Goal: Task Accomplishment & Management: Use online tool/utility

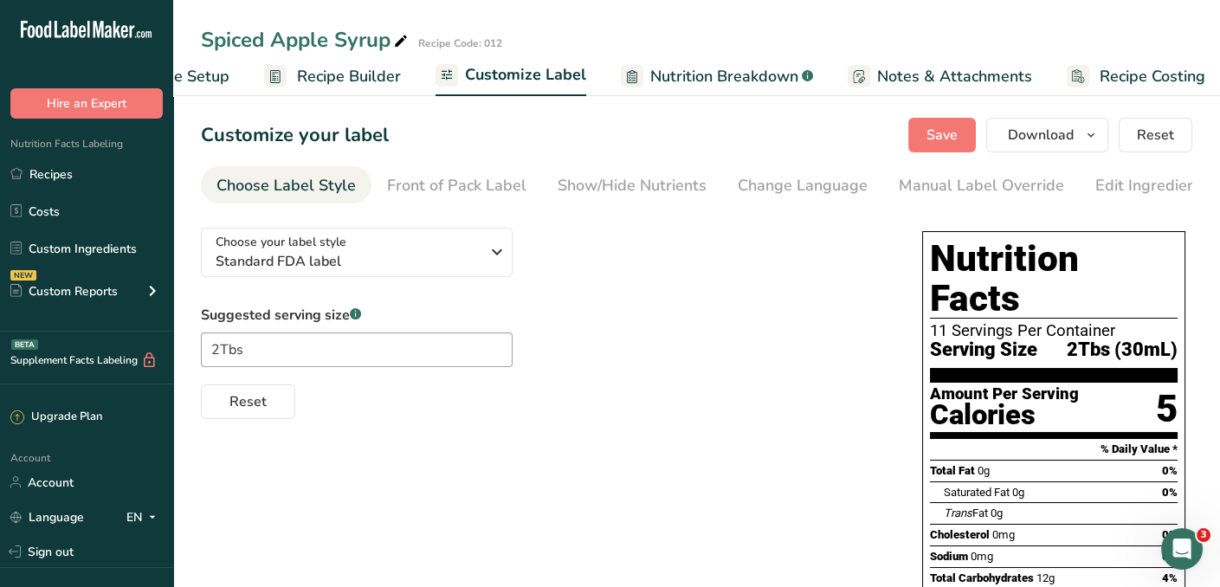
click at [366, 74] on span "Recipe Builder" at bounding box center [349, 76] width 104 height 23
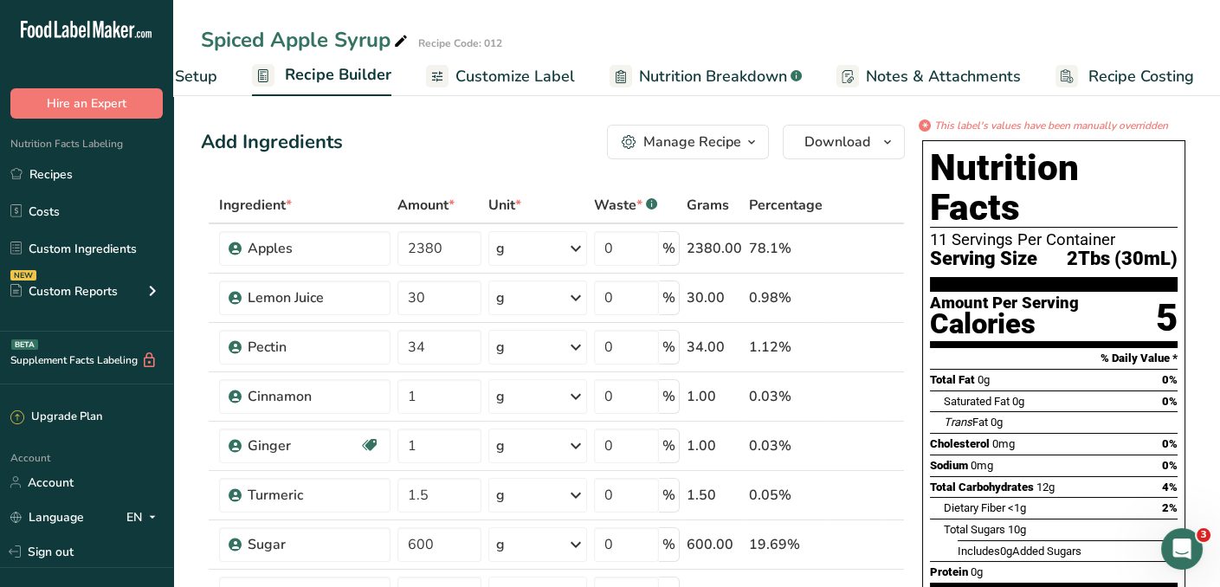
click at [721, 143] on div "Manage Recipe" at bounding box center [692, 142] width 98 height 21
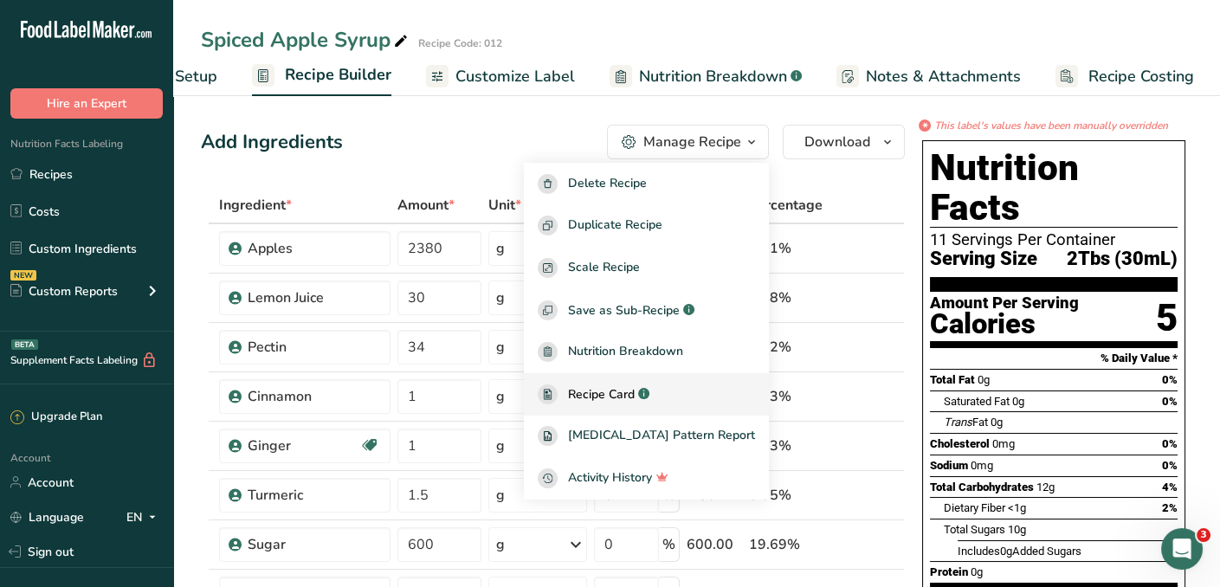
click at [635, 389] on span "Recipe Card" at bounding box center [601, 394] width 67 height 18
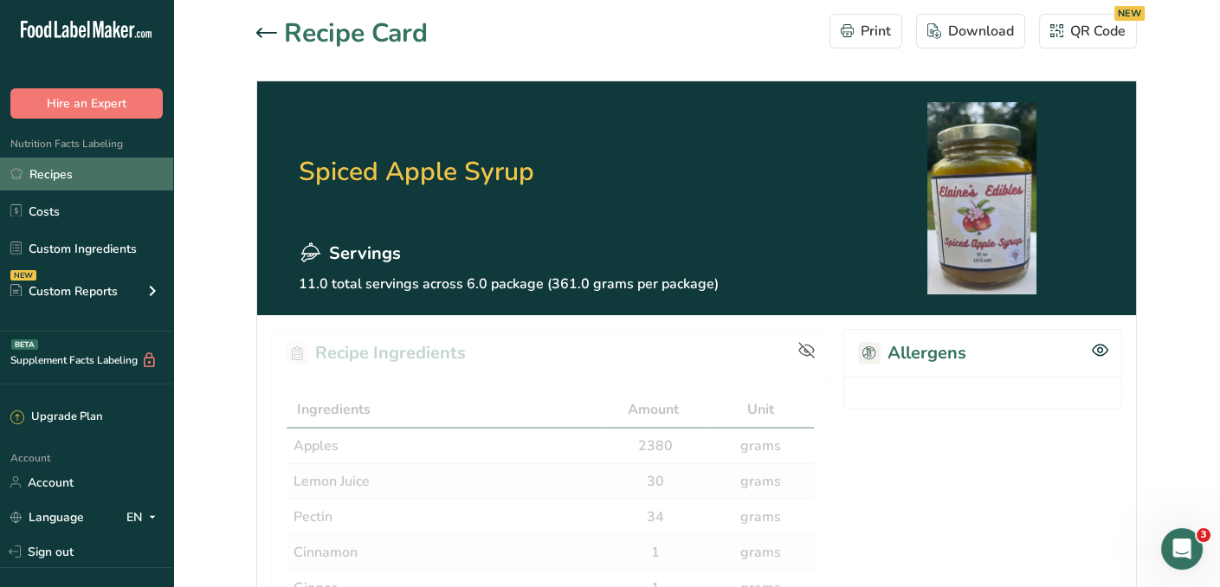
click at [49, 177] on link "Recipes" at bounding box center [86, 174] width 173 height 33
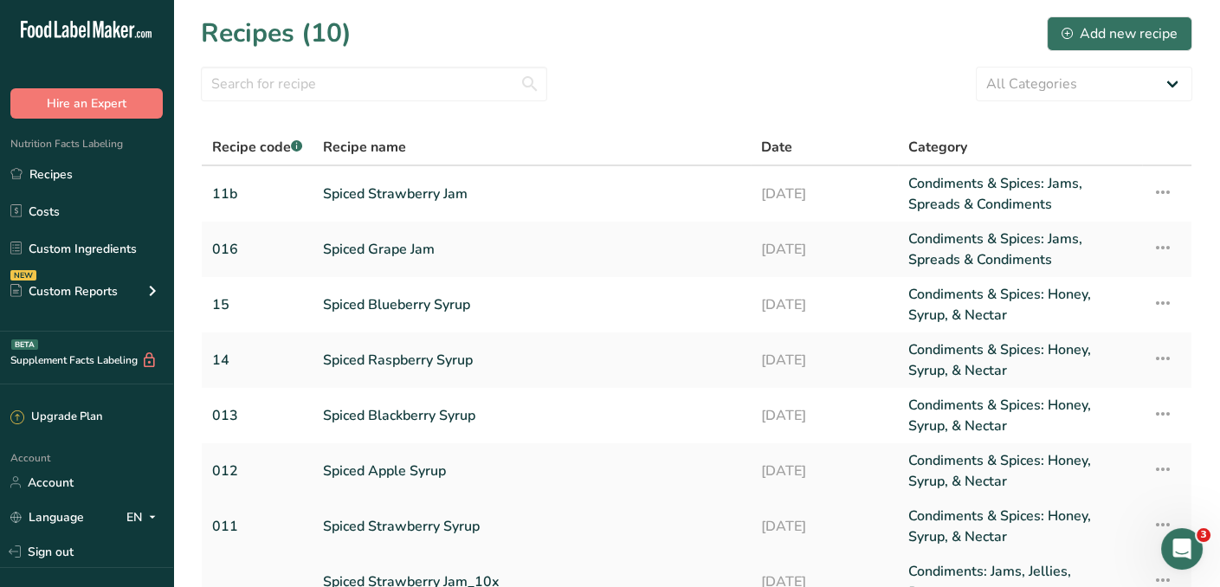
click at [377, 525] on link "Spiced Strawberry Syrup" at bounding box center [531, 527] width 417 height 42
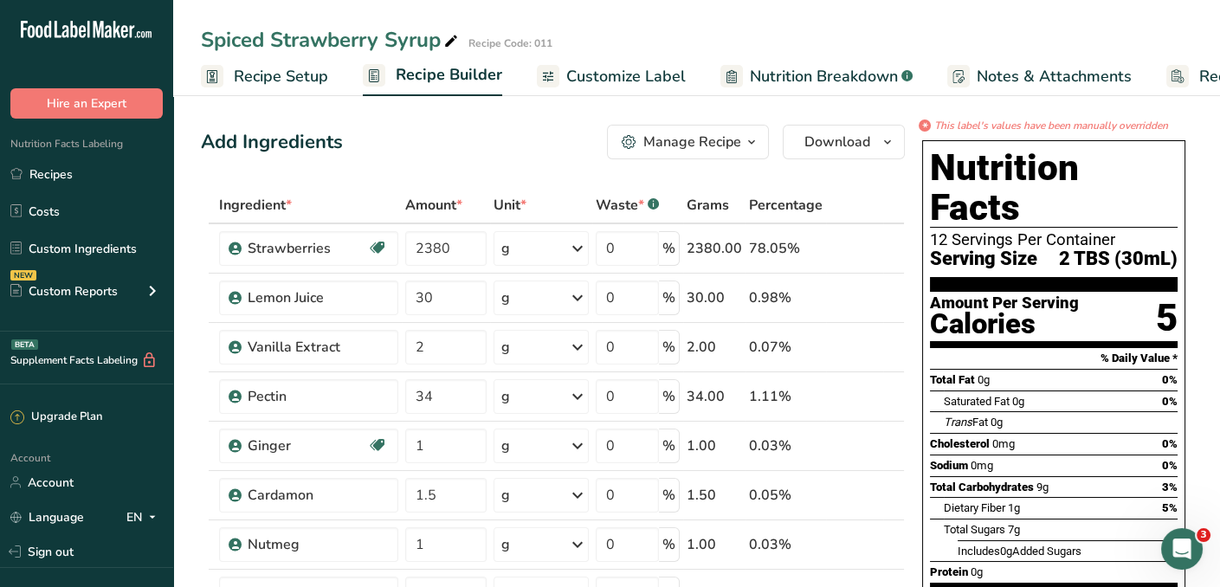
click at [702, 143] on div "Manage Recipe" at bounding box center [692, 142] width 98 height 21
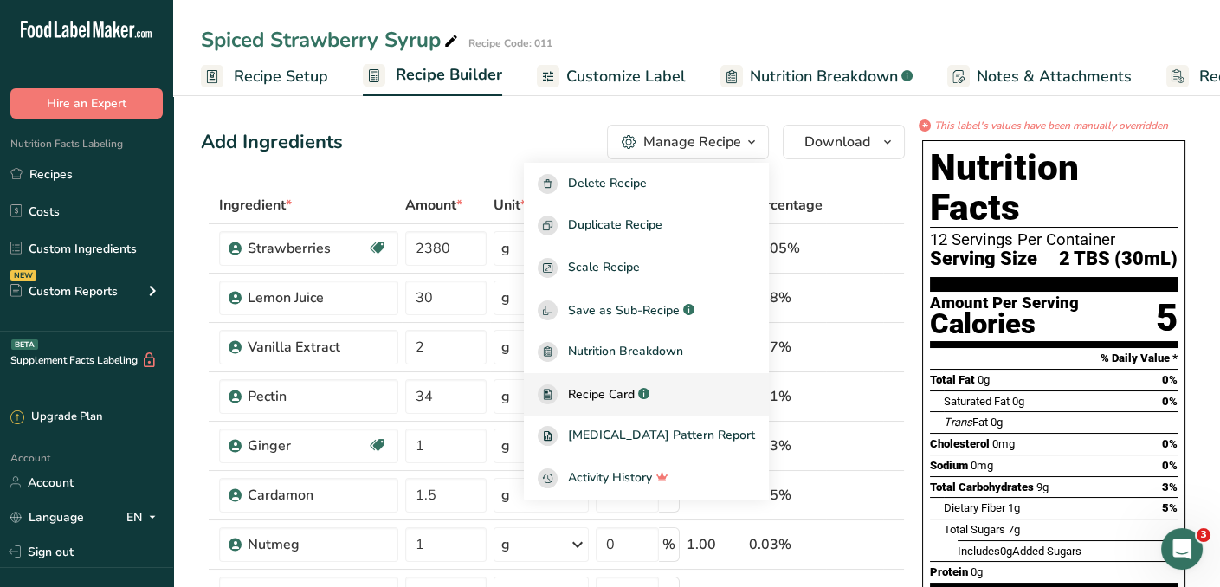
click at [635, 396] on span "Recipe Card" at bounding box center [601, 394] width 67 height 18
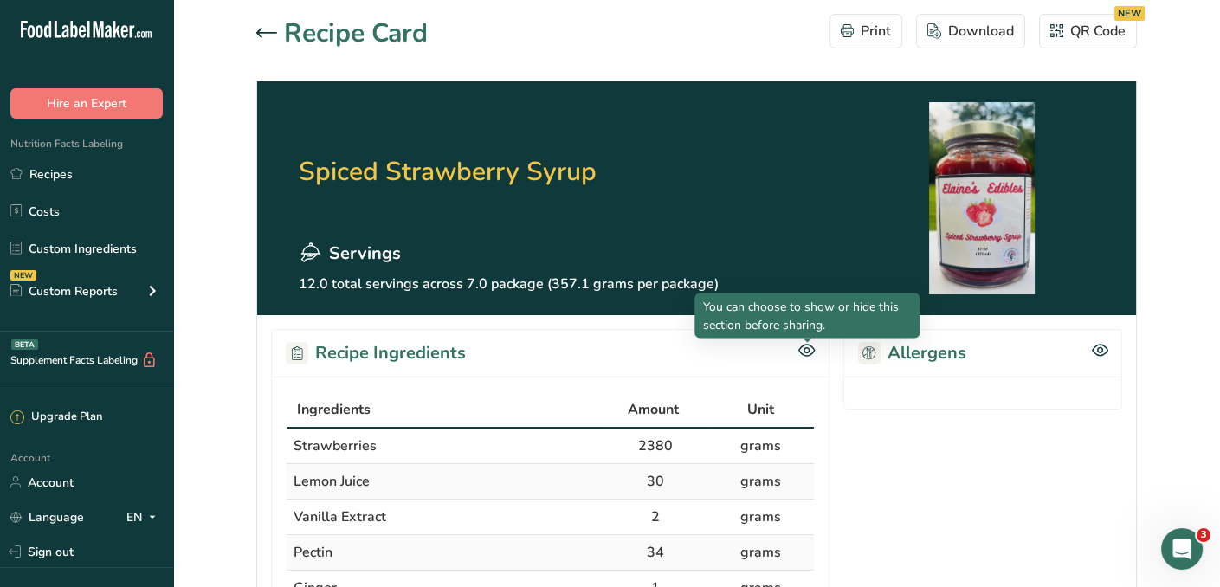
click at [805, 345] on div at bounding box center [807, 342] width 9 height 9
click at [809, 350] on icon at bounding box center [806, 350] width 5 height 5
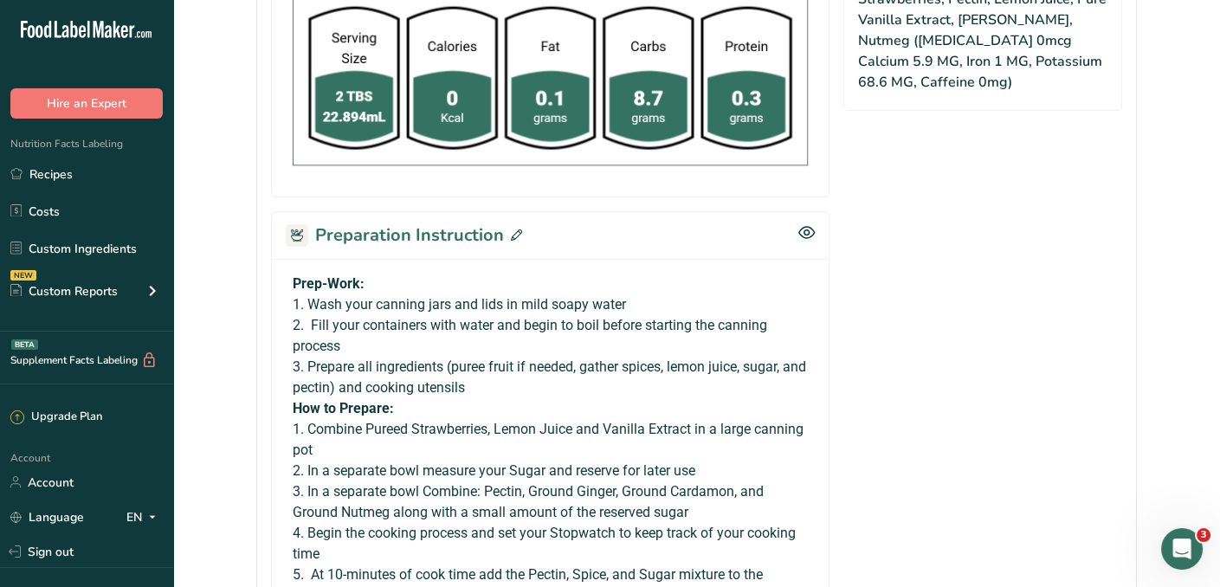
scroll to position [825, 0]
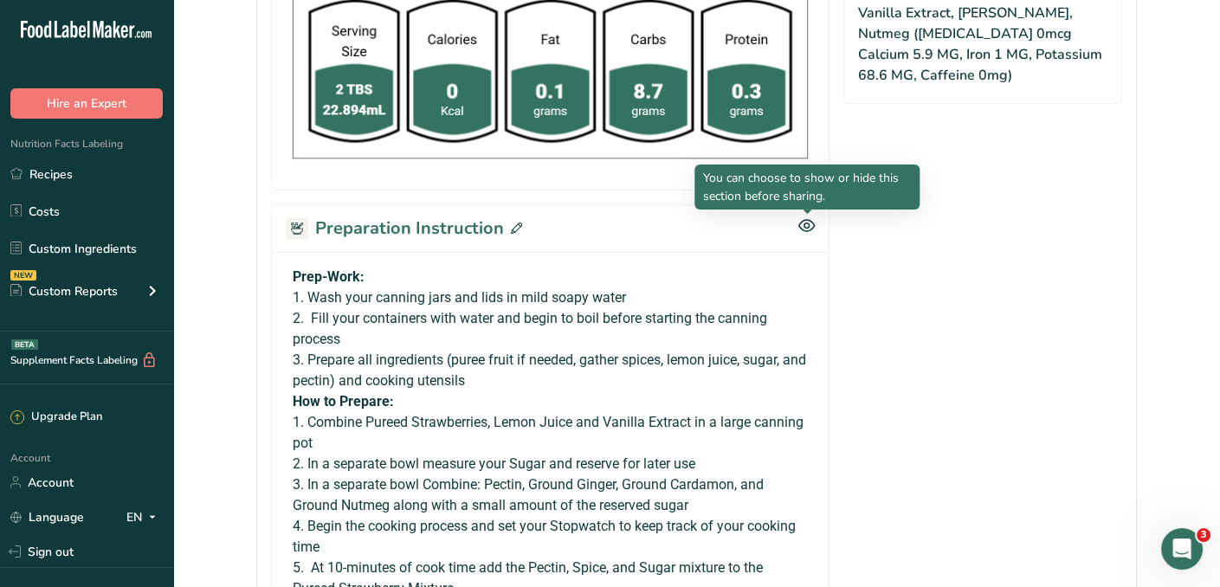
click at [807, 225] on icon at bounding box center [806, 225] width 16 height 15
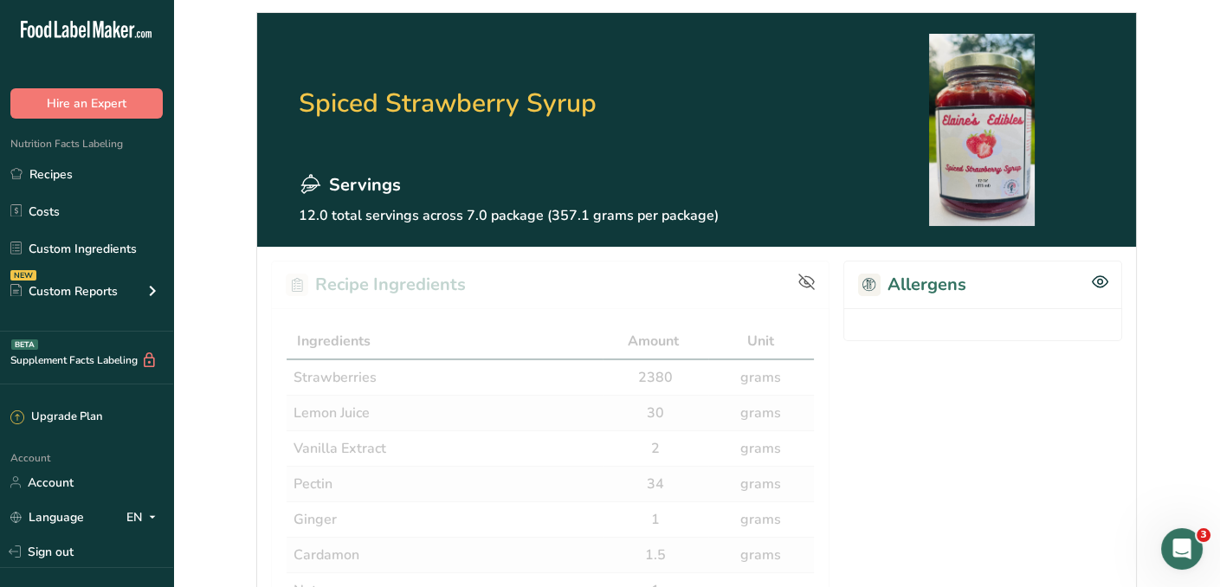
scroll to position [66, 0]
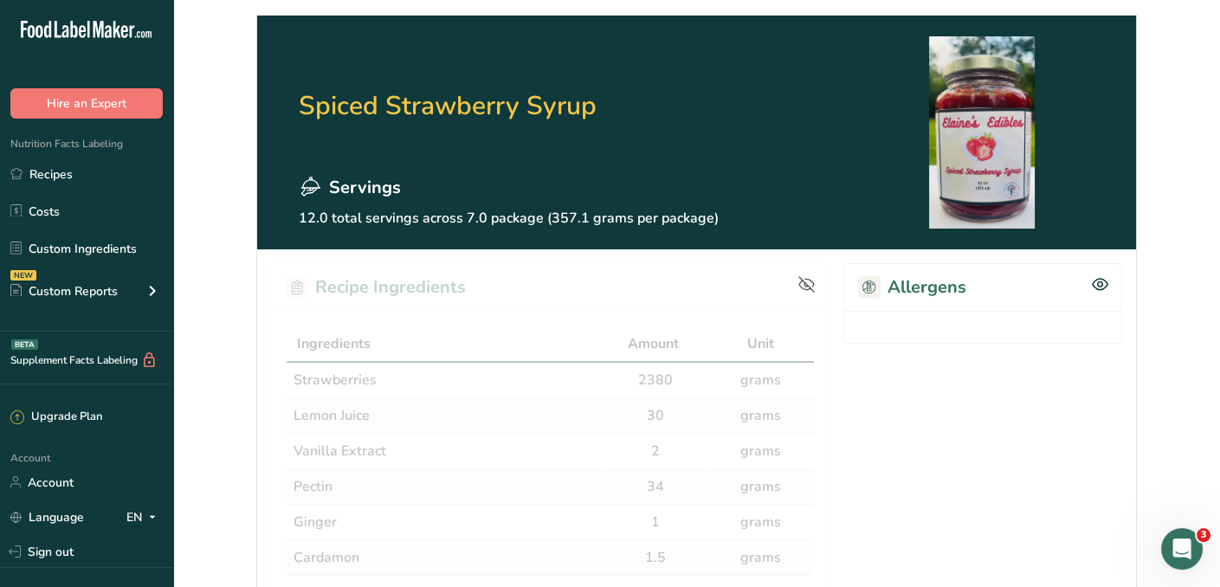
click at [938, 280] on h2 "Allergens" at bounding box center [912, 287] width 108 height 26
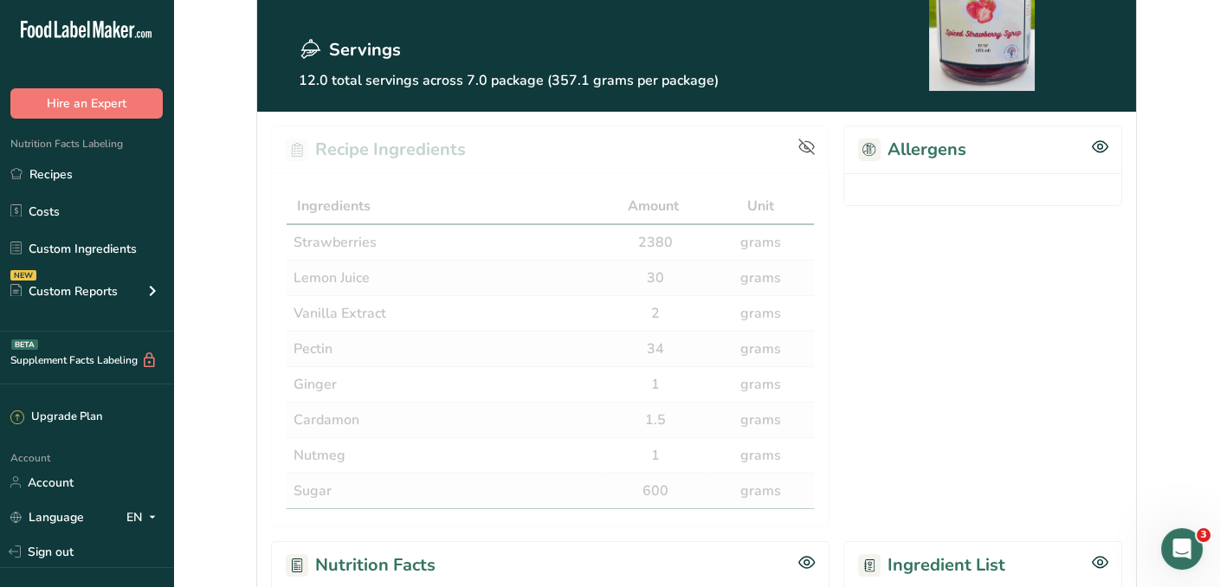
scroll to position [0, 0]
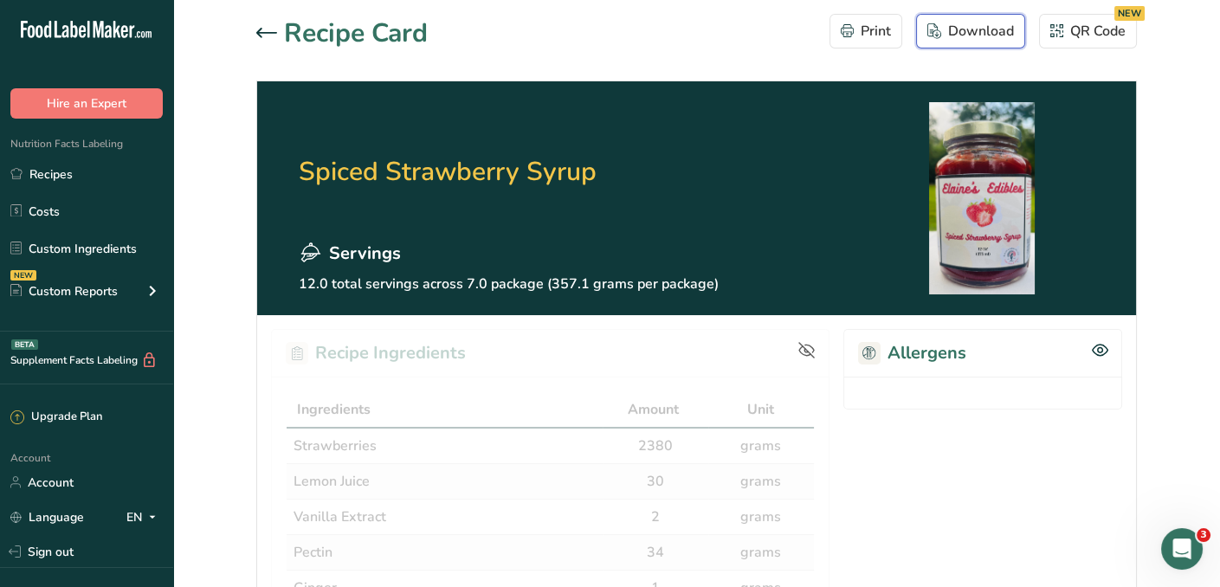
click at [970, 29] on div "Download" at bounding box center [970, 31] width 87 height 21
click at [1102, 26] on div "QR Code NEW" at bounding box center [1087, 31] width 75 height 21
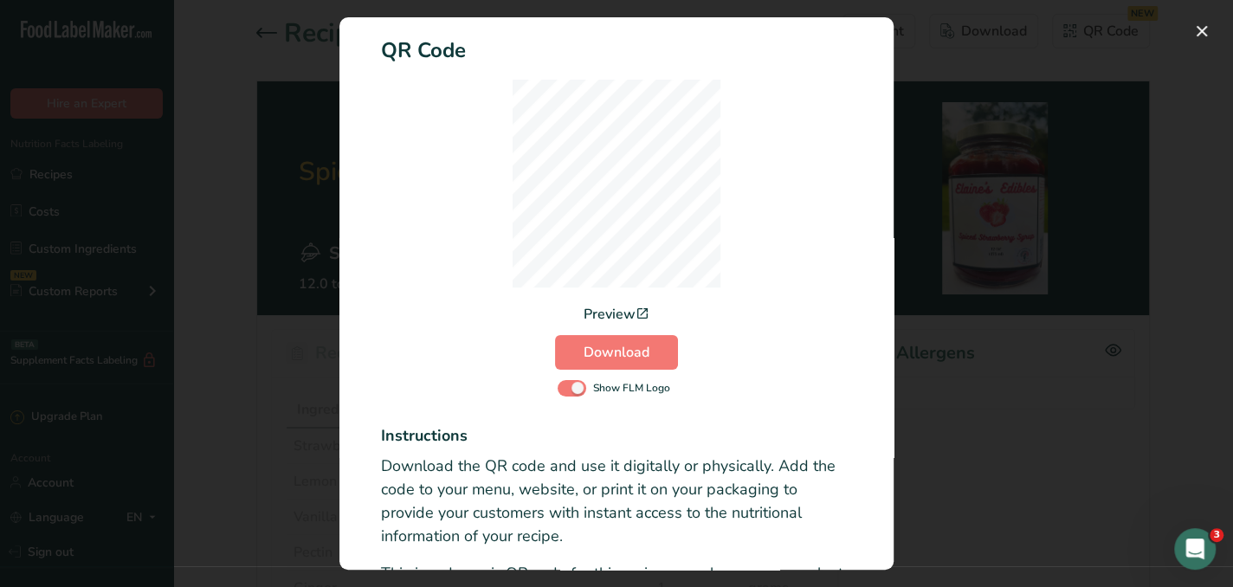
click at [617, 317] on div "Preview" at bounding box center [616, 314] width 66 height 21
click at [614, 352] on span "Download" at bounding box center [616, 352] width 66 height 21
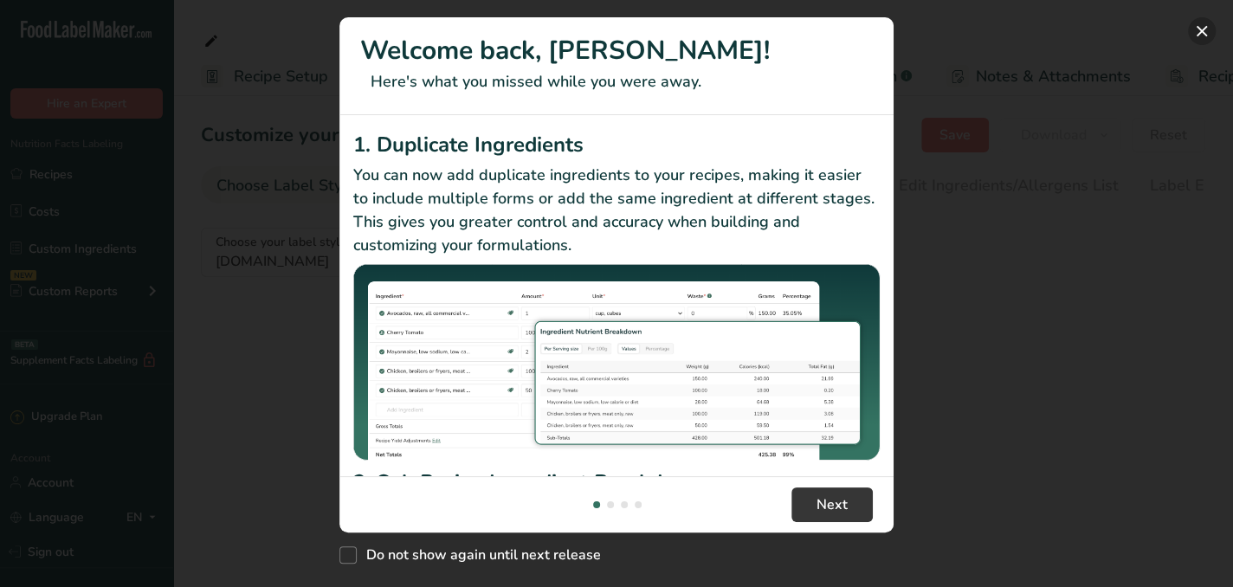
click at [1202, 29] on button "New Features" at bounding box center [1202, 31] width 28 height 28
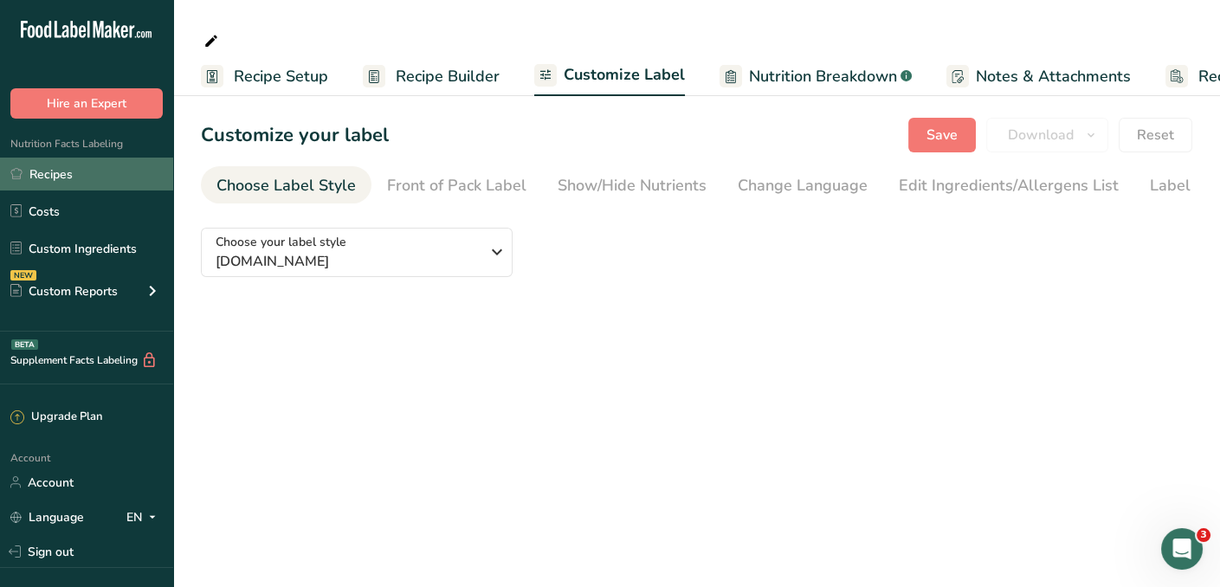
click at [55, 171] on link "Recipes" at bounding box center [86, 174] width 173 height 33
click at [437, 79] on span "Recipe Builder" at bounding box center [448, 76] width 104 height 23
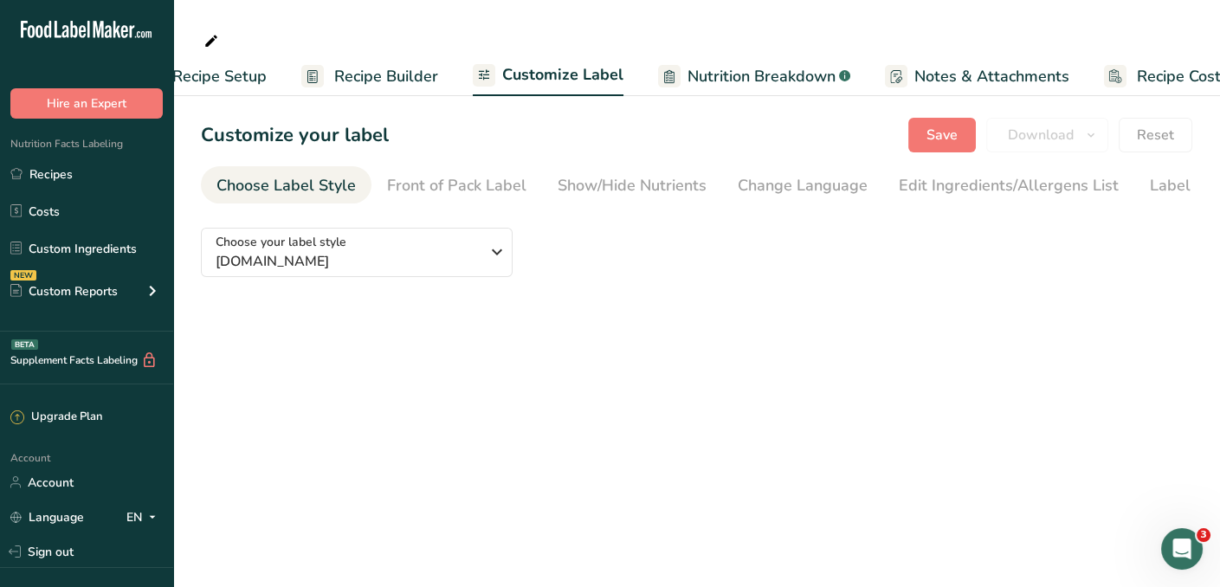
scroll to position [0, 112]
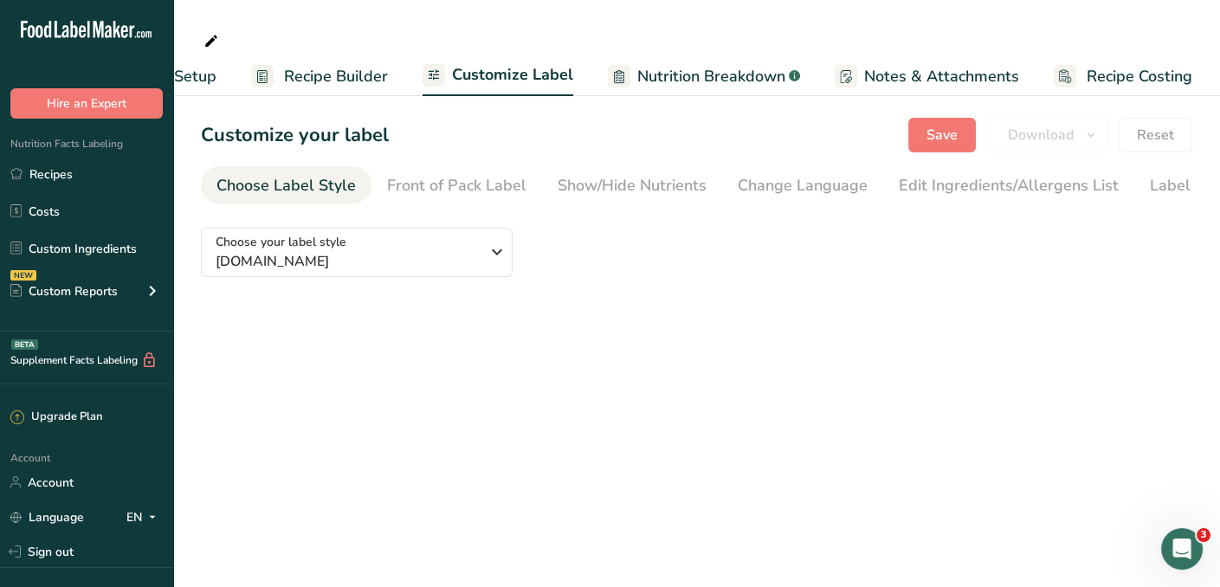
click at [353, 71] on span "Recipe Builder" at bounding box center [336, 76] width 104 height 23
click at [497, 255] on icon "button" at bounding box center [497, 251] width 21 height 31
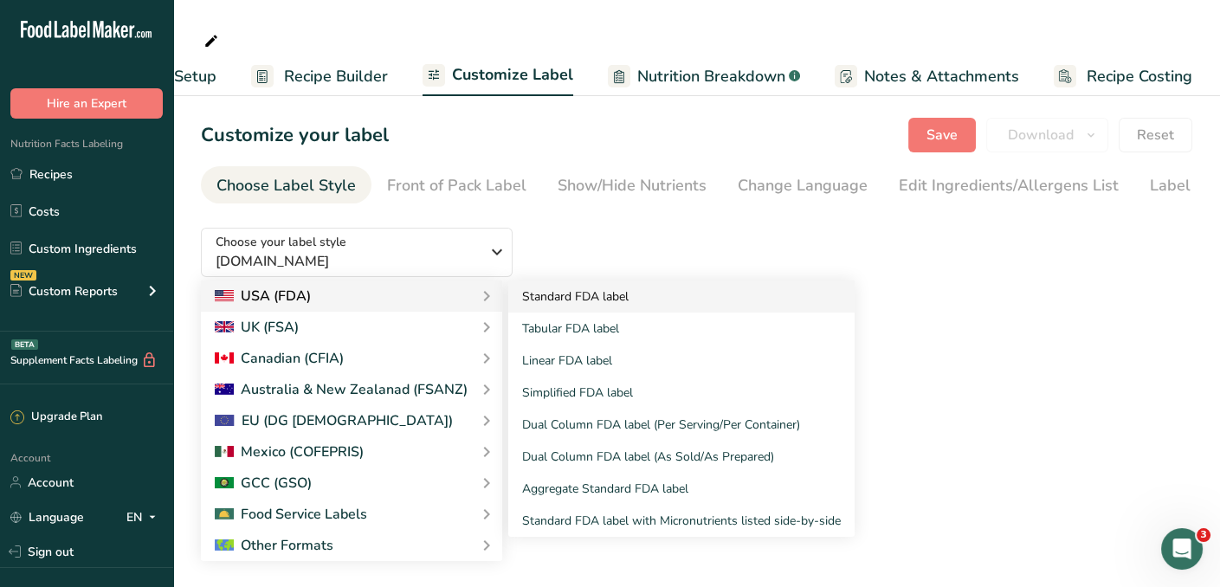
click at [538, 300] on link "Standard FDA label" at bounding box center [681, 296] width 346 height 32
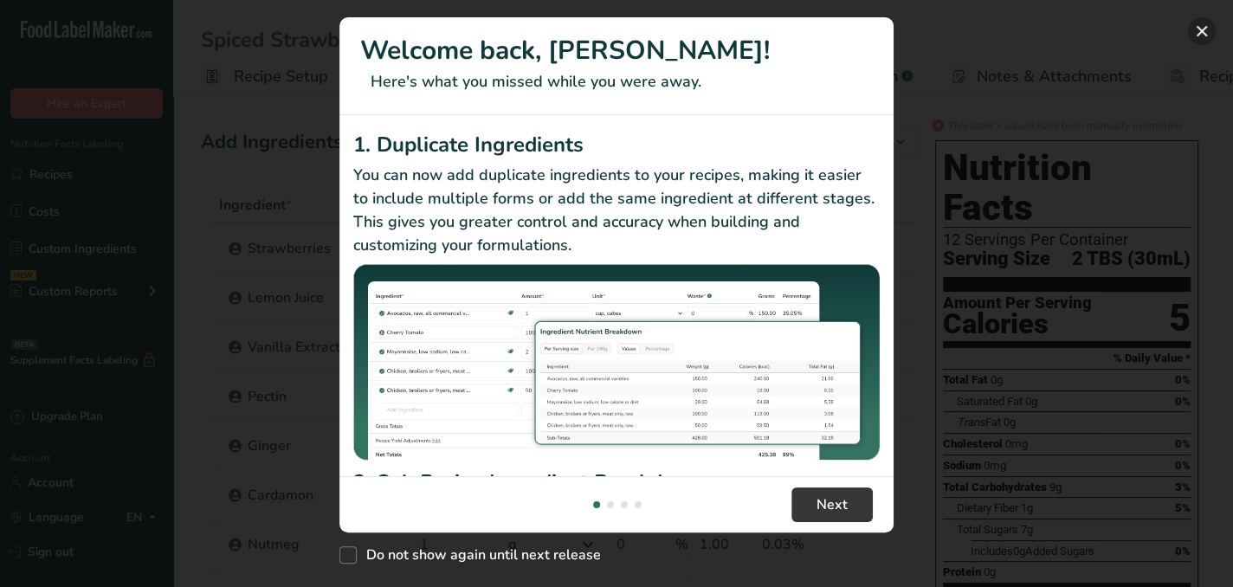
click at [1200, 29] on button "New Features" at bounding box center [1202, 31] width 28 height 28
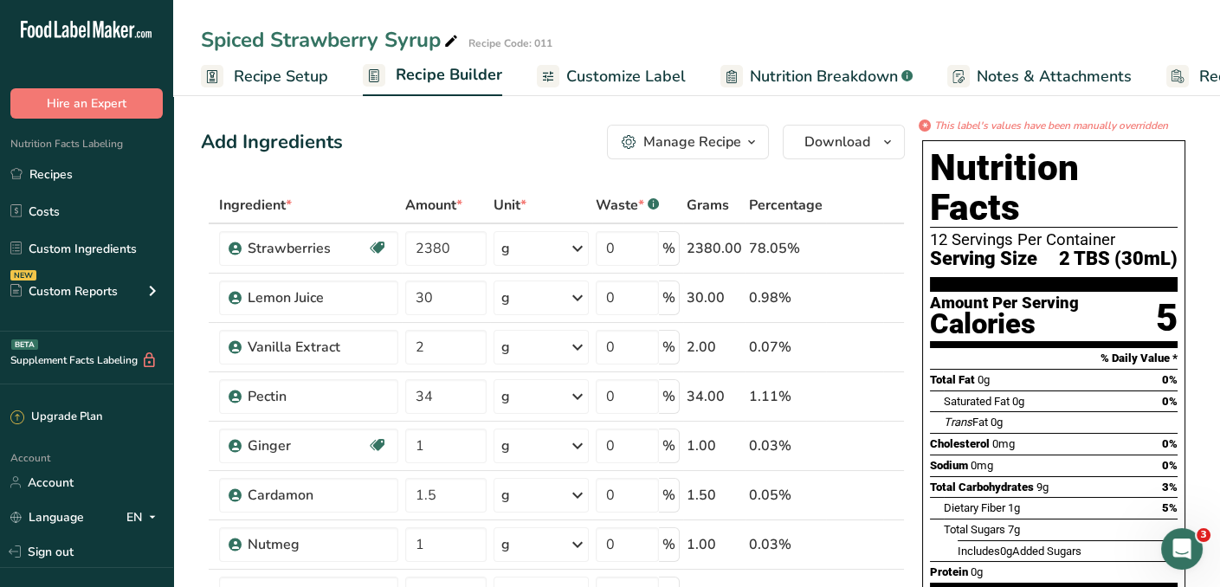
click at [631, 74] on span "Customize Label" at bounding box center [625, 76] width 119 height 23
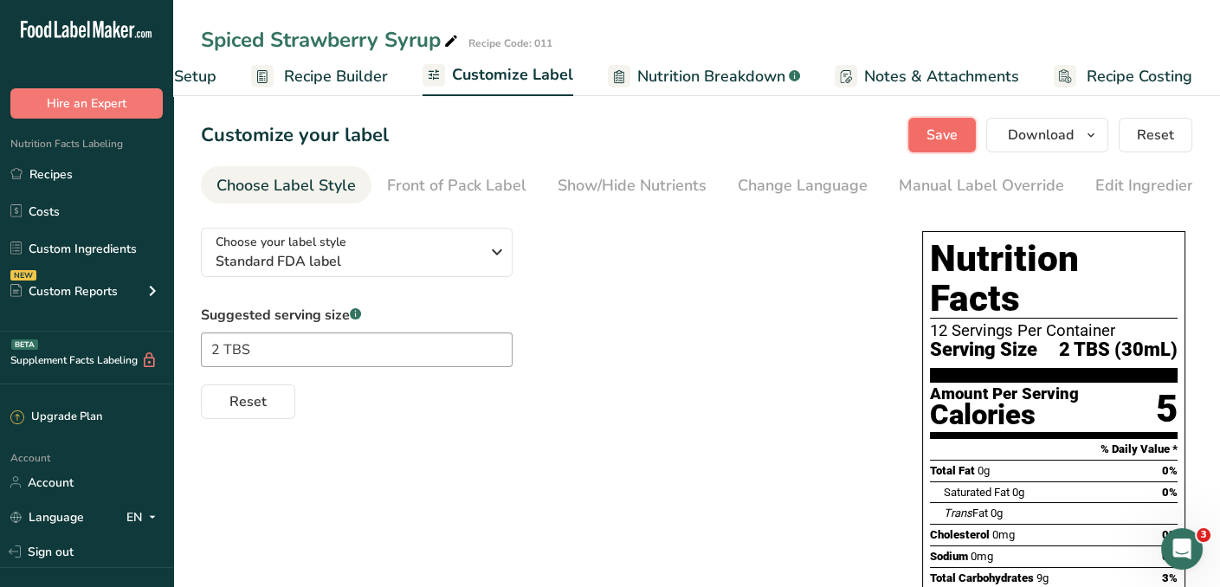
click at [945, 135] on span "Save" at bounding box center [941, 135] width 31 height 21
click at [1093, 134] on icon "button" at bounding box center [1091, 136] width 14 height 22
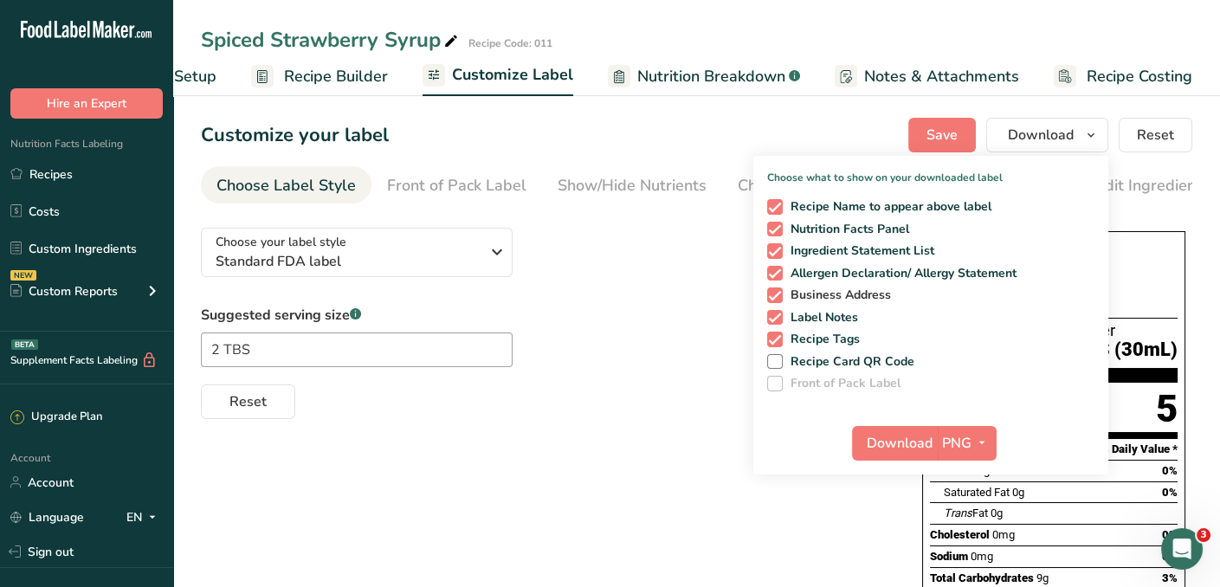
click at [777, 293] on span at bounding box center [775, 295] width 16 height 16
click at [777, 293] on input "Business Address" at bounding box center [772, 294] width 11 height 11
checkbox input "false"
click at [777, 338] on span at bounding box center [775, 340] width 16 height 16
click at [777, 338] on input "Recipe Tags" at bounding box center [772, 338] width 11 height 11
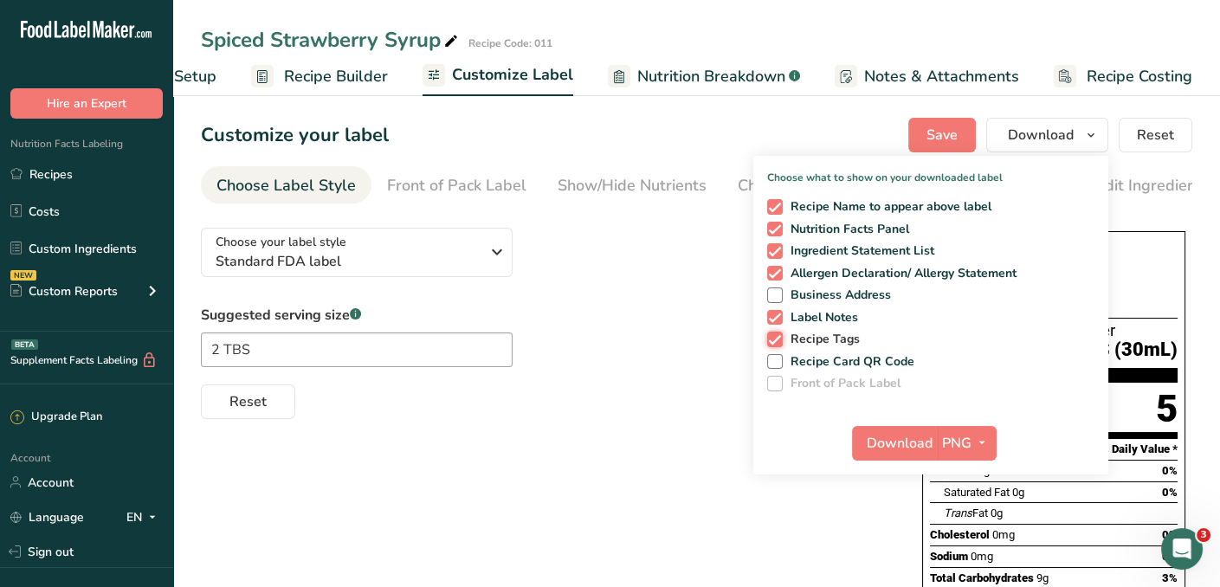
checkbox input "false"
click at [982, 436] on icon "button" at bounding box center [982, 443] width 14 height 22
click at [968, 559] on link "PDF" at bounding box center [968, 564] width 55 height 29
click at [907, 439] on span "Download" at bounding box center [900, 443] width 66 height 21
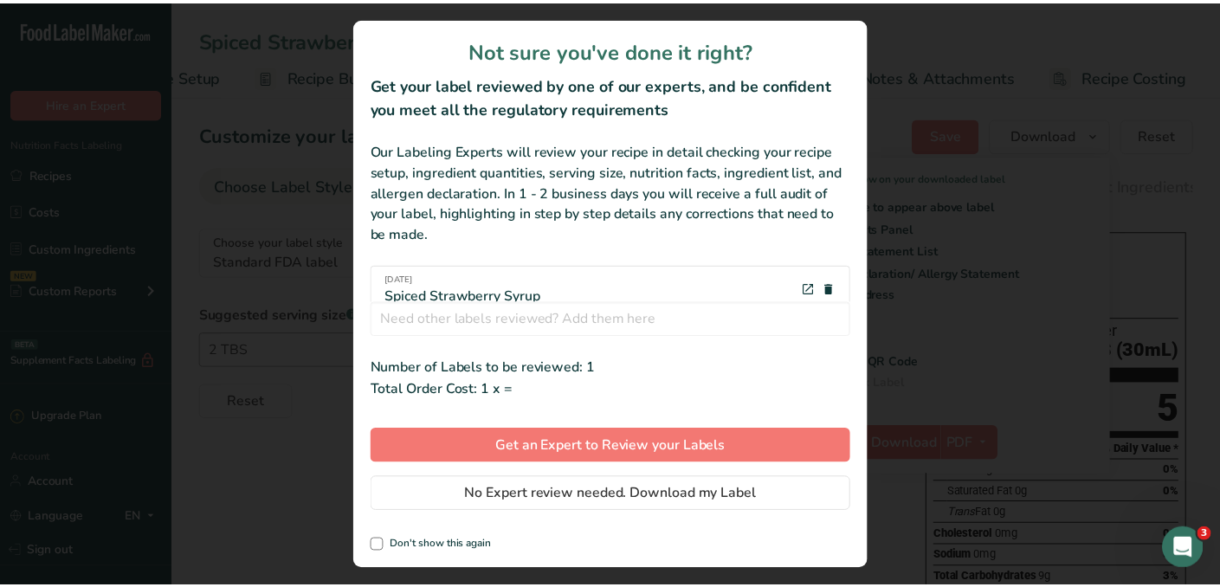
scroll to position [0, 99]
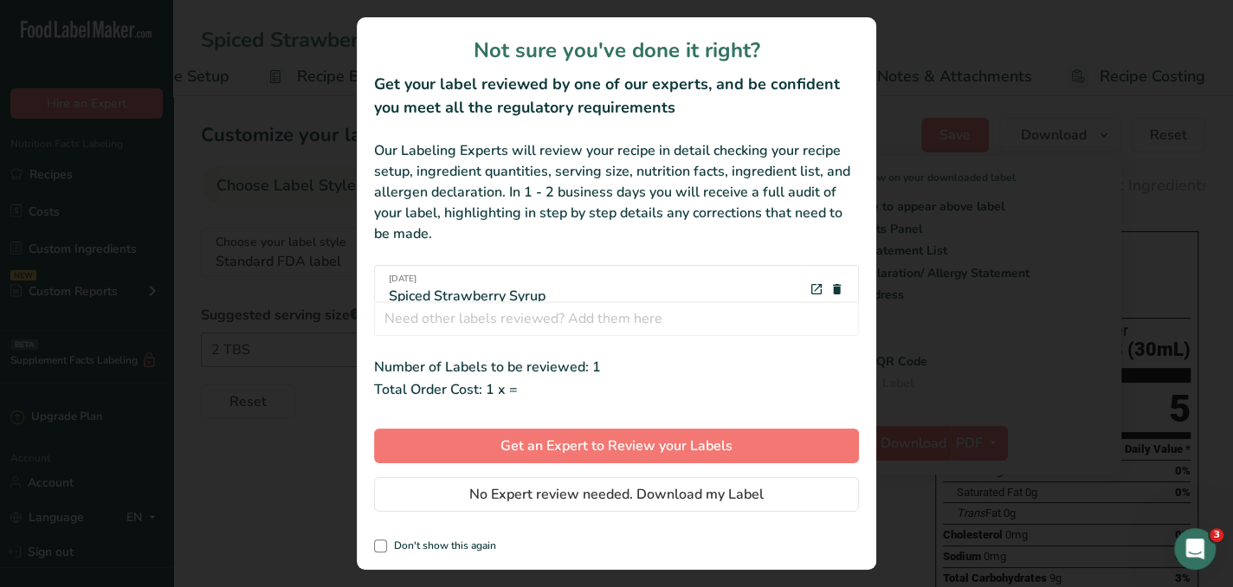
click at [907, 439] on div "review labels modal" at bounding box center [616, 293] width 1233 height 587
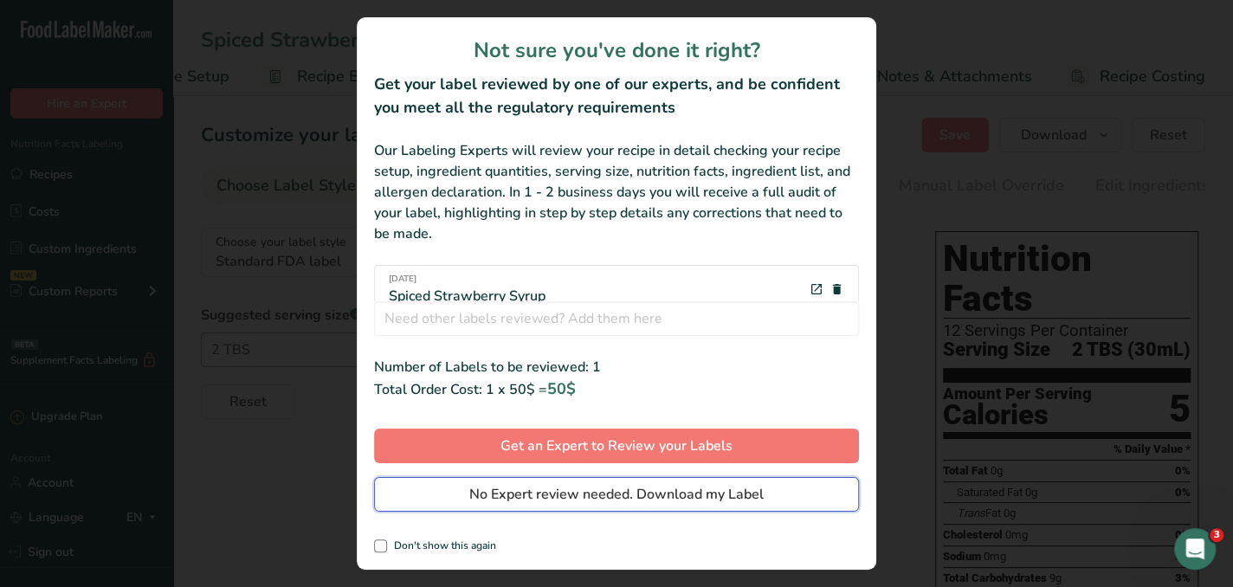
click at [721, 490] on span "No Expert review needed. Download my Label" at bounding box center [616, 494] width 294 height 21
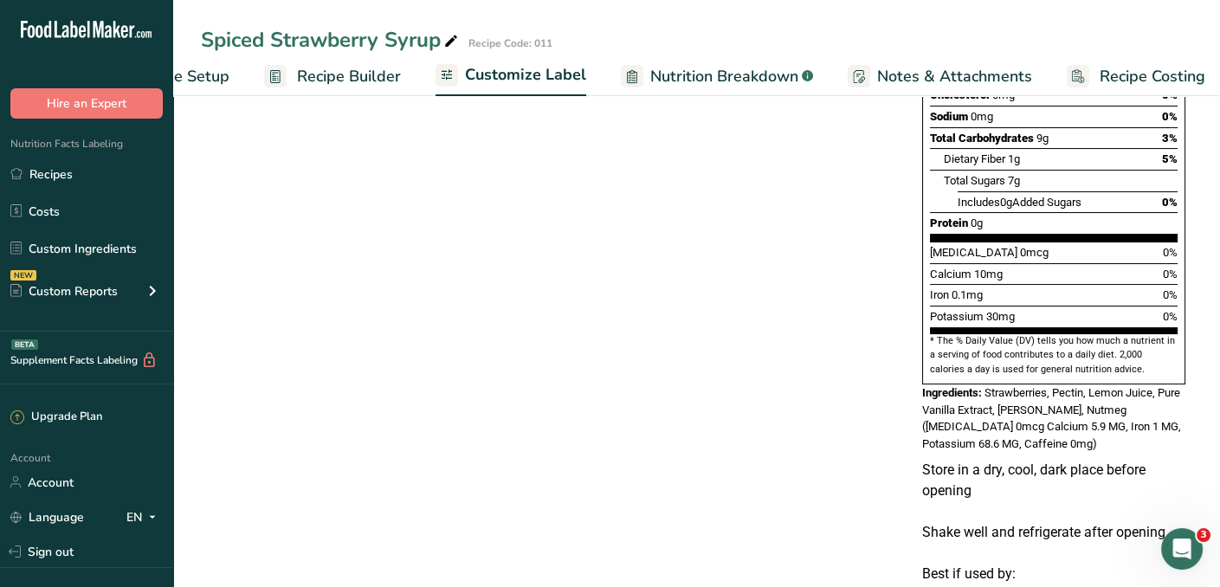
scroll to position [443, 0]
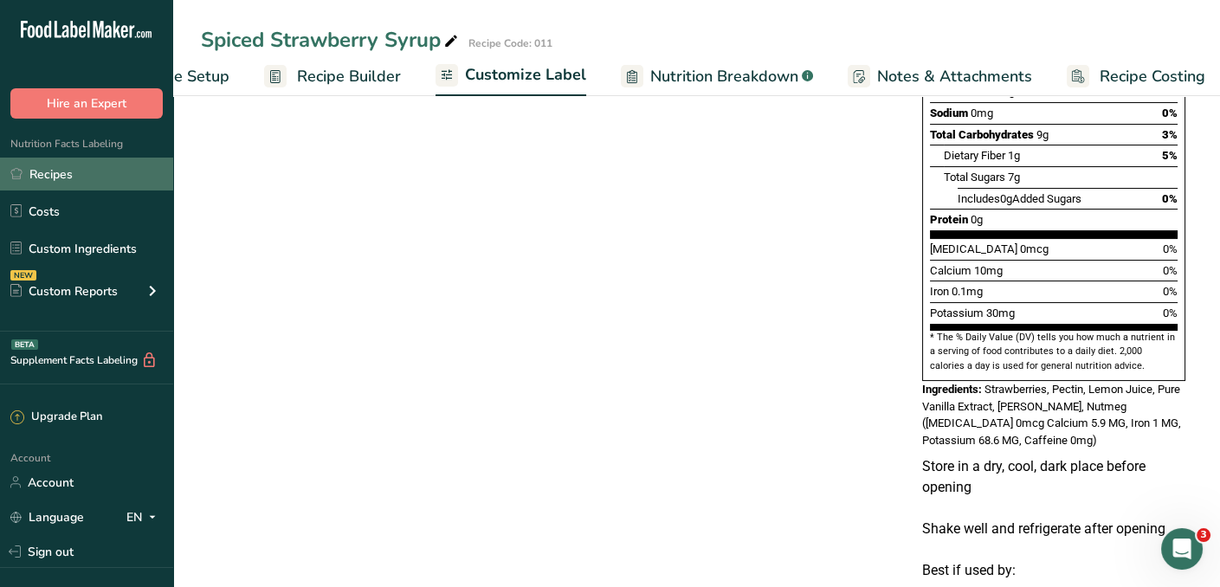
click at [55, 167] on link "Recipes" at bounding box center [86, 174] width 173 height 33
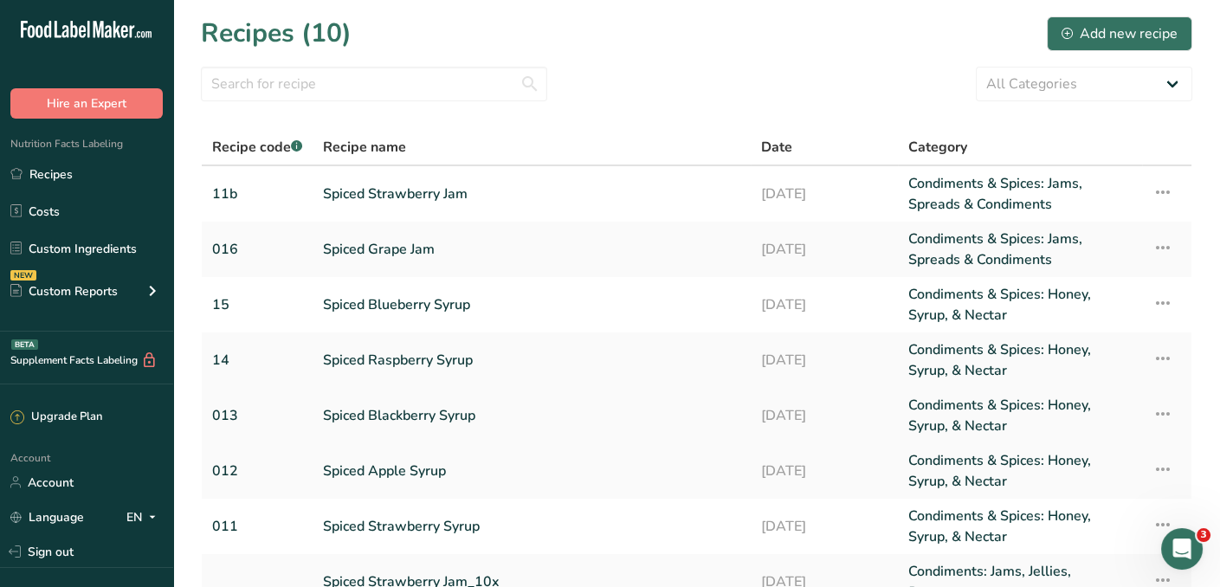
click at [412, 411] on link "Spiced Blackberry Syrup" at bounding box center [531, 416] width 417 height 42
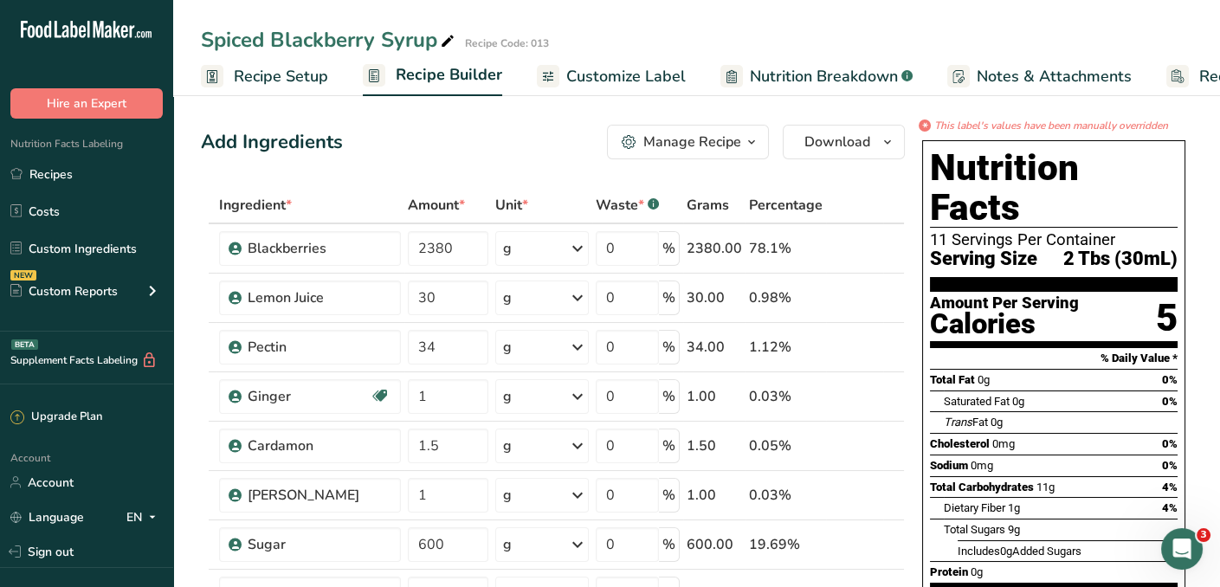
click at [682, 138] on div "Manage Recipe" at bounding box center [692, 142] width 98 height 21
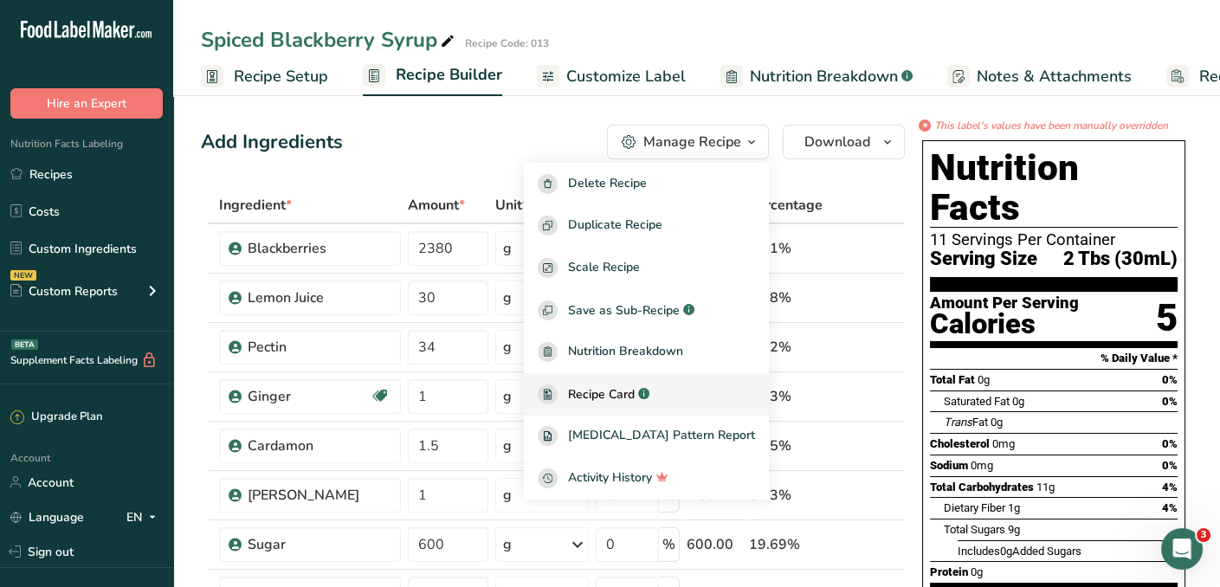
click at [635, 396] on span "Recipe Card" at bounding box center [601, 394] width 67 height 18
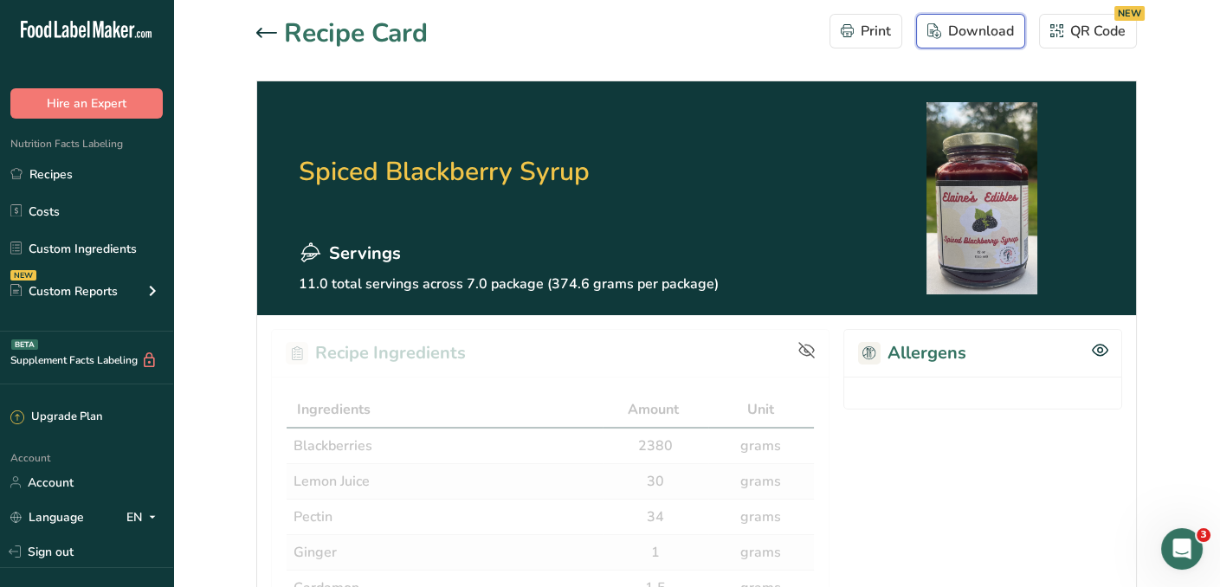
click at [988, 34] on div "Download" at bounding box center [970, 31] width 87 height 21
click at [1090, 37] on div "QR Code NEW" at bounding box center [1087, 31] width 75 height 21
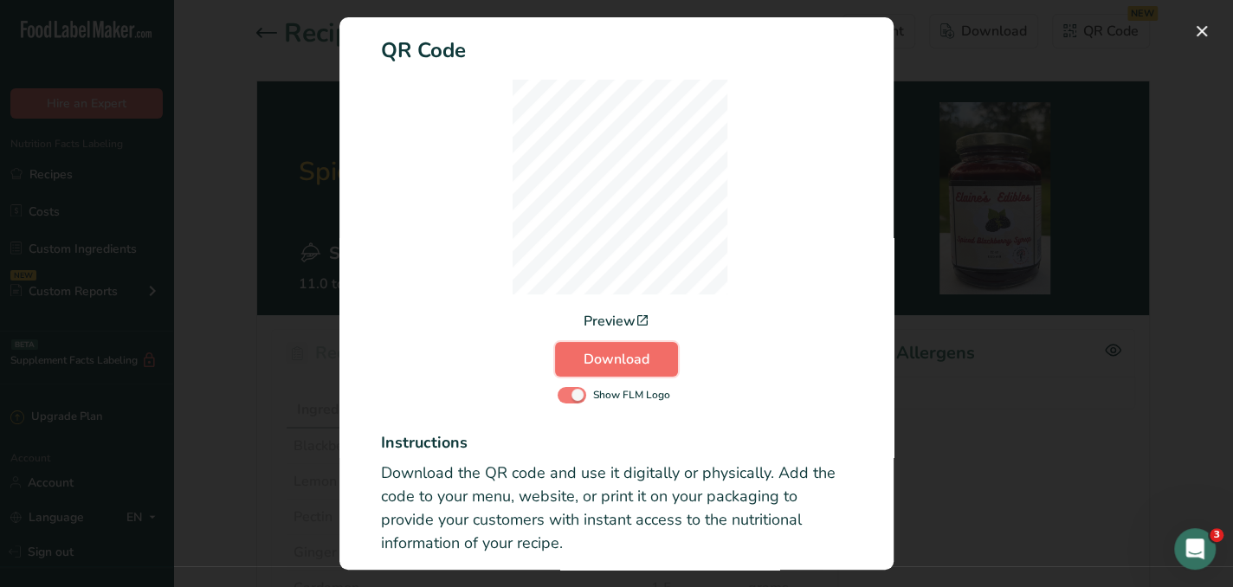
click at [616, 342] on button "Download" at bounding box center [616, 359] width 123 height 35
click at [1200, 34] on button "Activity Log Modal" at bounding box center [1202, 31] width 28 height 28
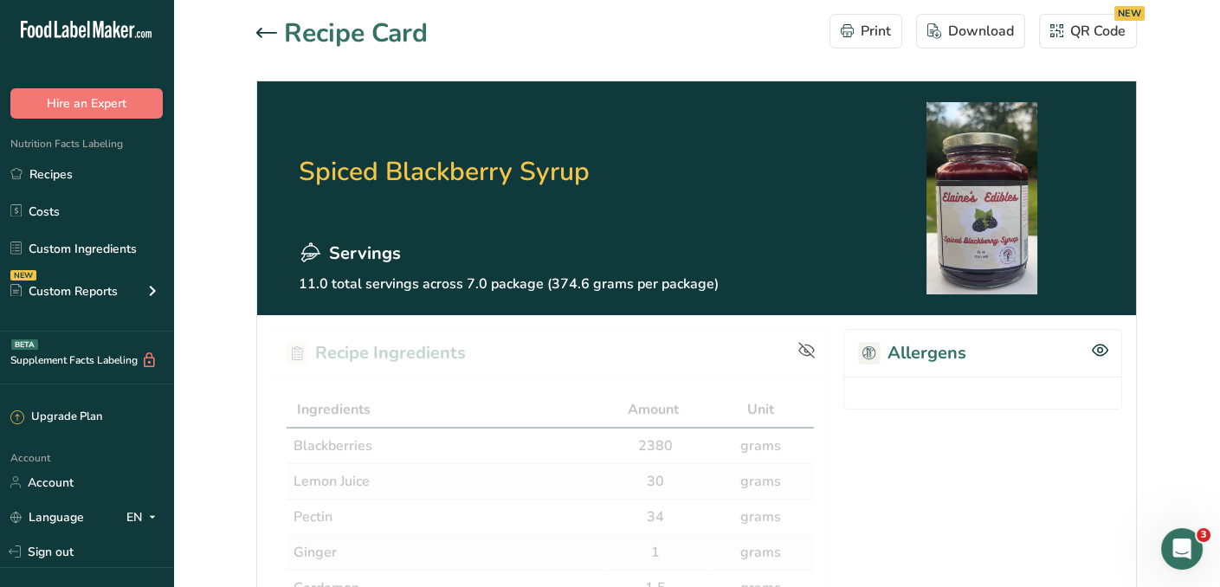
click at [264, 33] on icon at bounding box center [266, 33] width 21 height 10
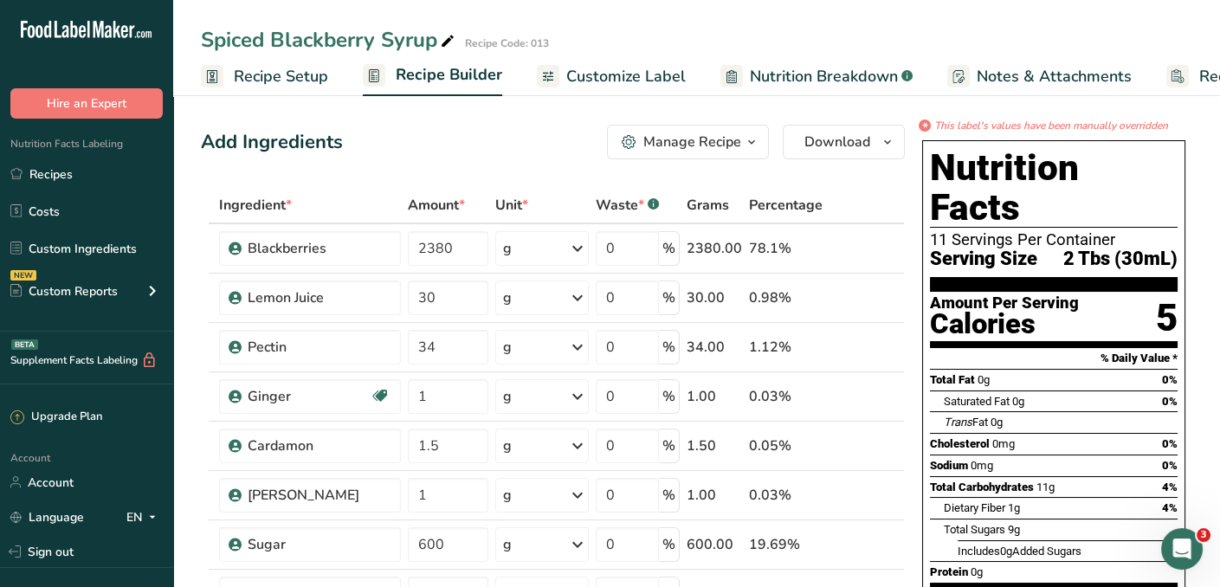
click at [607, 75] on span "Customize Label" at bounding box center [625, 76] width 119 height 23
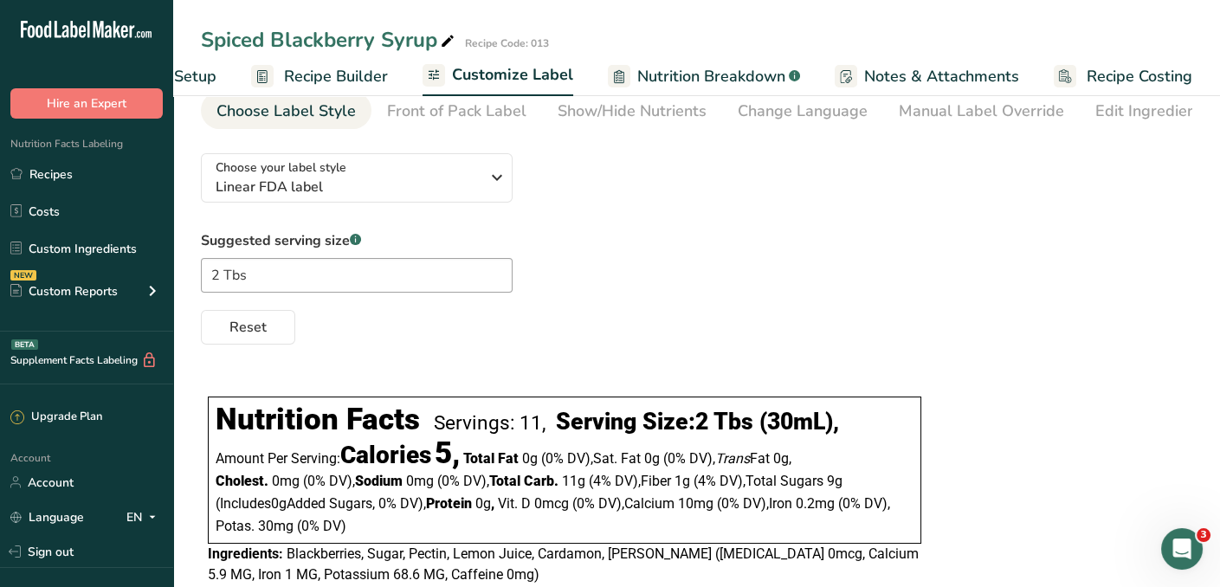
scroll to position [56, 0]
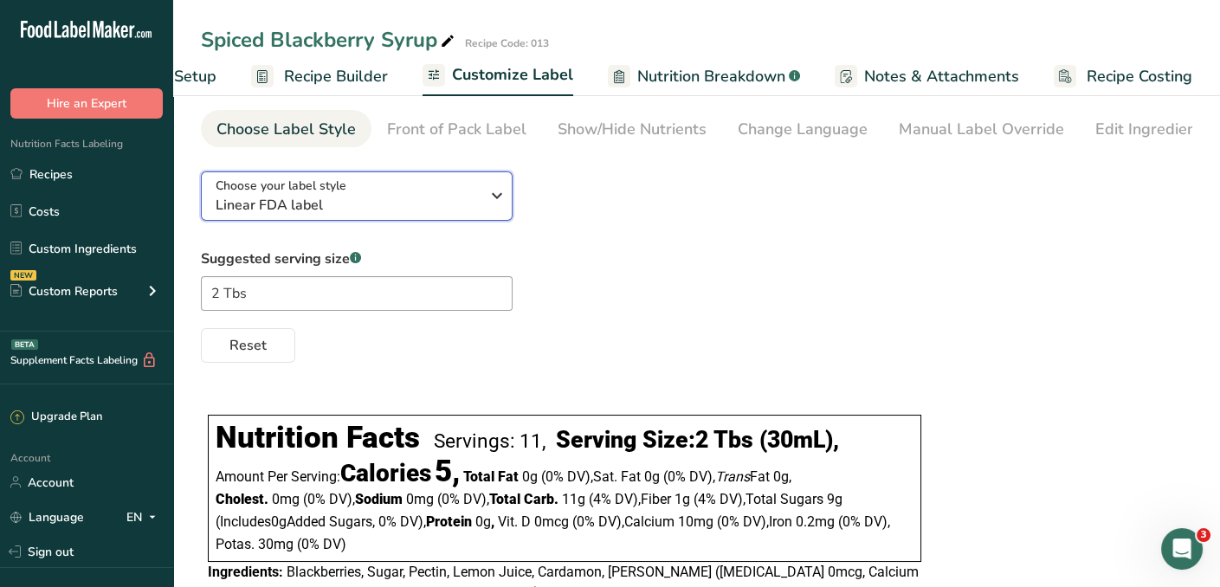
click at [499, 198] on icon "button" at bounding box center [497, 195] width 21 height 31
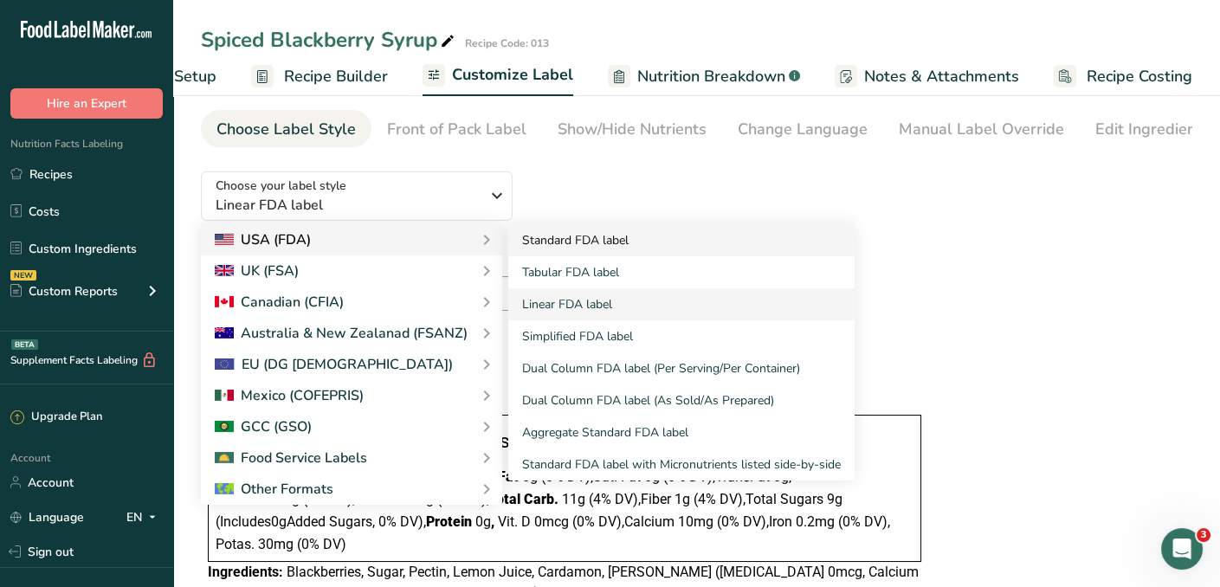
click at [544, 241] on link "Standard FDA label" at bounding box center [681, 240] width 346 height 32
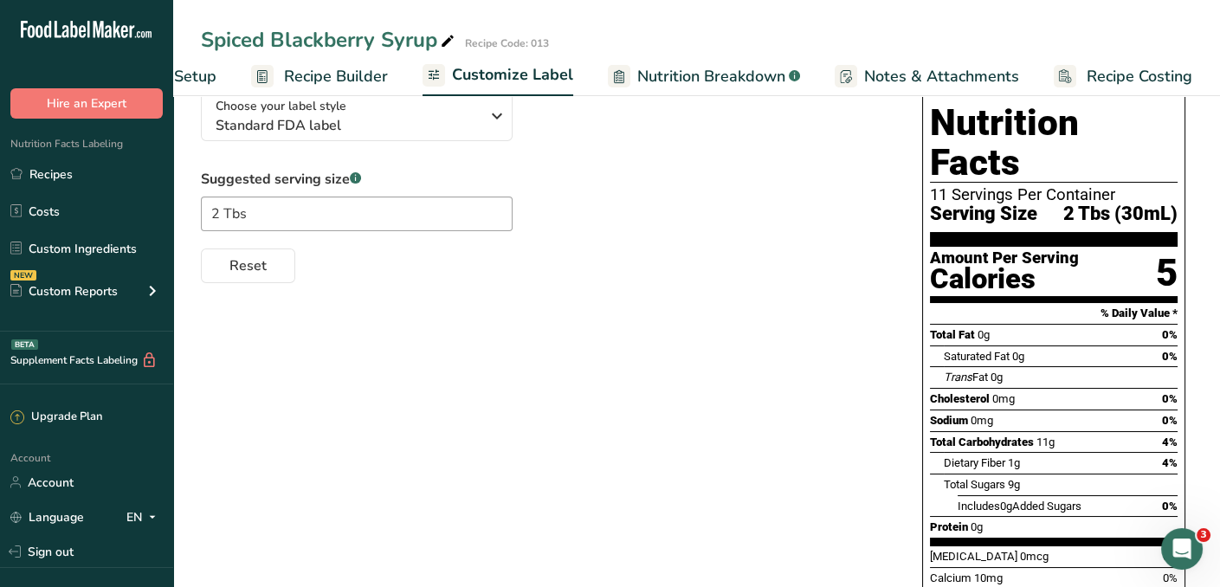
scroll to position [0, 0]
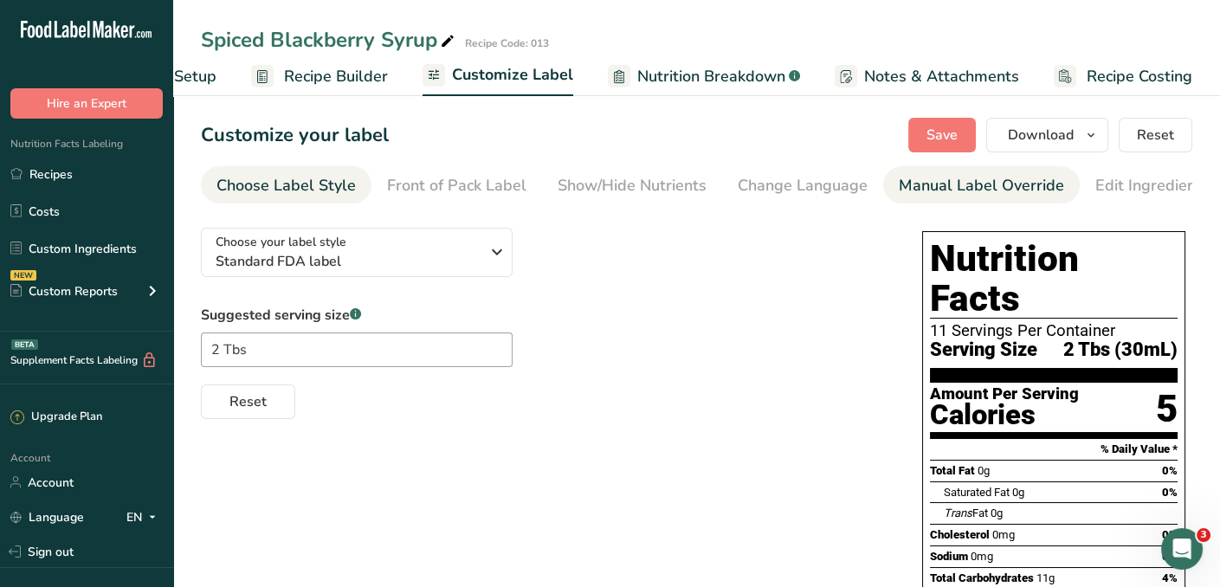
click at [917, 188] on div "Manual Label Override" at bounding box center [981, 185] width 165 height 23
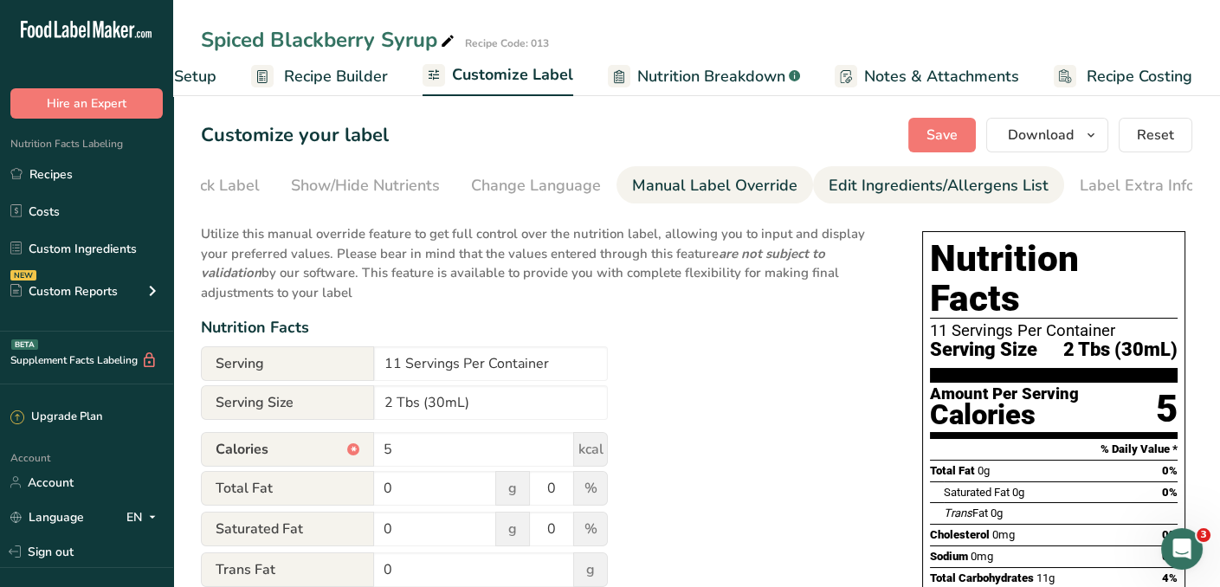
click at [887, 177] on div "Edit Ingredients/Allergens List" at bounding box center [938, 185] width 220 height 23
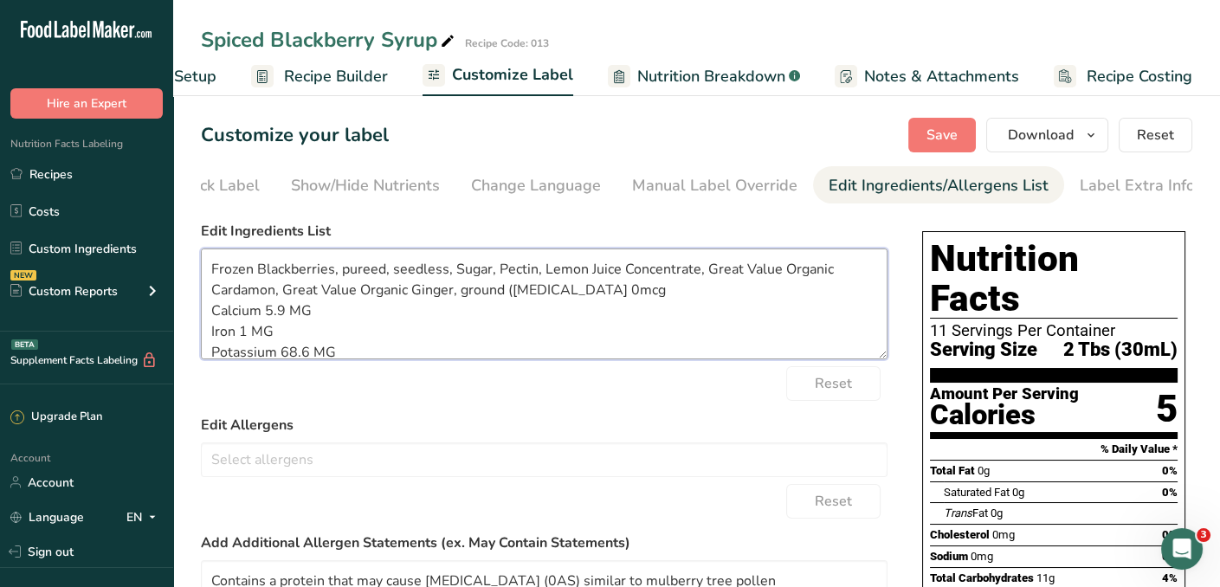
click at [255, 271] on textarea "Frozen Blackberries, pureed, seedless, Sugar, Pectin, Lemon Juice Concentrate, …" at bounding box center [544, 303] width 687 height 111
click at [407, 269] on textarea "Blackberries, pureed, seedless, Sugar, Pectin, Lemon Juice Concentrate, Great V…" at bounding box center [544, 303] width 687 height 111
click at [536, 274] on textarea "Blackberries, Sugar, Pectin, Lemon Juice Concentrate, Great Value Organic Carda…" at bounding box center [544, 303] width 687 height 111
click at [536, 274] on textarea "Blackberries, Sugar, Pectin, Lemon , Great Value Organic Cardamon, Great Value …" at bounding box center [544, 303] width 687 height 111
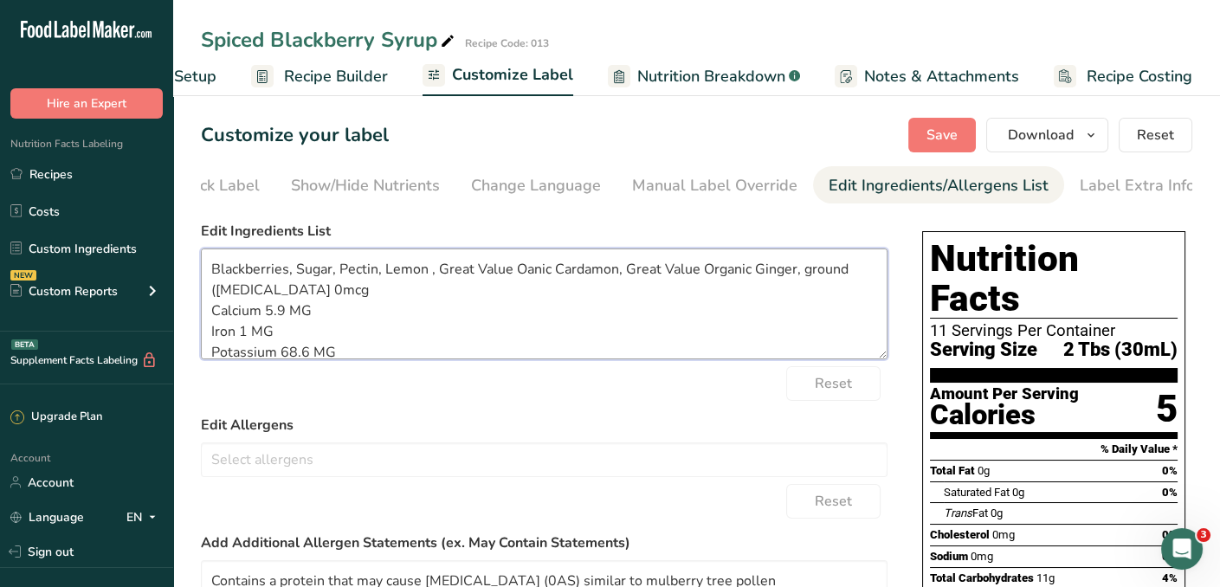
click at [435, 276] on textarea "Blackberries, Sugar, Pectin, Lemon , Great Value Oanic Cardamon, Great Value Or…" at bounding box center [544, 303] width 687 height 111
click at [548, 273] on textarea "Blackberries, Sugar, Pectin, Lemon, Great Value Oanic Cardamon, Great Value Org…" at bounding box center [544, 303] width 687 height 111
click at [632, 273] on textarea "Blackberries, Sugar, Pectin, Lemon, Cardamon, Great Value Organic Ginger, groun…" at bounding box center [544, 303] width 687 height 111
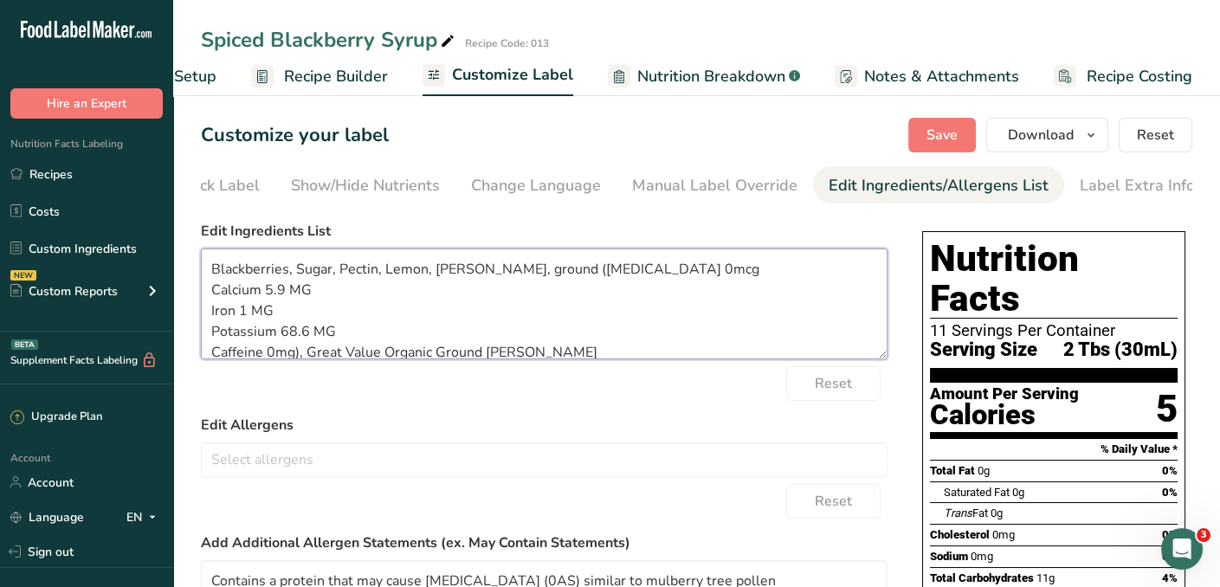
click at [599, 273] on textarea "Blackberries, Sugar, Pectin, Lemon, Cardamon, Ginger, ground (Vitamin D 0mcg Ca…" at bounding box center [544, 303] width 687 height 111
click at [213, 296] on textarea "Blackberries, Sugar, Pectin, Lemon, Cardamon, Ginger, Mace (Vitamin D 0mcg Calc…" at bounding box center [544, 303] width 687 height 111
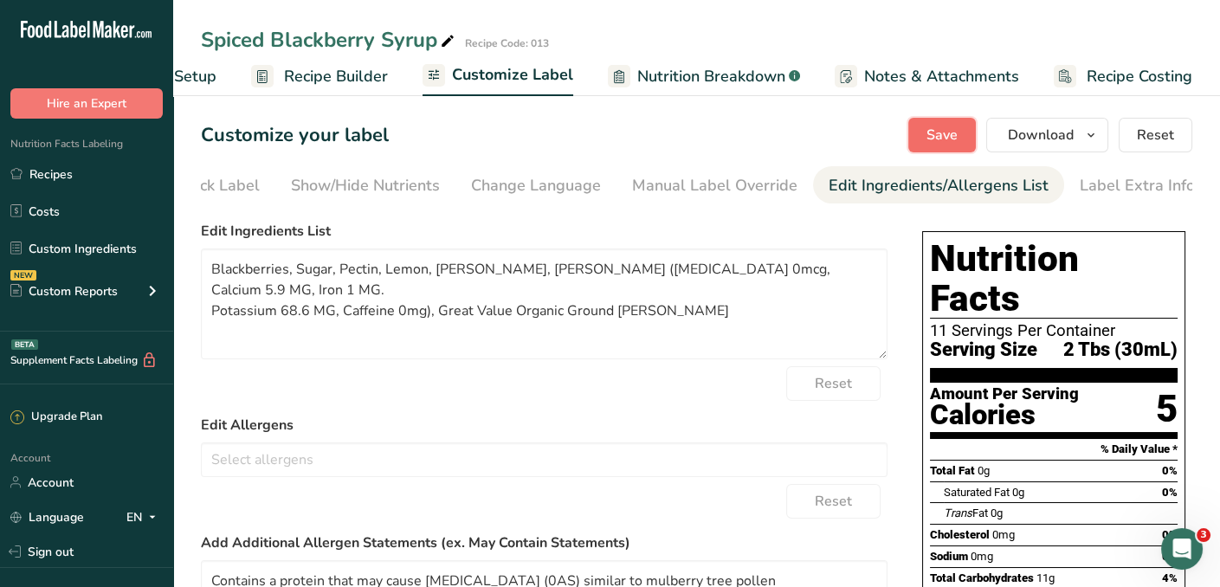
click at [956, 141] on span "Save" at bounding box center [941, 135] width 31 height 21
click at [952, 137] on div "Save Download Choose what to show on your downloaded label Recipe Name to appea…" at bounding box center [1050, 135] width 284 height 35
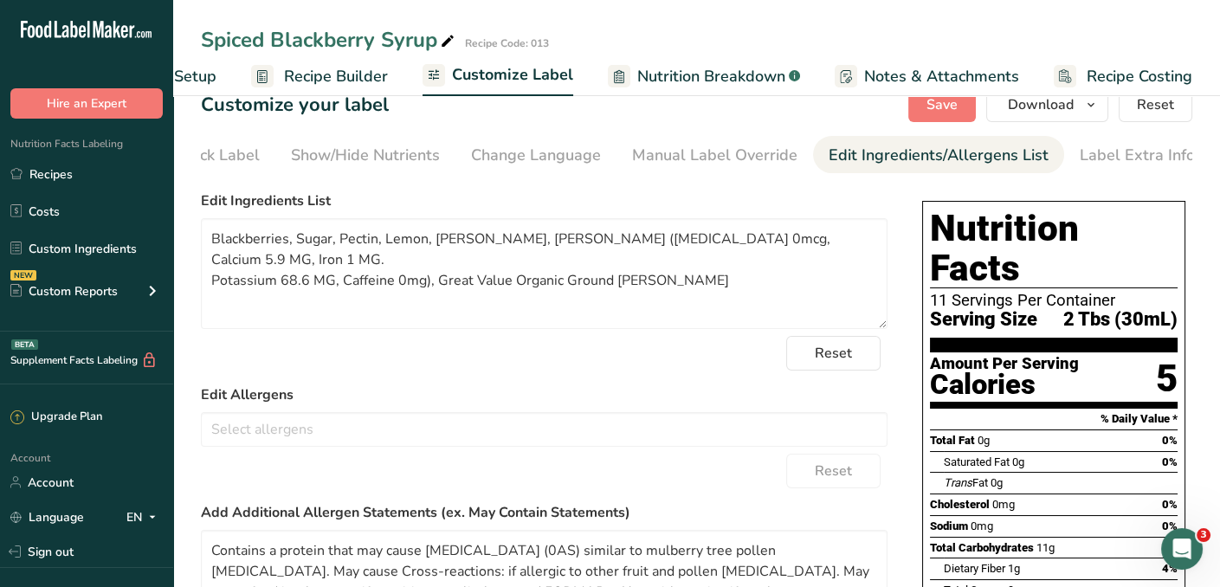
scroll to position [23, 0]
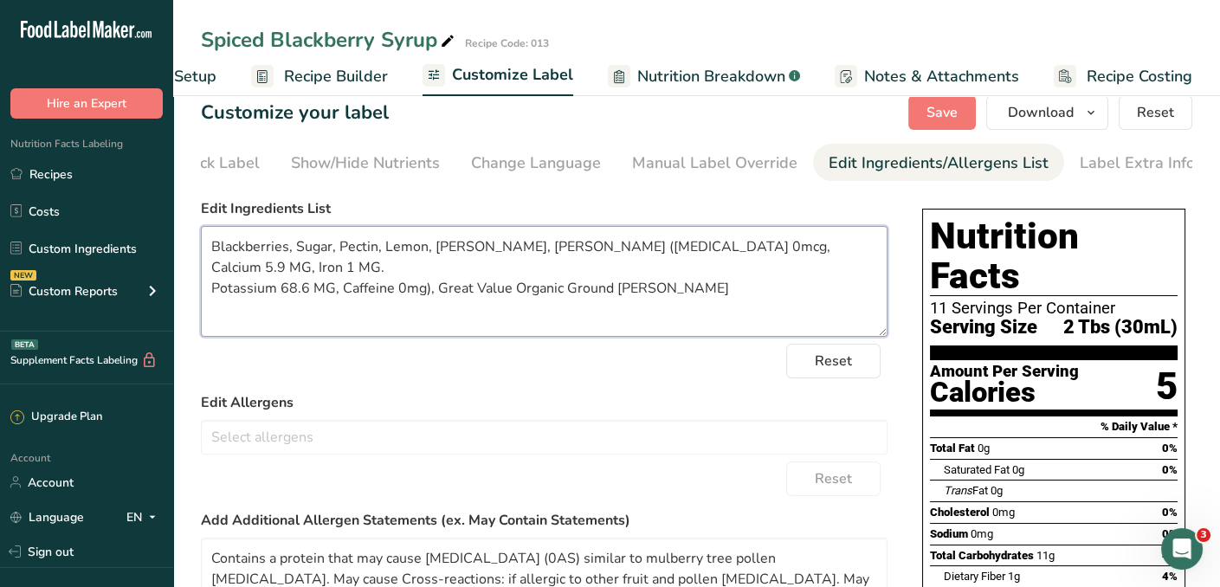
click at [425, 250] on textarea "Blackberries, Sugar, Pectin, Lemon, Cardamon, Ginger, Mace (Vitamin D 0mcg, Cal…" at bounding box center [544, 281] width 687 height 111
type textarea "Blackberries, Sugar, Pectin, Lemon juice, Cardamon, Ginger, Mace (Vitamin D 0mc…"
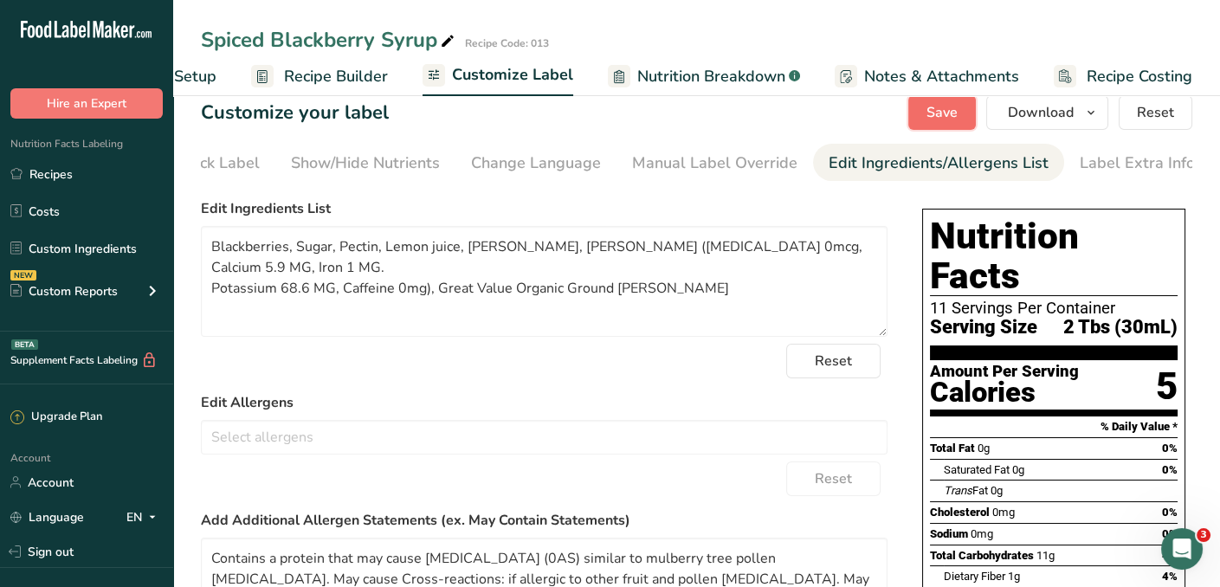
click at [938, 117] on span "Save" at bounding box center [941, 112] width 31 height 21
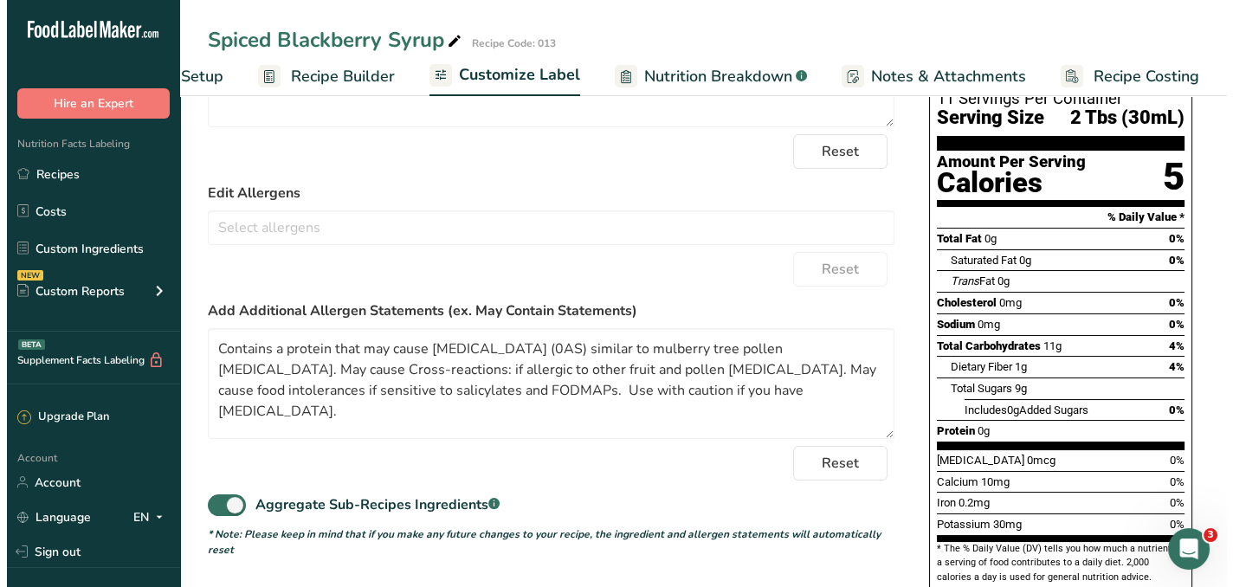
scroll to position [0, 0]
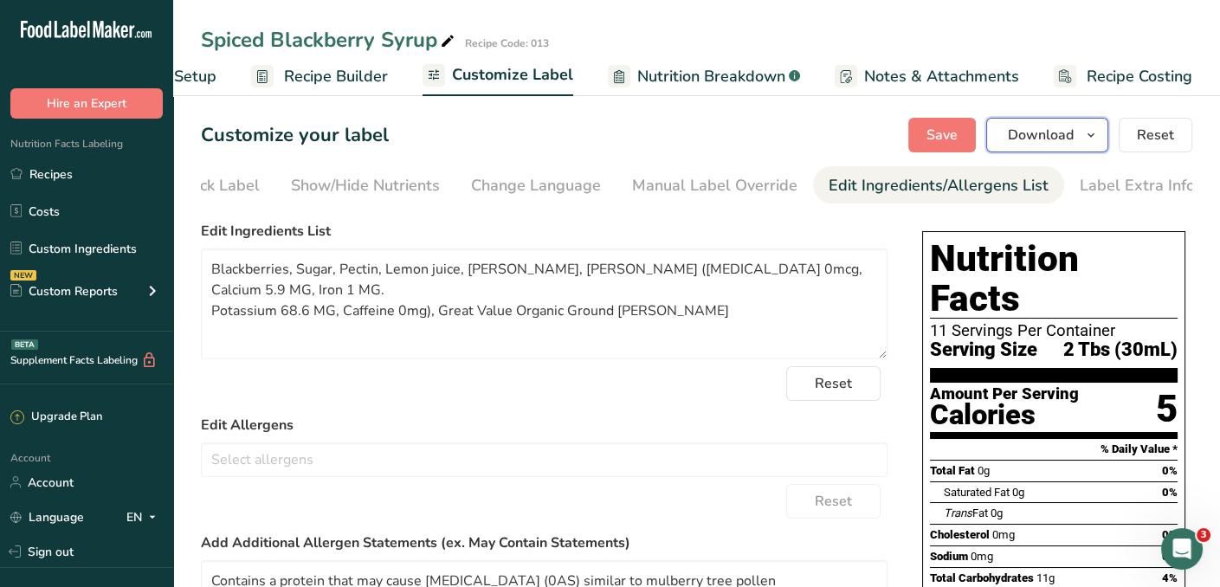
click at [1044, 137] on span "Download" at bounding box center [1041, 135] width 66 height 21
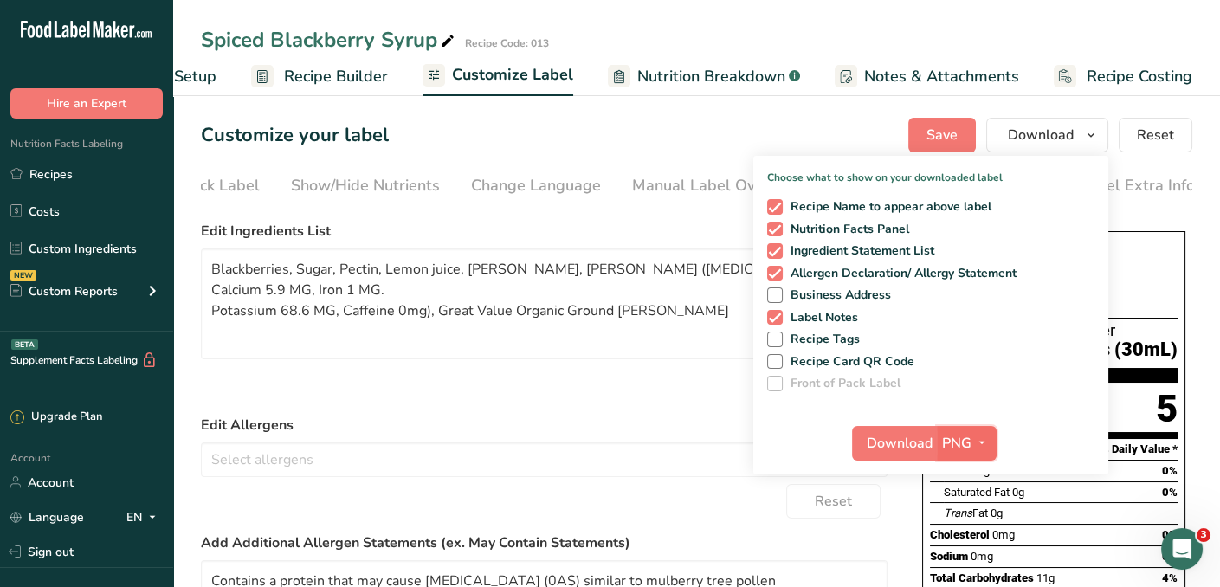
click at [985, 437] on icon "button" at bounding box center [982, 443] width 14 height 22
click at [968, 562] on link "PDF" at bounding box center [968, 564] width 55 height 29
click at [953, 134] on span "Save" at bounding box center [941, 135] width 31 height 21
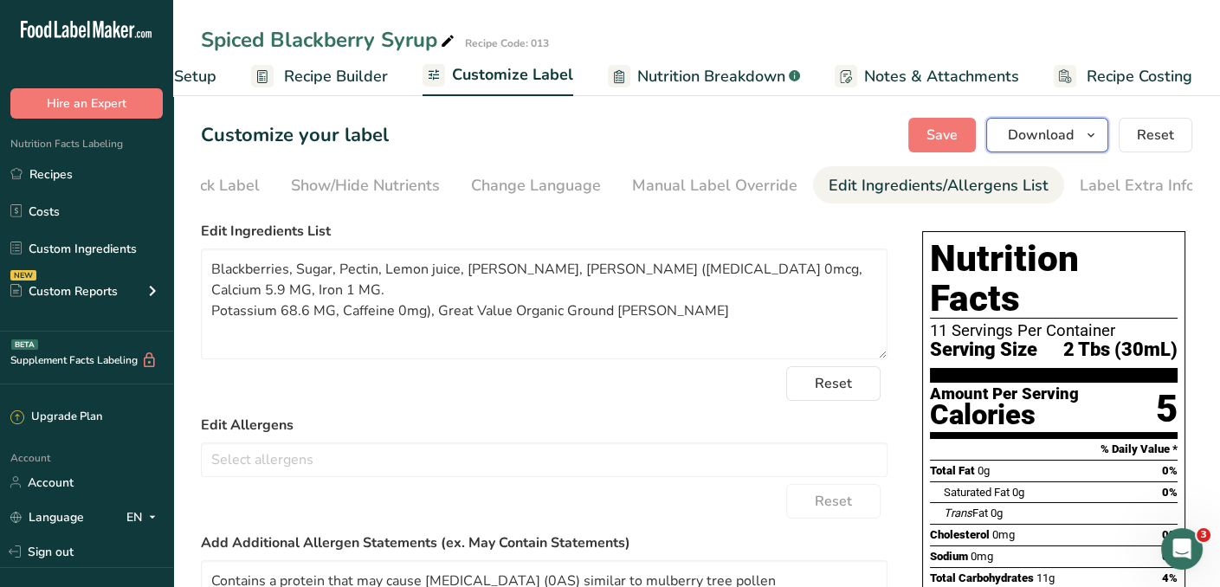
click at [1095, 132] on icon "button" at bounding box center [1091, 136] width 14 height 22
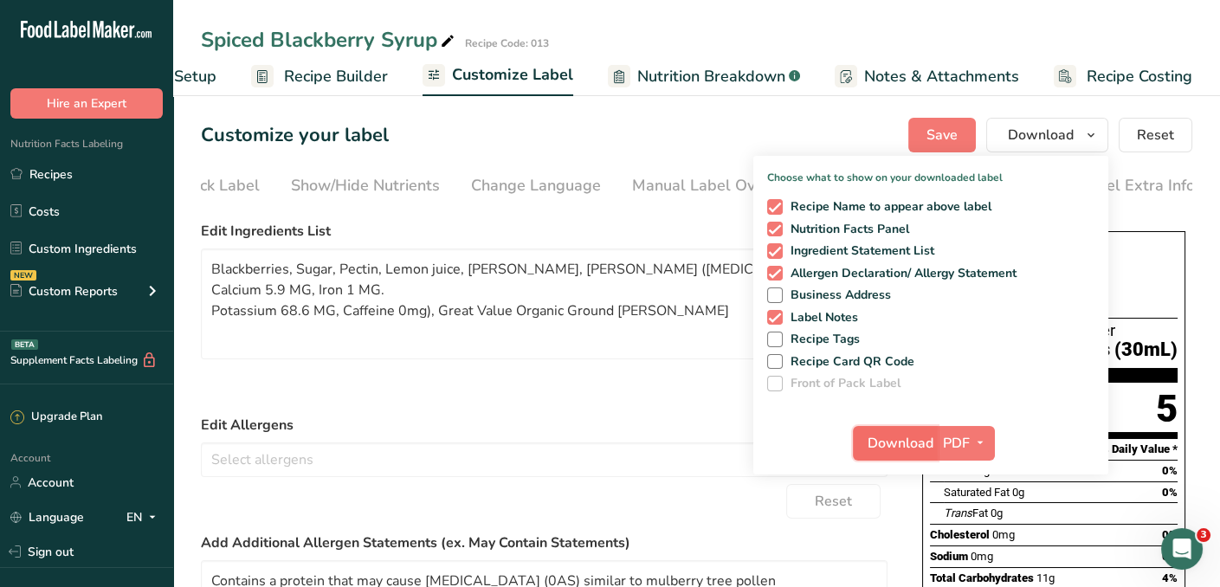
click at [897, 439] on span "Download" at bounding box center [900, 443] width 66 height 21
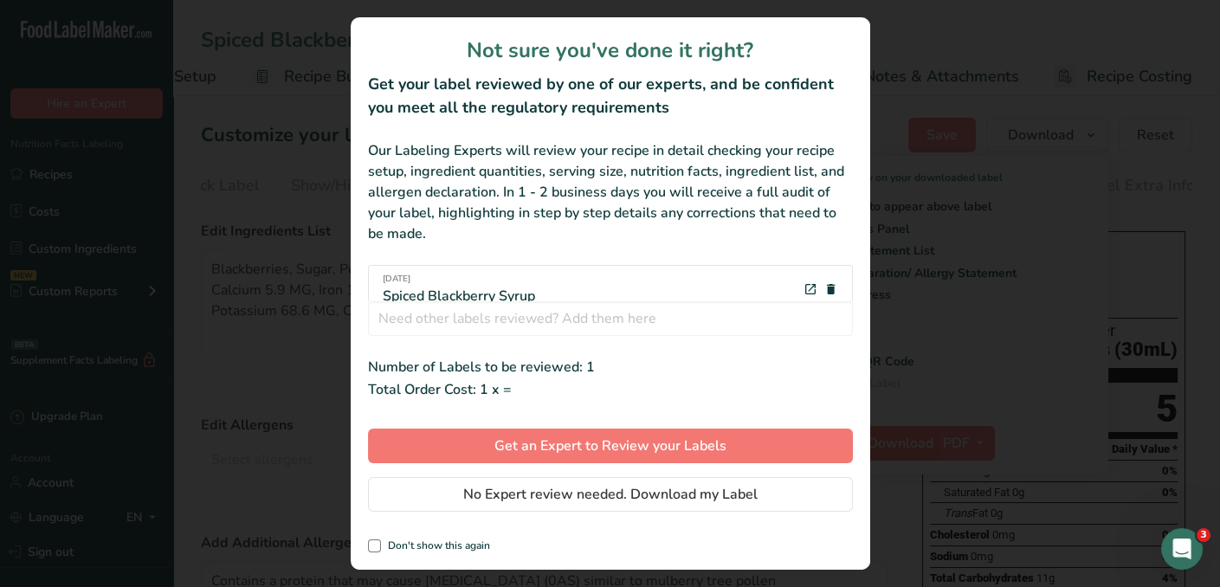
scroll to position [0, 99]
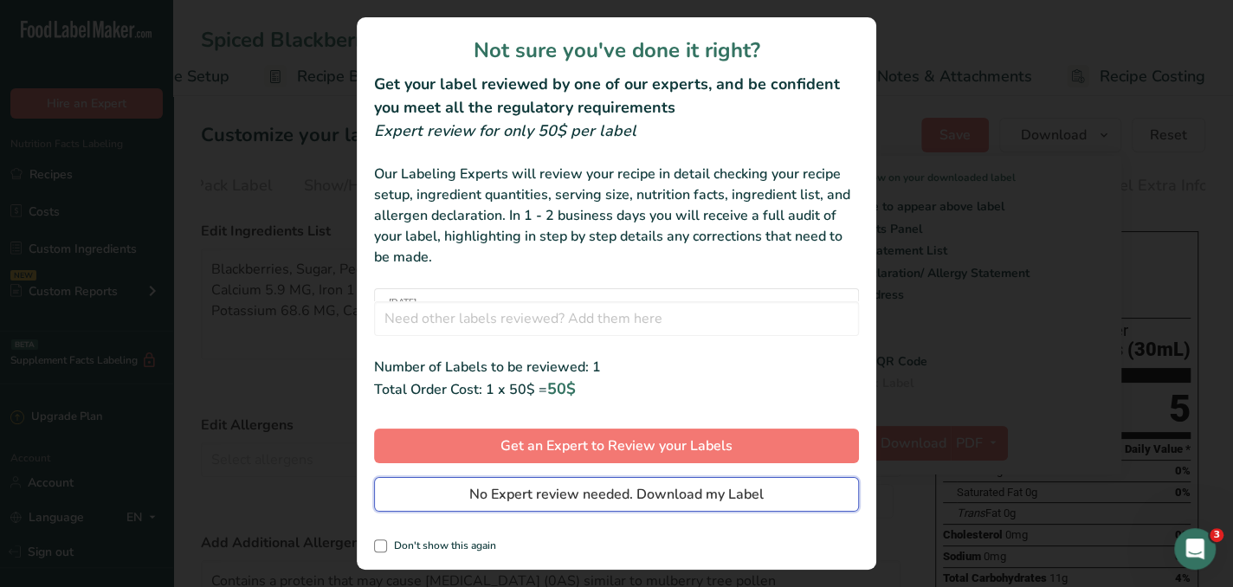
click at [675, 489] on span "No Expert review needed. Download my Label" at bounding box center [616, 494] width 294 height 21
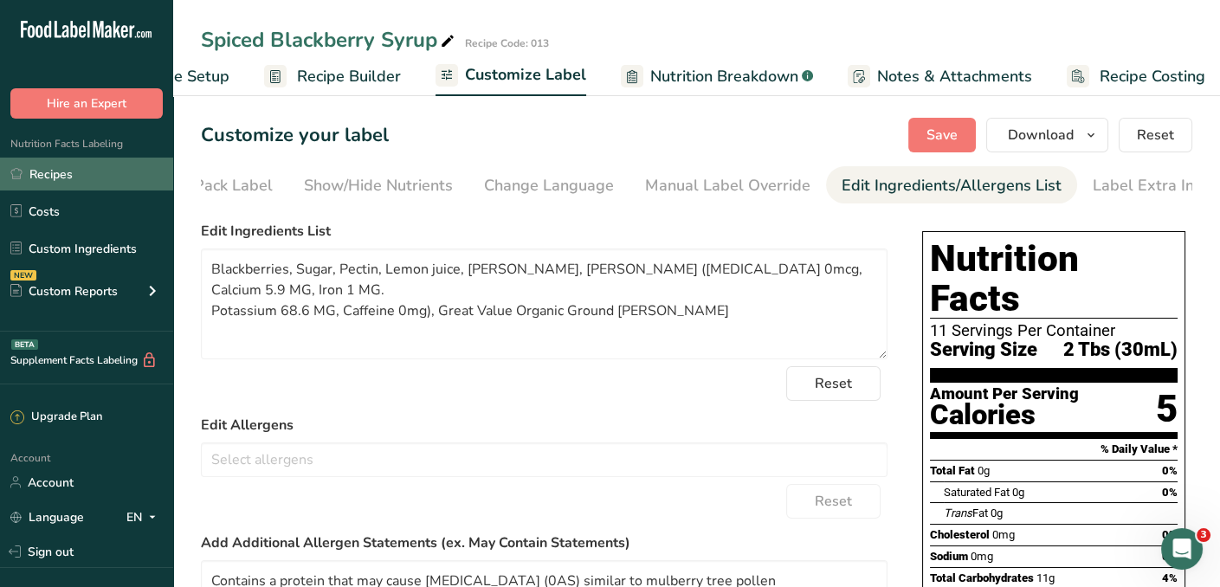
click at [54, 171] on link "Recipes" at bounding box center [86, 174] width 173 height 33
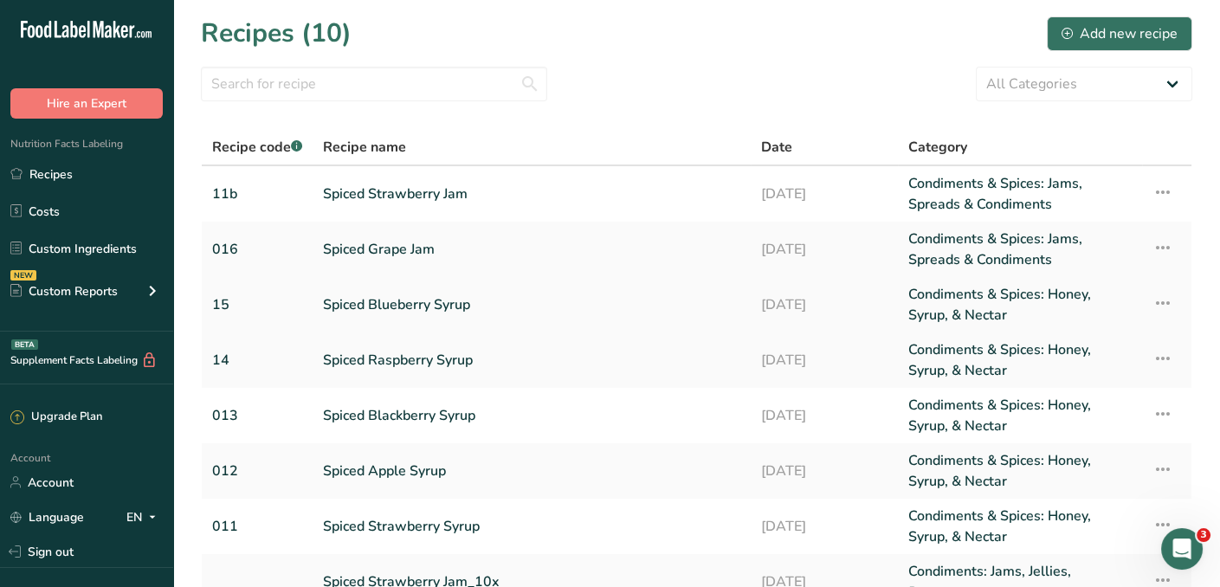
click at [338, 299] on link "Spiced Blueberry Syrup" at bounding box center [531, 305] width 417 height 42
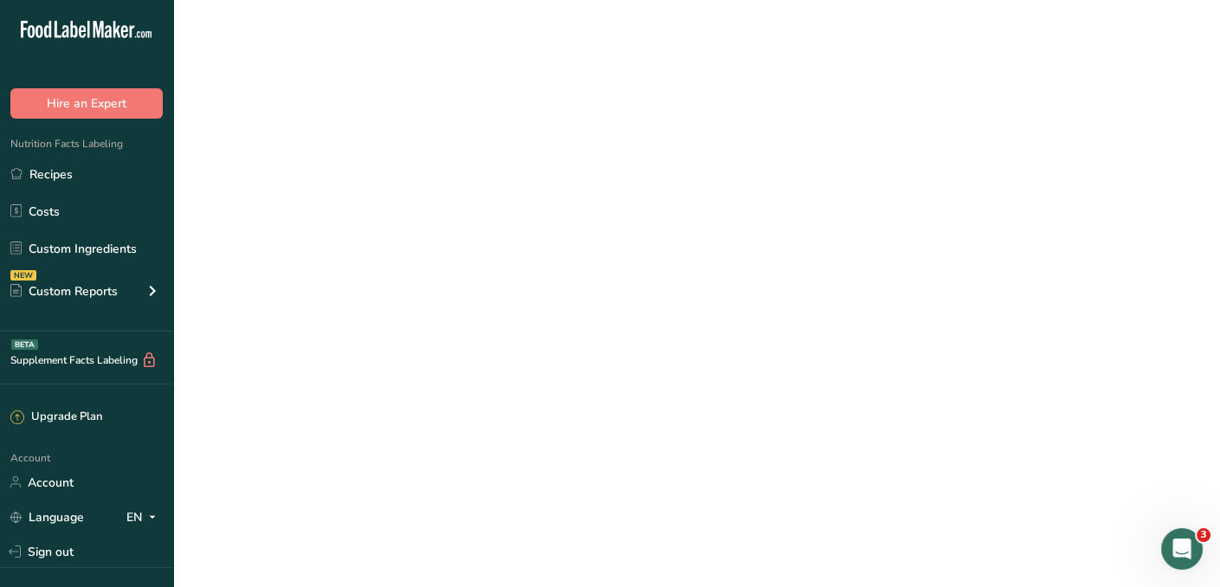
click at [338, 299] on link "Spiced Blueberry Syrup" at bounding box center [531, 305] width 417 height 42
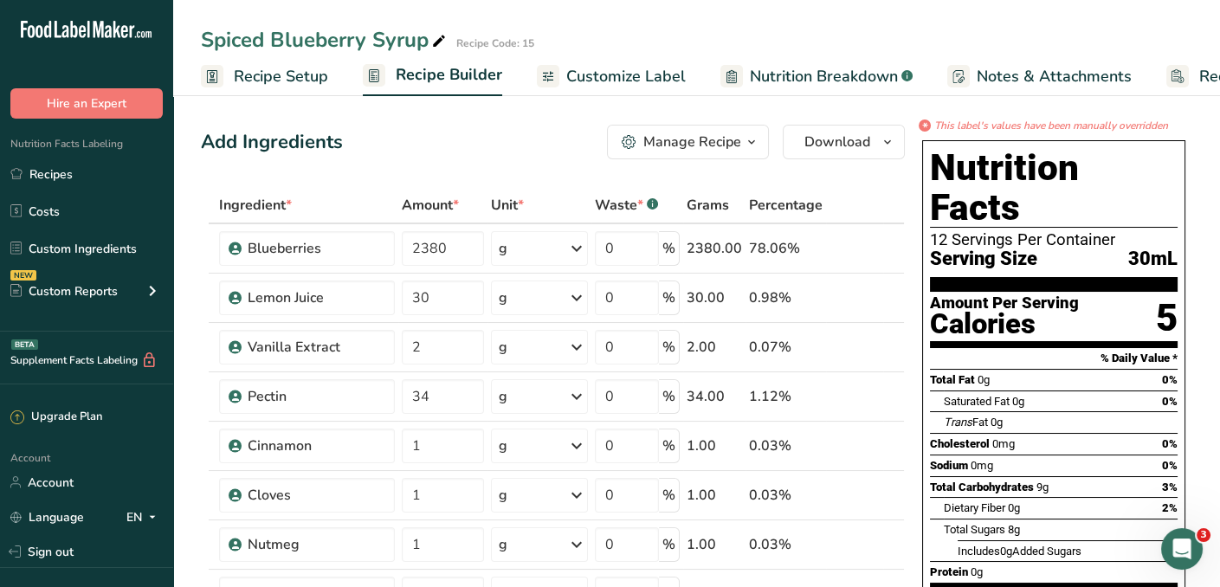
click at [700, 145] on div "Manage Recipe" at bounding box center [692, 142] width 98 height 21
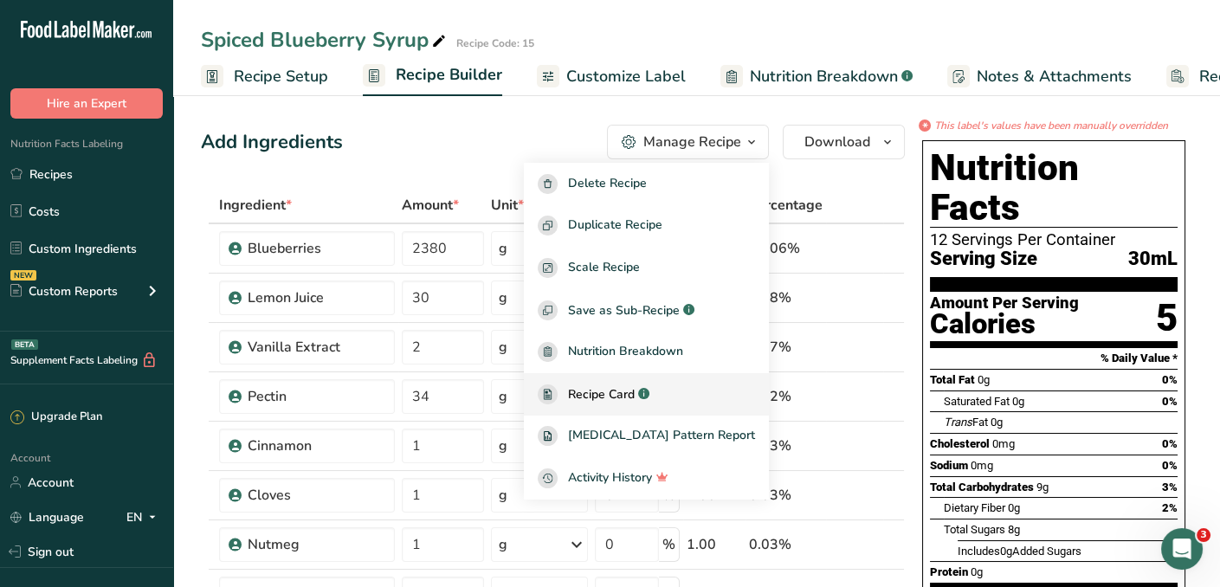
click at [635, 390] on span "Recipe Card" at bounding box center [601, 394] width 67 height 18
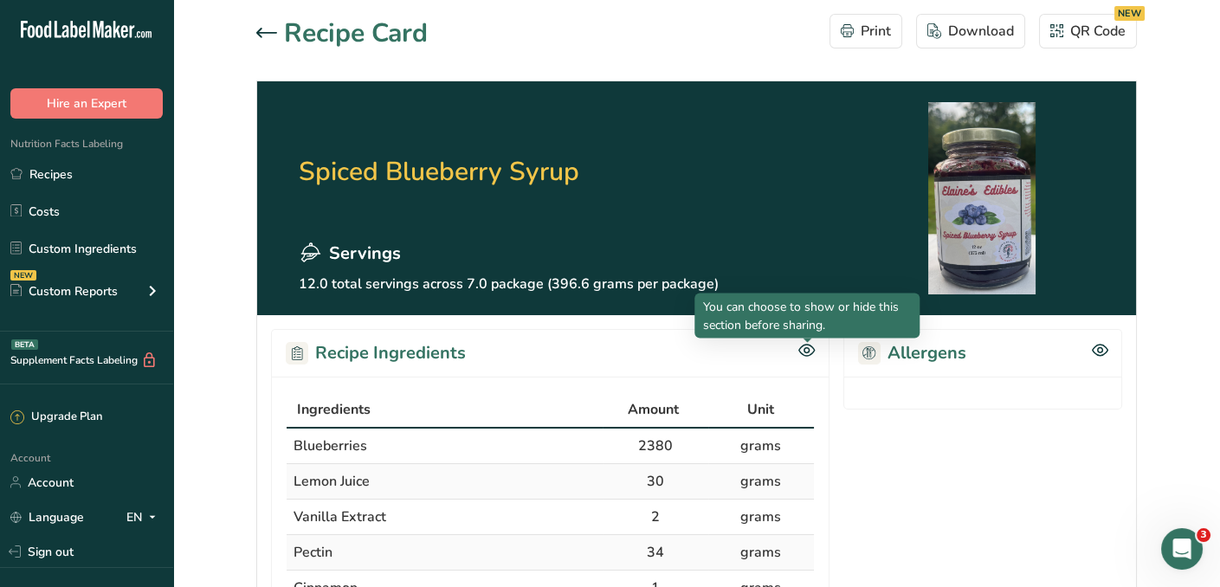
click at [803, 347] on icon at bounding box center [806, 350] width 16 height 15
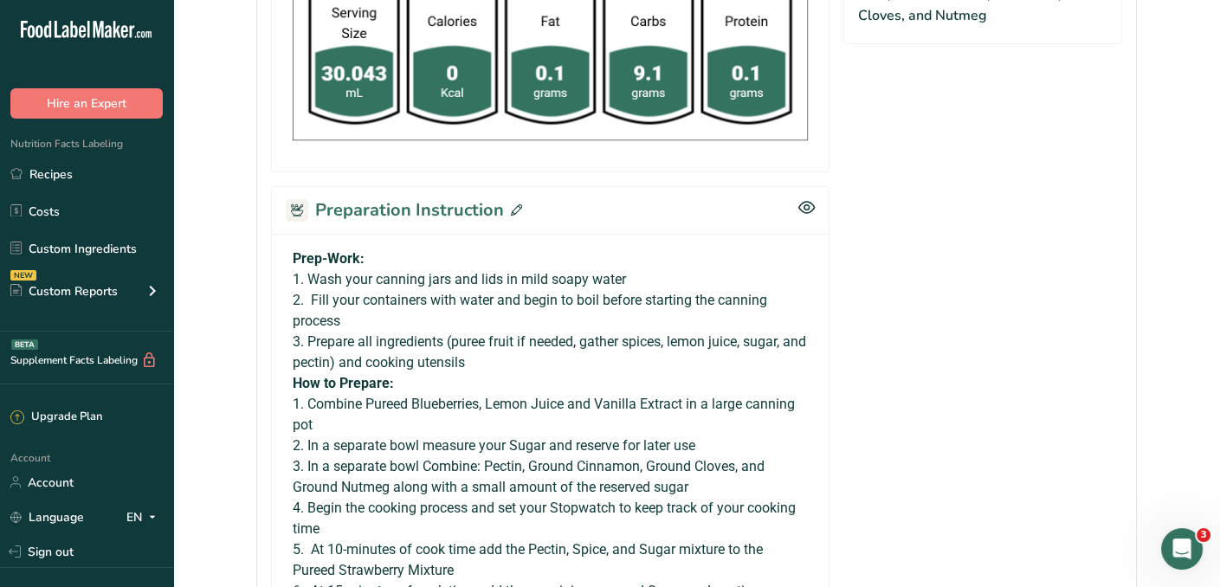
scroll to position [874, 0]
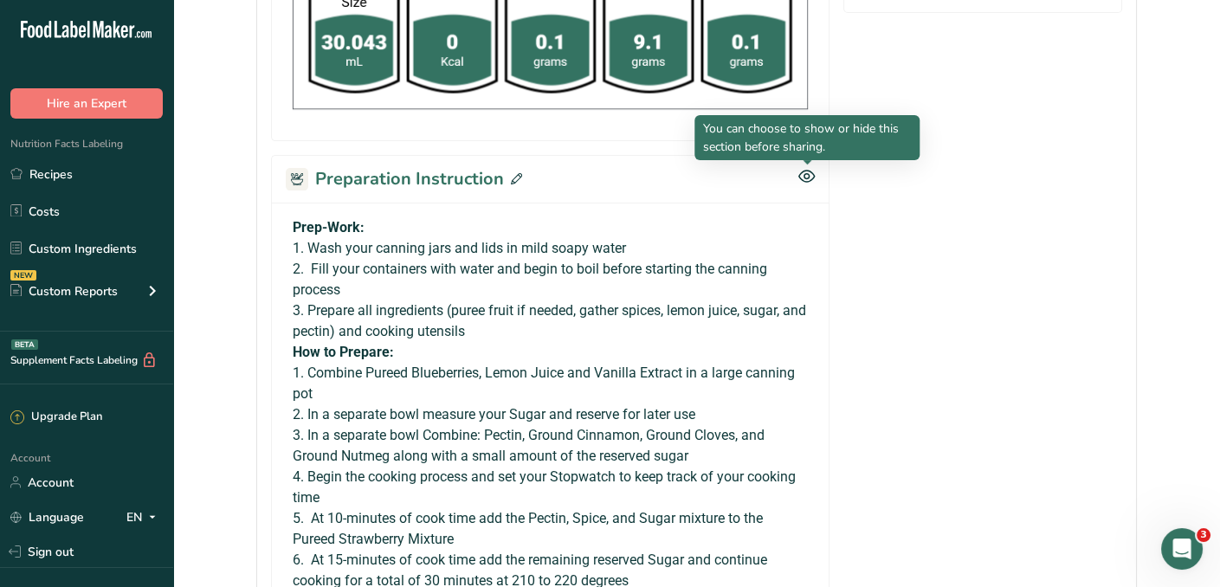
click at [806, 170] on icon at bounding box center [806, 176] width 16 height 15
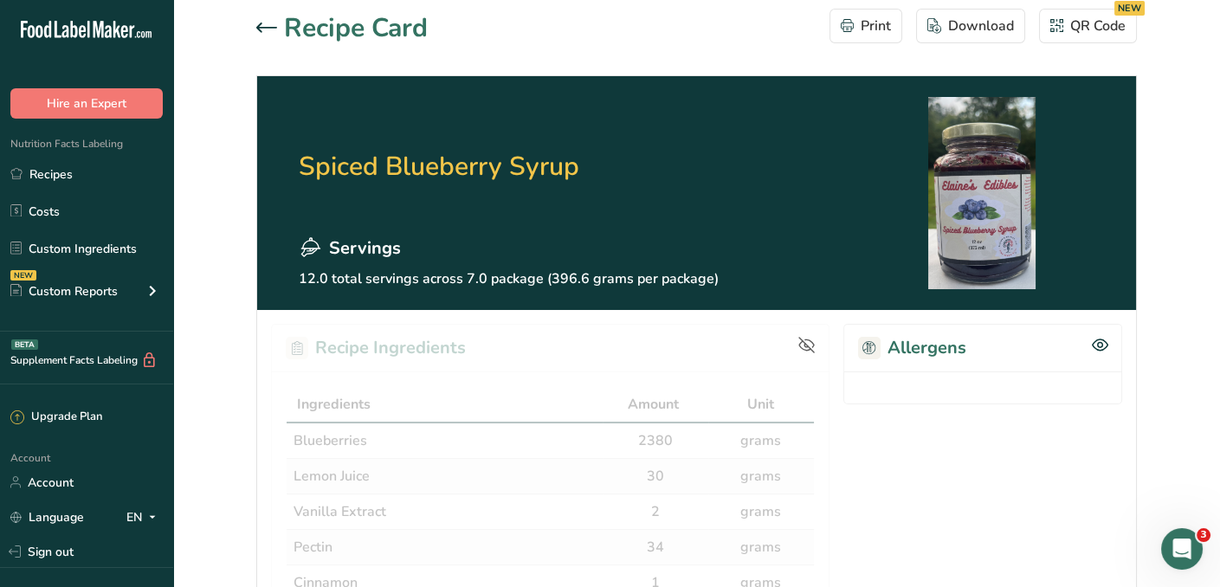
scroll to position [0, 0]
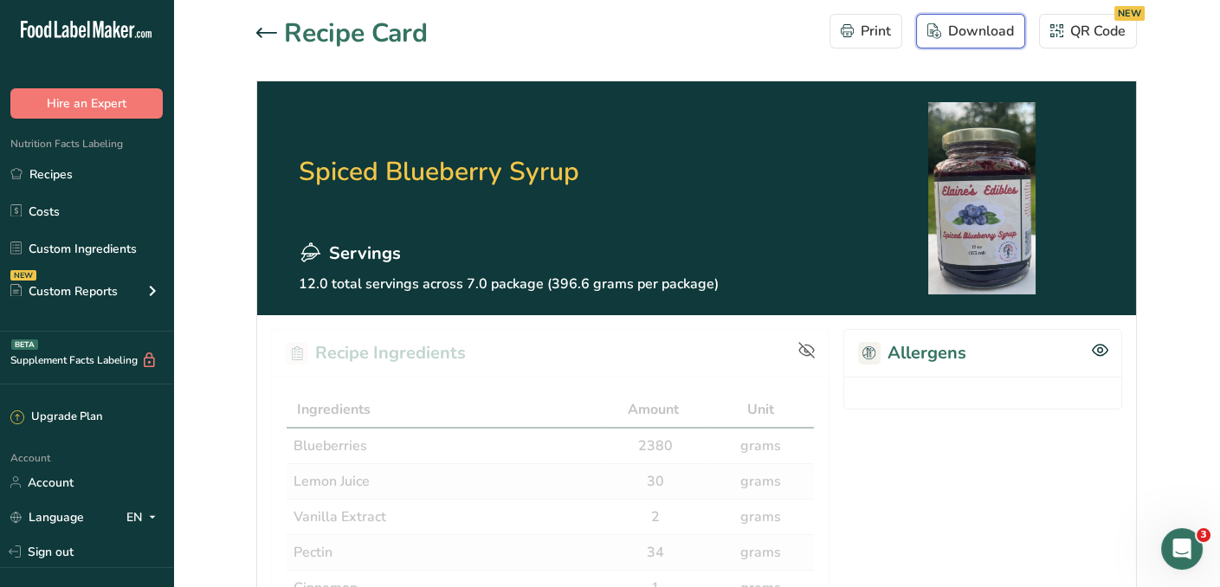
click at [985, 33] on div "Download" at bounding box center [970, 31] width 87 height 21
click at [1081, 31] on div "QR Code NEW" at bounding box center [1087, 31] width 75 height 21
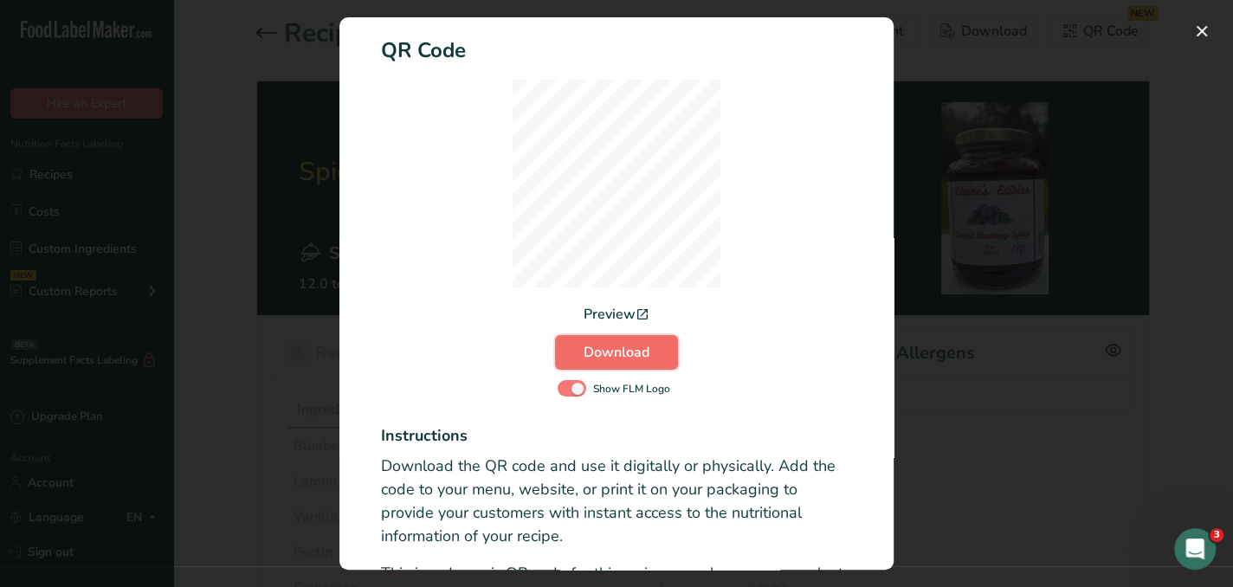
click at [614, 347] on span "Download" at bounding box center [616, 352] width 66 height 21
click at [612, 350] on span "Download" at bounding box center [616, 352] width 66 height 21
click at [1200, 29] on button "Activity Log Modal" at bounding box center [1202, 31] width 28 height 28
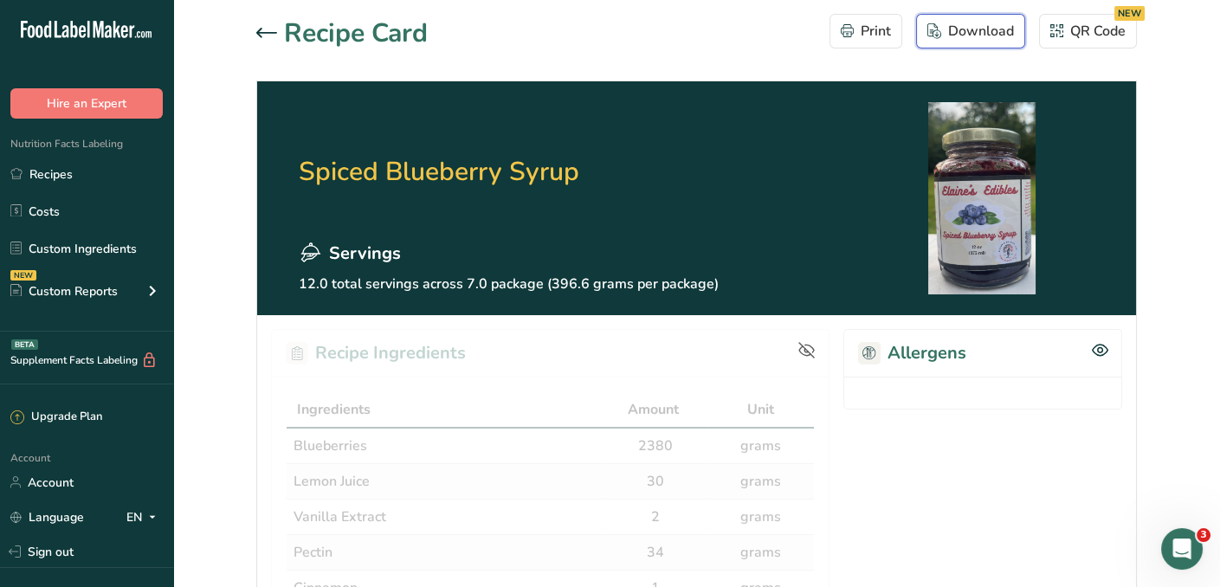
click at [953, 33] on div "Download" at bounding box center [970, 31] width 87 height 21
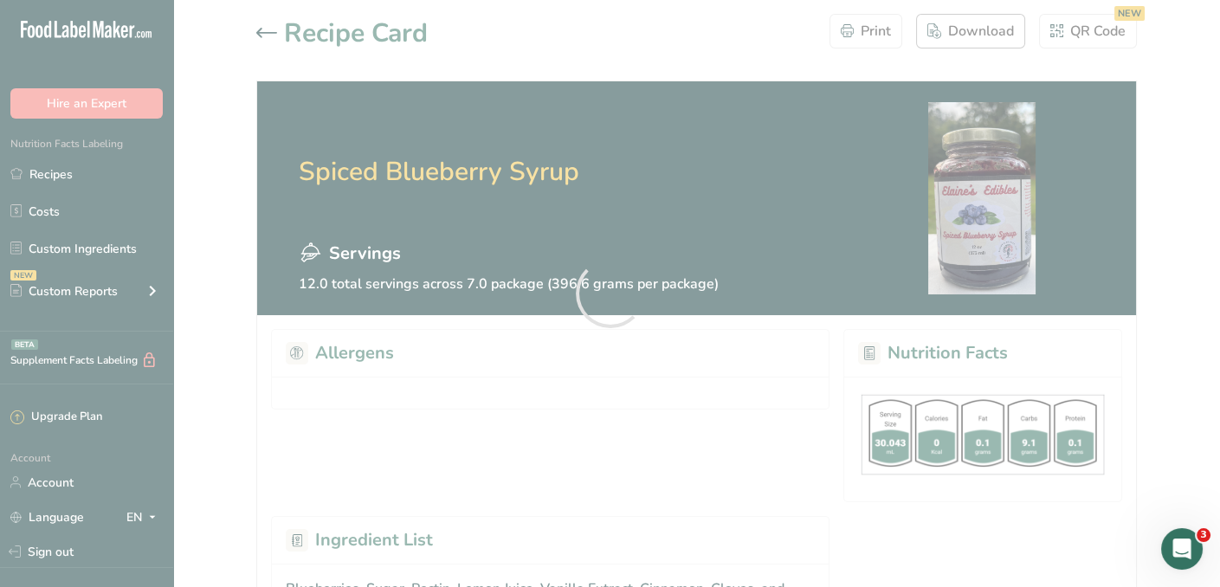
click at [953, 33] on div at bounding box center [610, 293] width 1220 height 587
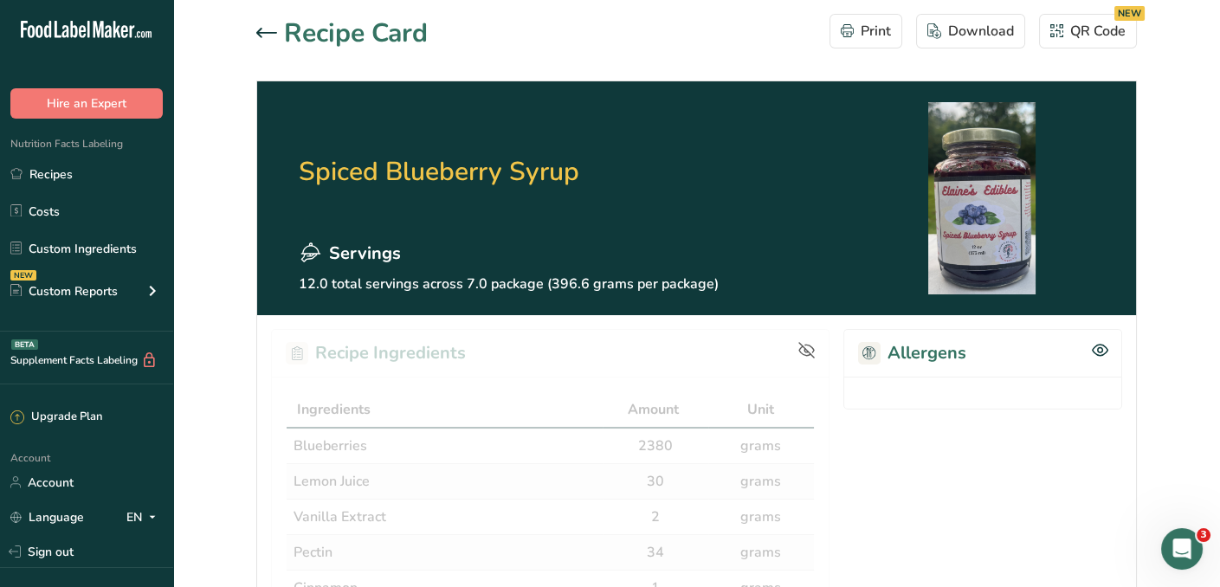
click at [268, 33] on icon at bounding box center [266, 33] width 21 height 10
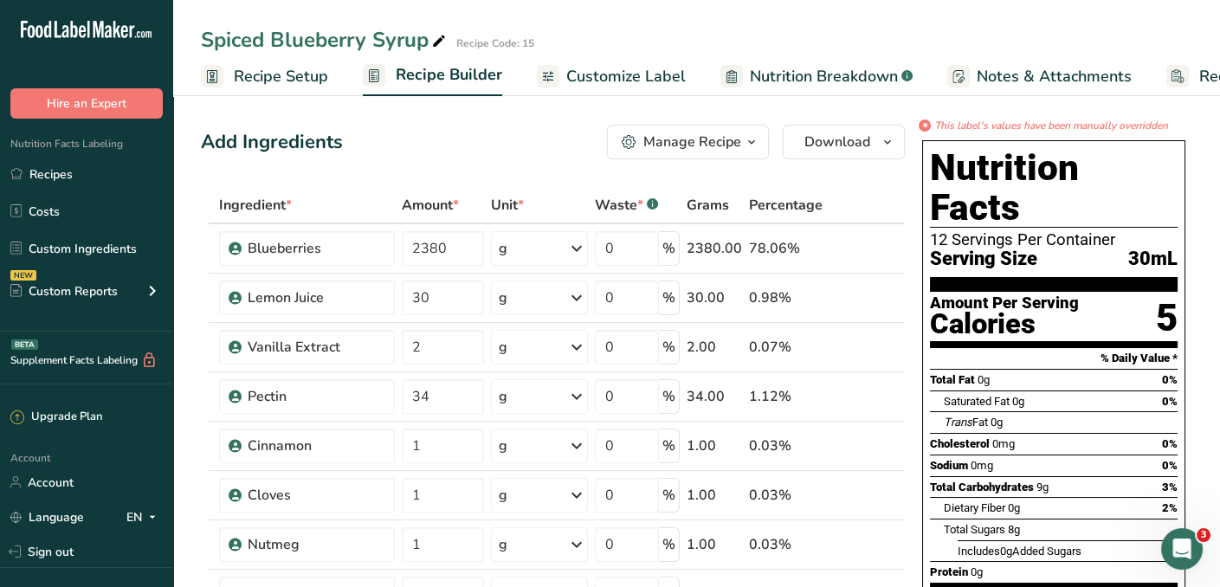
click at [596, 77] on span "Customize Label" at bounding box center [625, 76] width 119 height 23
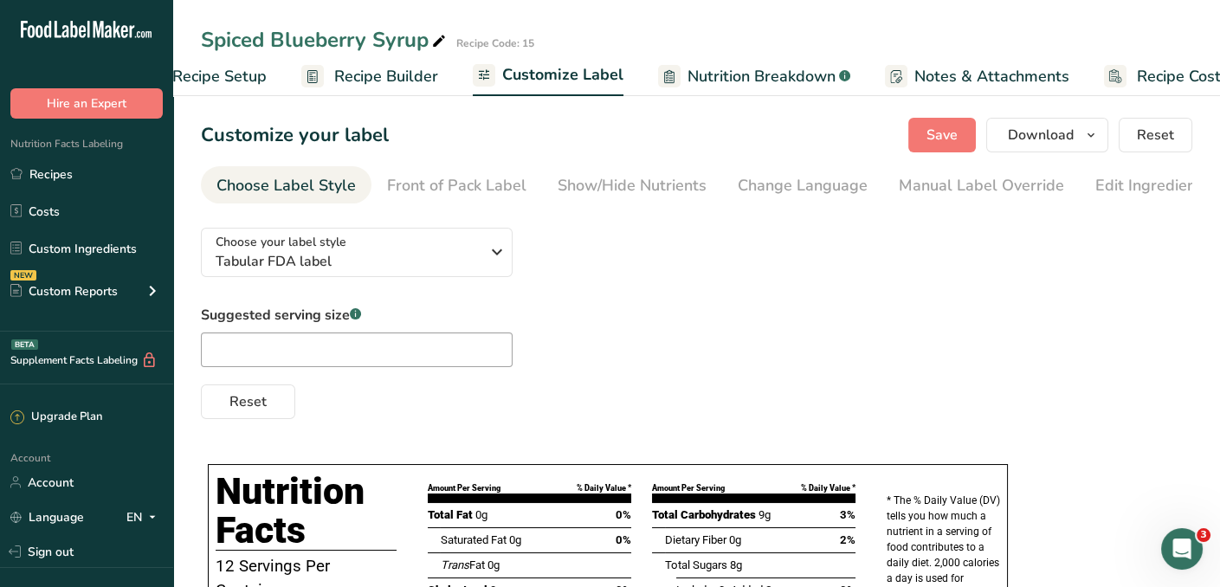
scroll to position [0, 112]
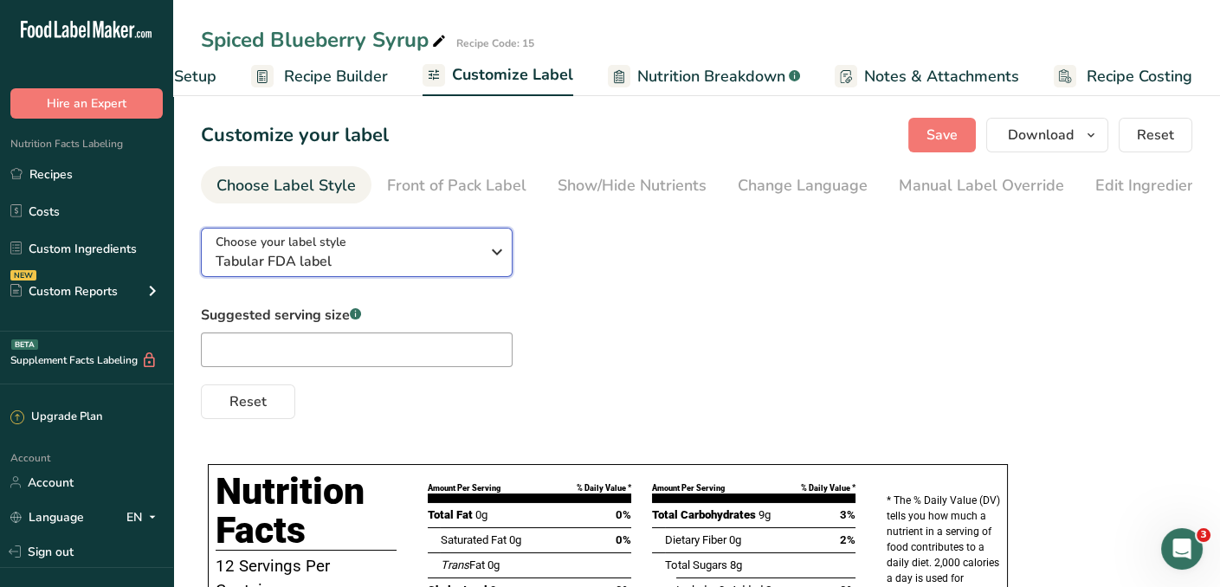
click at [499, 255] on icon "button" at bounding box center [497, 251] width 21 height 31
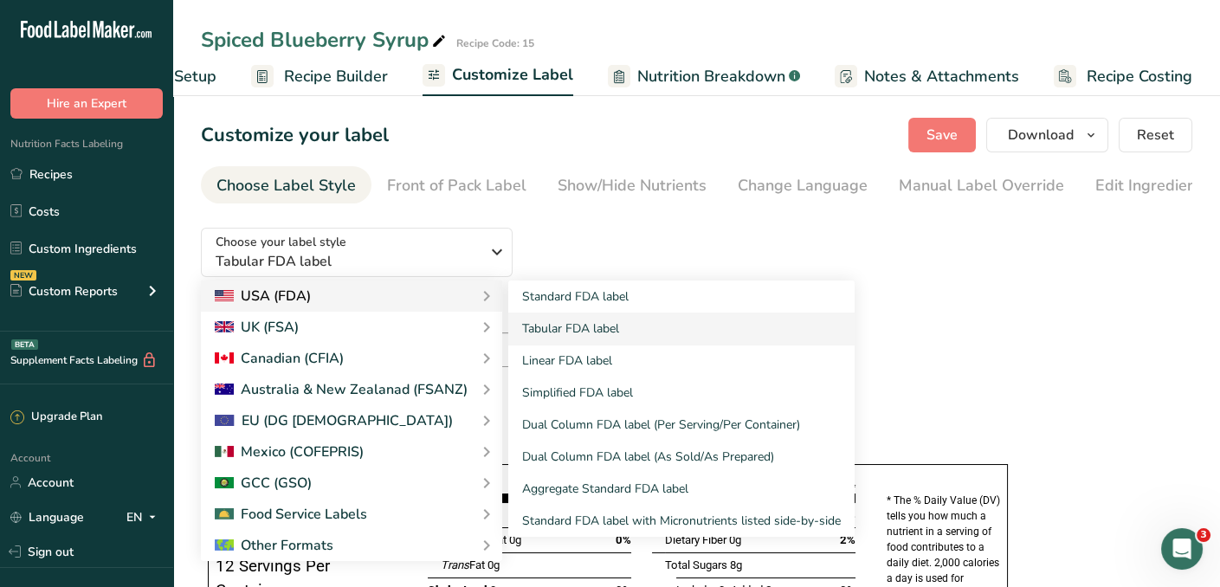
click at [489, 300] on div "Standard FDA label Tabular FDA label Linear FDA label Simplified FDA label Dual…" at bounding box center [670, 408] width 367 height 256
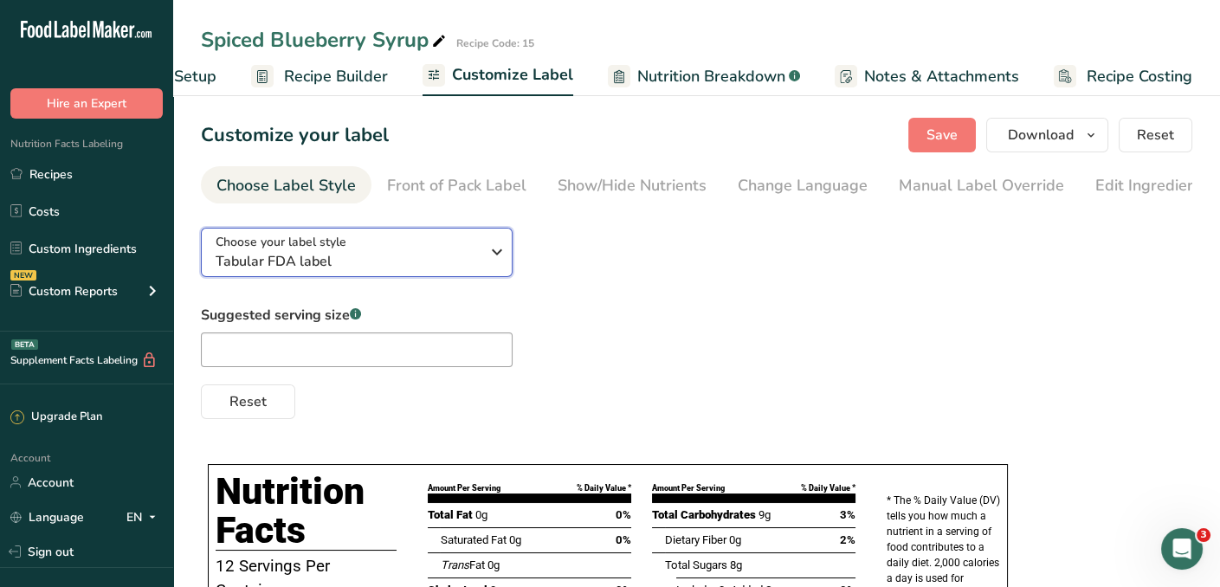
click at [494, 247] on icon "button" at bounding box center [497, 251] width 21 height 31
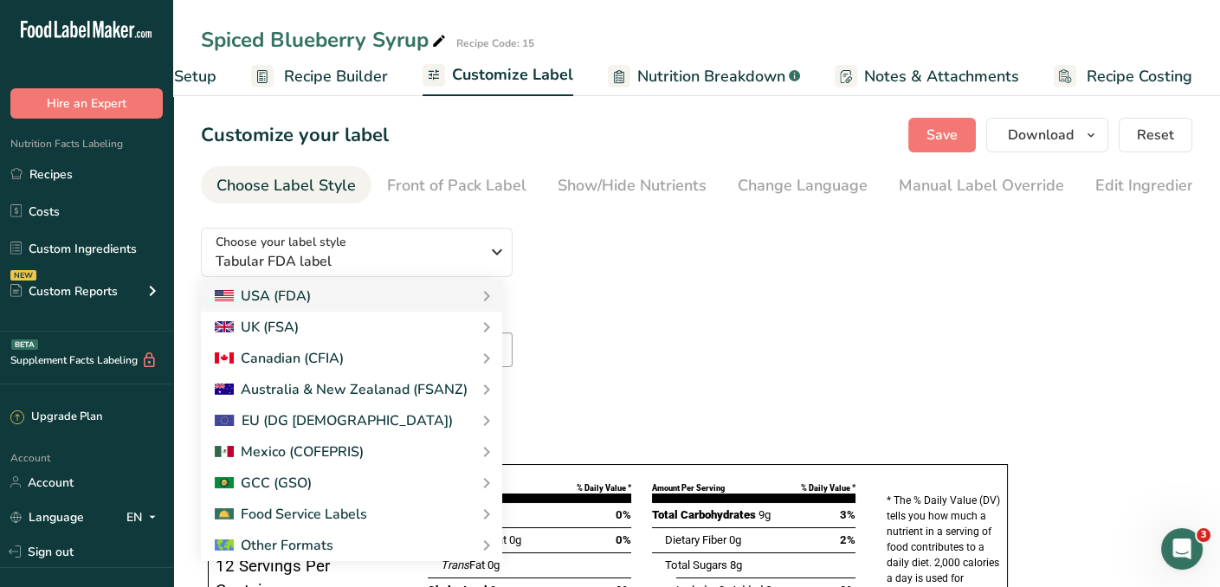
click at [1081, 338] on div "Suggested serving size .a-a{fill:#347362;}.b-a{fill:#fff;} Reset" at bounding box center [696, 362] width 991 height 114
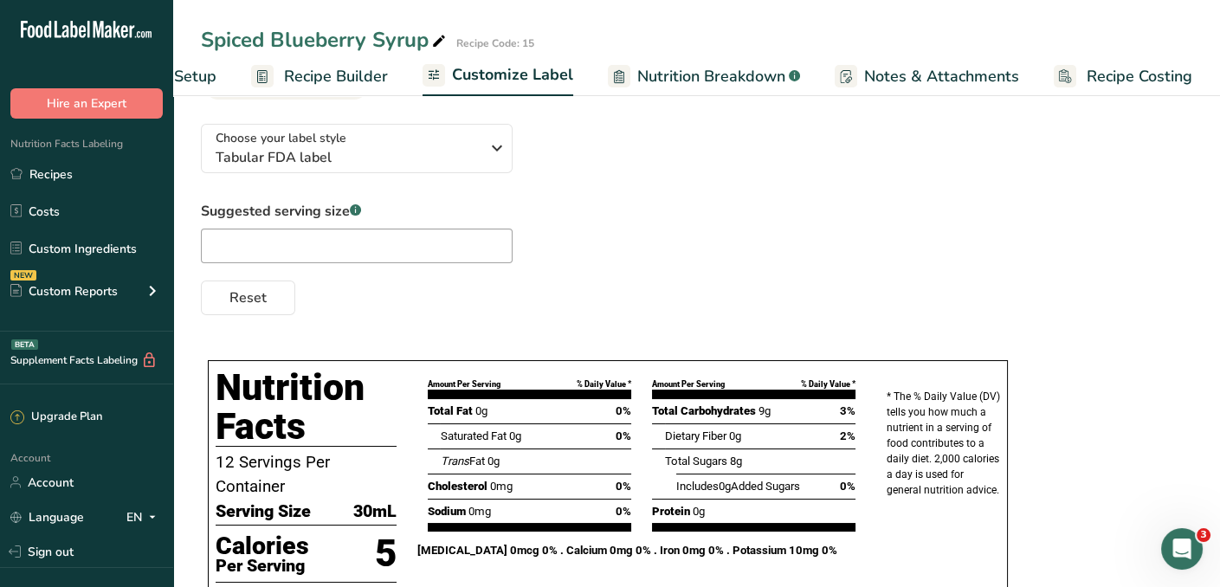
scroll to position [0, 0]
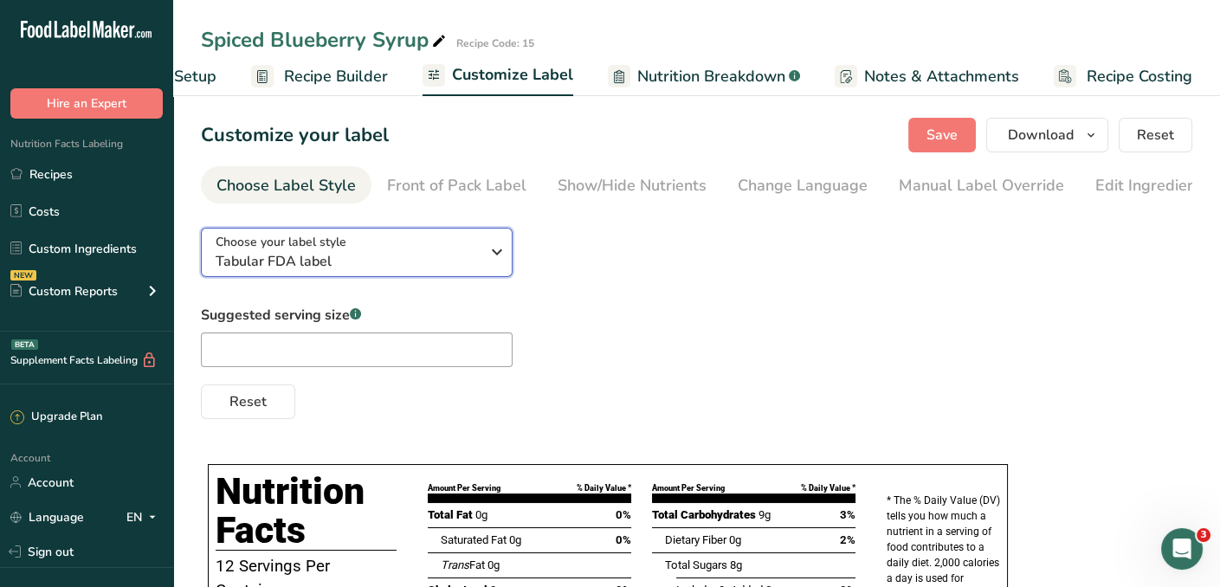
click at [490, 254] on icon "button" at bounding box center [497, 251] width 21 height 31
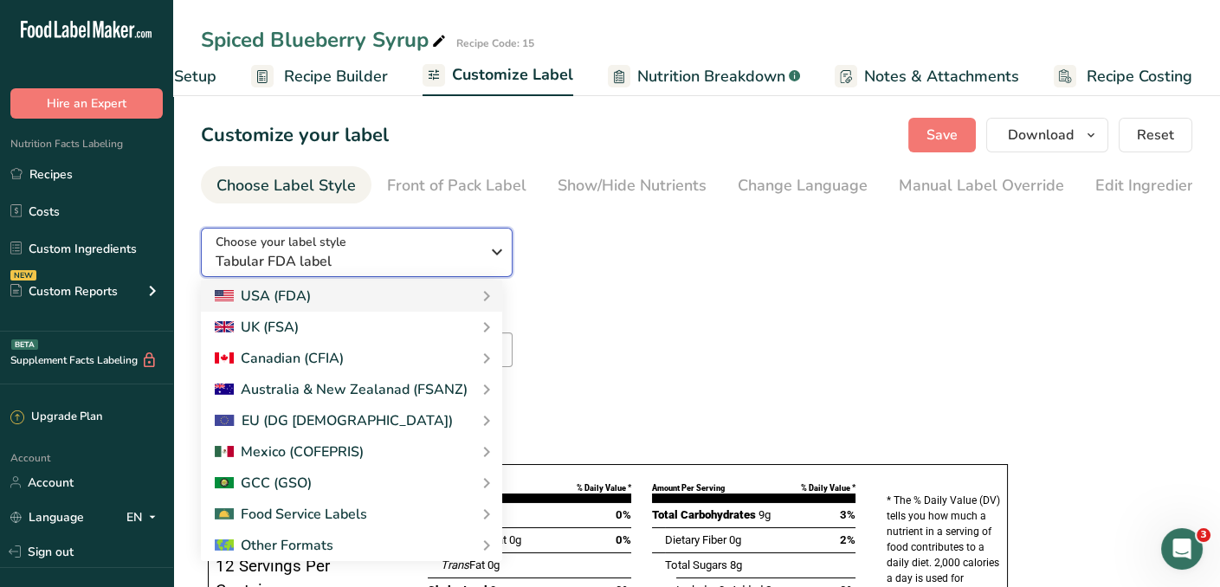
click at [499, 254] on icon "button" at bounding box center [497, 251] width 21 height 31
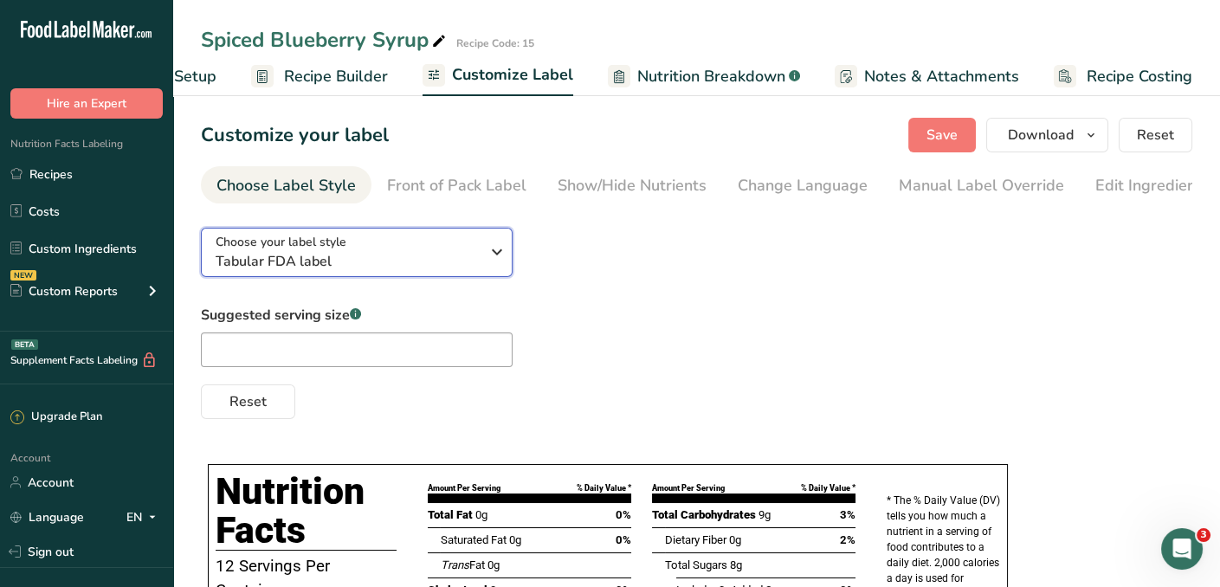
click at [499, 254] on icon "button" at bounding box center [497, 251] width 21 height 31
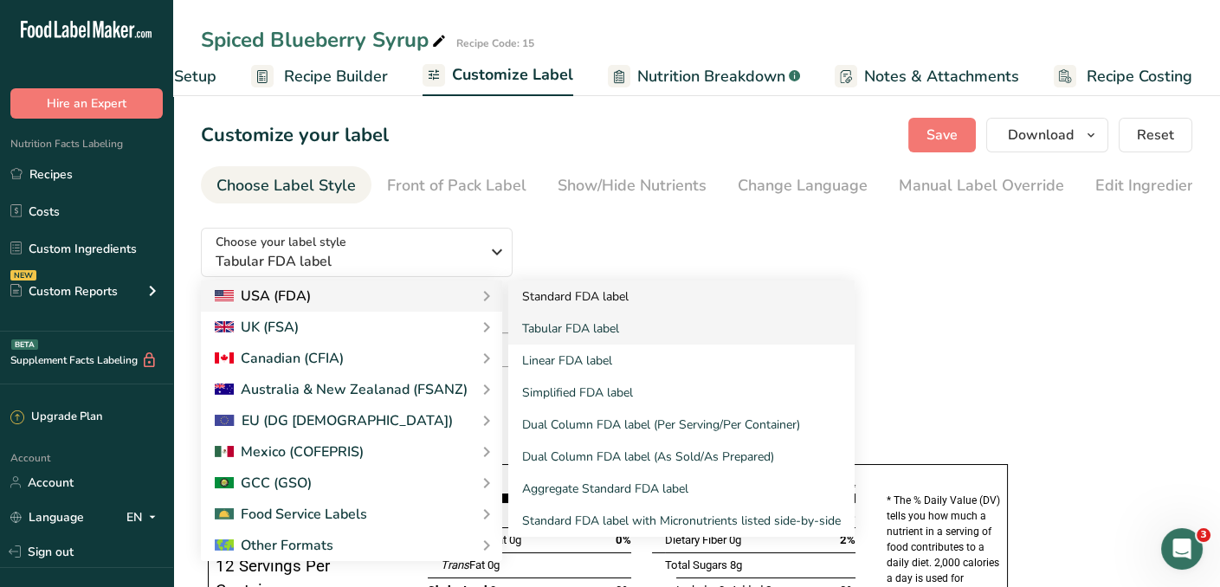
click at [542, 296] on link "Standard FDA label" at bounding box center [681, 296] width 346 height 32
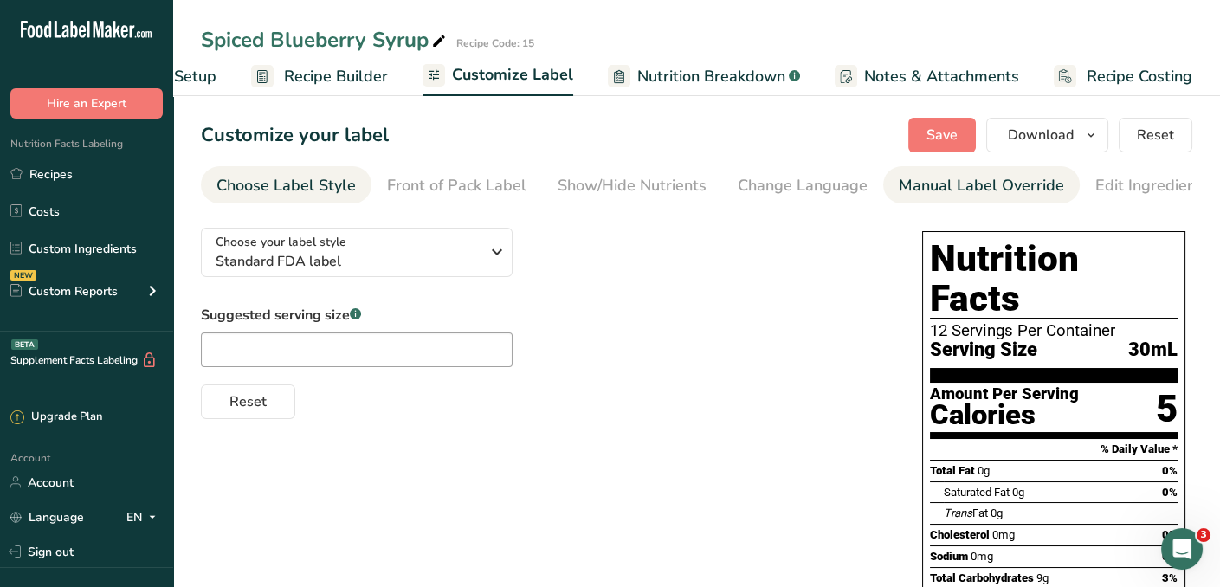
click at [999, 189] on div "Manual Label Override" at bounding box center [981, 185] width 165 height 23
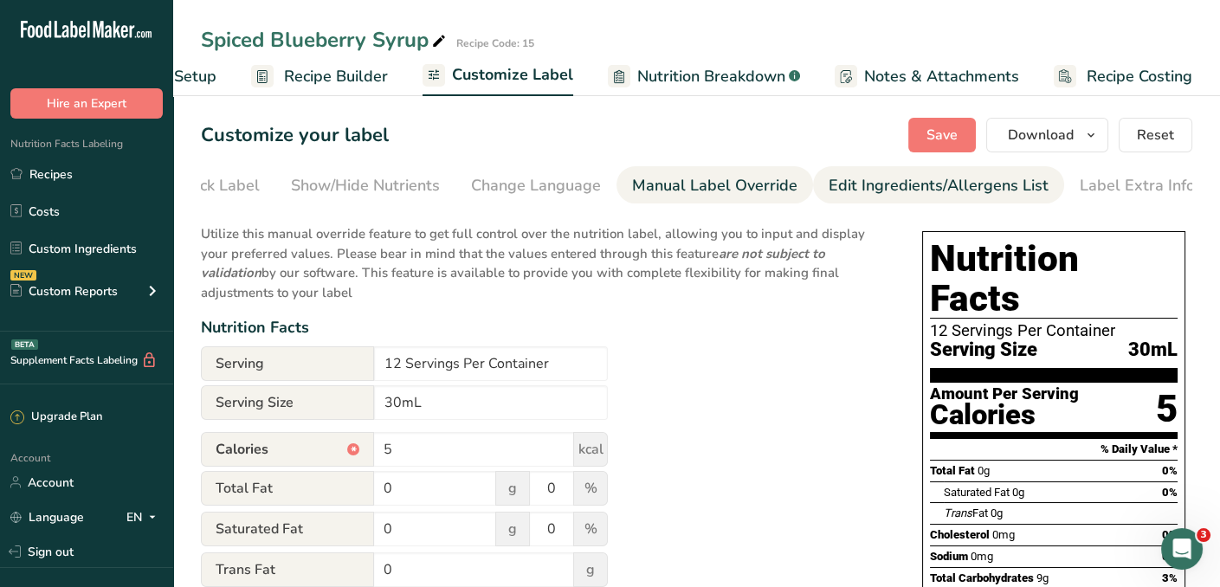
click at [984, 187] on div "Edit Ingredients/Allergens List" at bounding box center [938, 185] width 220 height 23
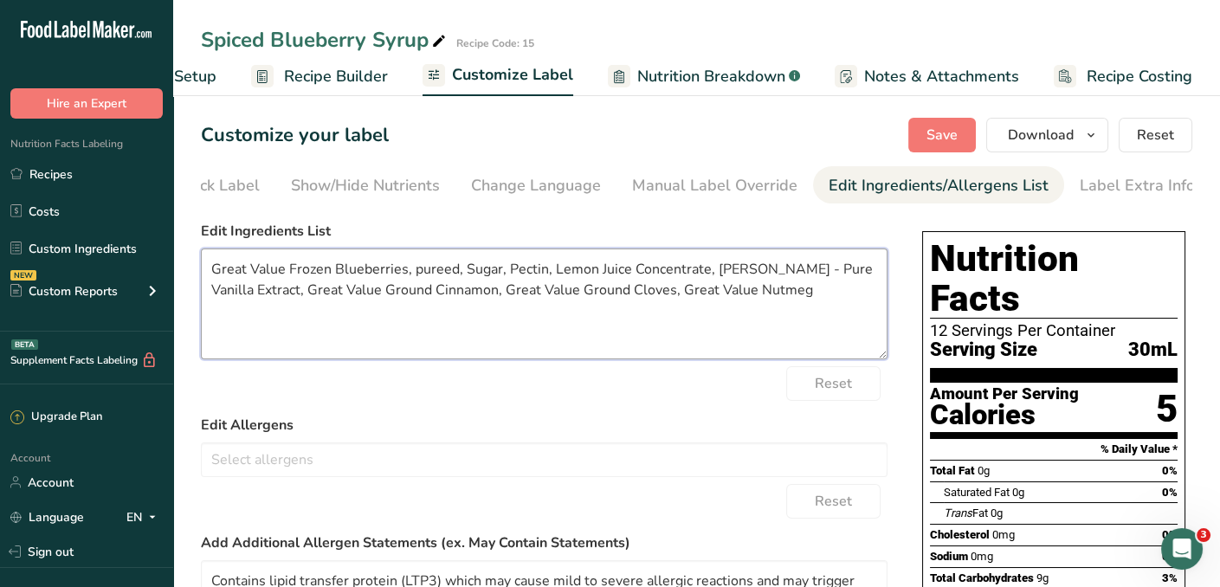
click at [331, 271] on textarea "Great Value Frozen Blueberries, pureed, Sugar, Pectin, Lemon Juice Concentrate,…" at bounding box center [544, 303] width 687 height 111
click at [339, 273] on textarea "Blueberries, pureed, Sugar, Pectin, Lemon Juice Concentrate, McCormick - Pure V…" at bounding box center [544, 303] width 687 height 111
click at [532, 273] on textarea "Blueberries, Sugar, Pectin, Lemon Juice Concentrate, McCormick - Pure Vanilla E…" at bounding box center [544, 303] width 687 height 111
click at [541, 275] on textarea "Blueberries, Sugar, Pectin, Lemon Juice, McCormick - Pure Vanilla Extract, Grea…" at bounding box center [544, 303] width 687 height 111
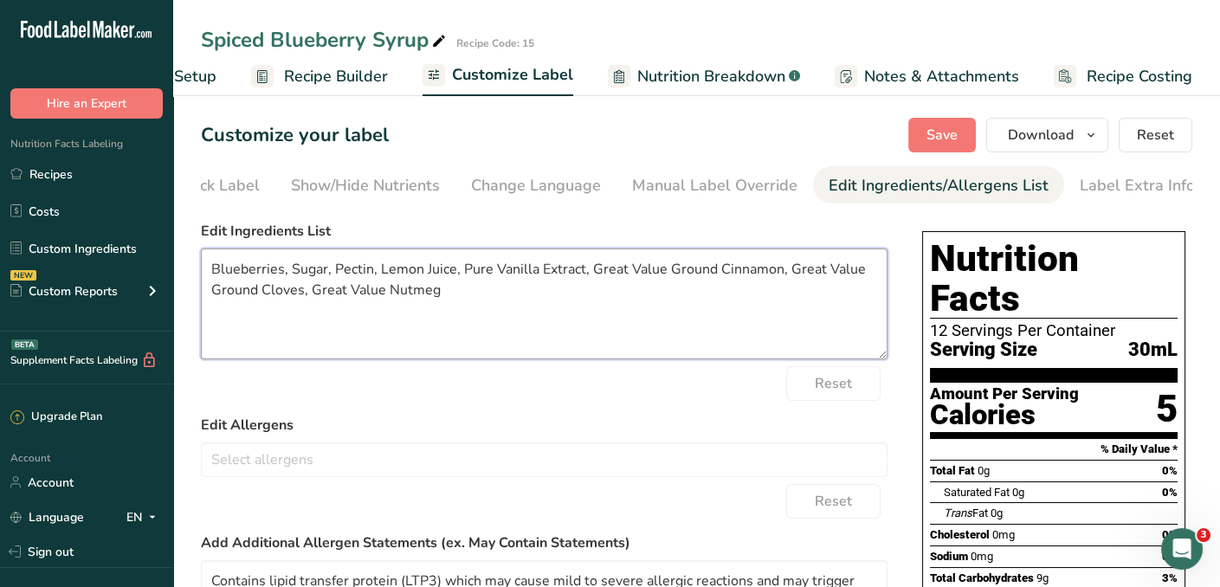
click at [722, 277] on textarea "Blueberries, Sugar, Pectin, Lemon Juice, Pure Vanilla Extract, Great Value Grou…" at bounding box center [544, 303] width 687 height 111
click at [719, 276] on textarea "Blueberries, Sugar, Pectin, Lemon Juice, Pure Vanilla Extract, Great Value Grou…" at bounding box center [544, 303] width 687 height 111
click at [719, 277] on textarea "Blueberries, Sugar, Pectin, Lemon Juice, Pure Vanilla Extract, Great Value Grou…" at bounding box center [544, 303] width 687 height 111
click at [785, 273] on textarea "Blueberries, Sugar, Pectin, Lemon Juice, Pure Vanilla Extract, Cinnamon, Great …" at bounding box center [544, 303] width 687 height 111
click at [783, 270] on textarea "Blueberries, Sugar, Pectin, Lemon Juice, Pure Vanilla Extract, Cinnamon, Cloves…" at bounding box center [544, 303] width 687 height 111
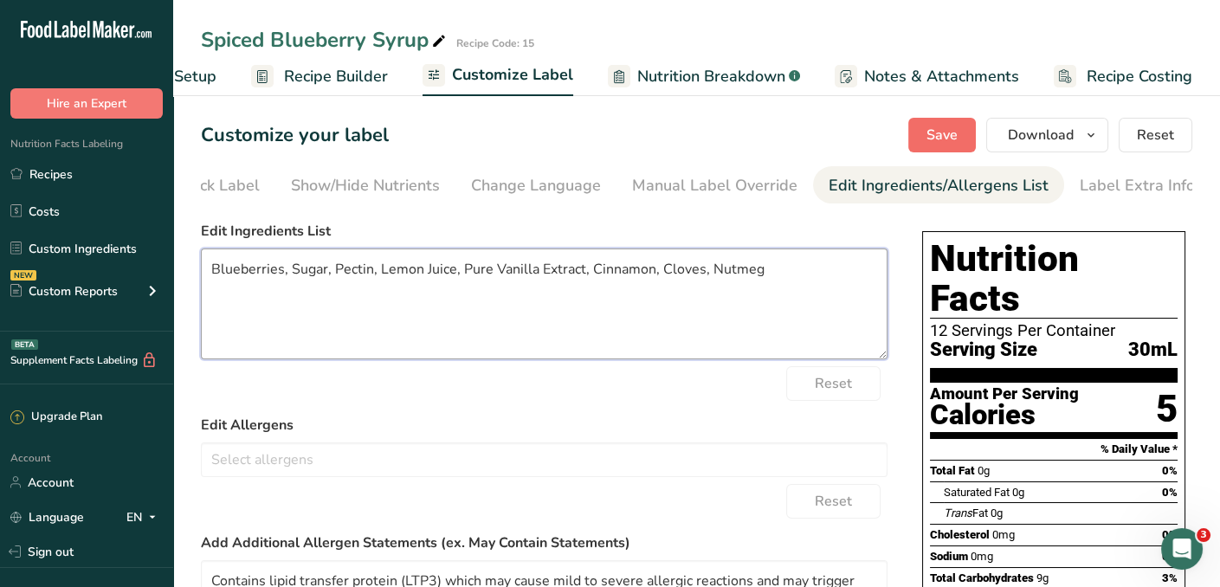
type textarea "Blueberries, Sugar, Pectin, Lemon Juice, Pure Vanilla Extract, Cinnamon, Cloves…"
click at [945, 130] on span "Save" at bounding box center [941, 135] width 31 height 21
click at [1095, 133] on icon "button" at bounding box center [1091, 136] width 14 height 22
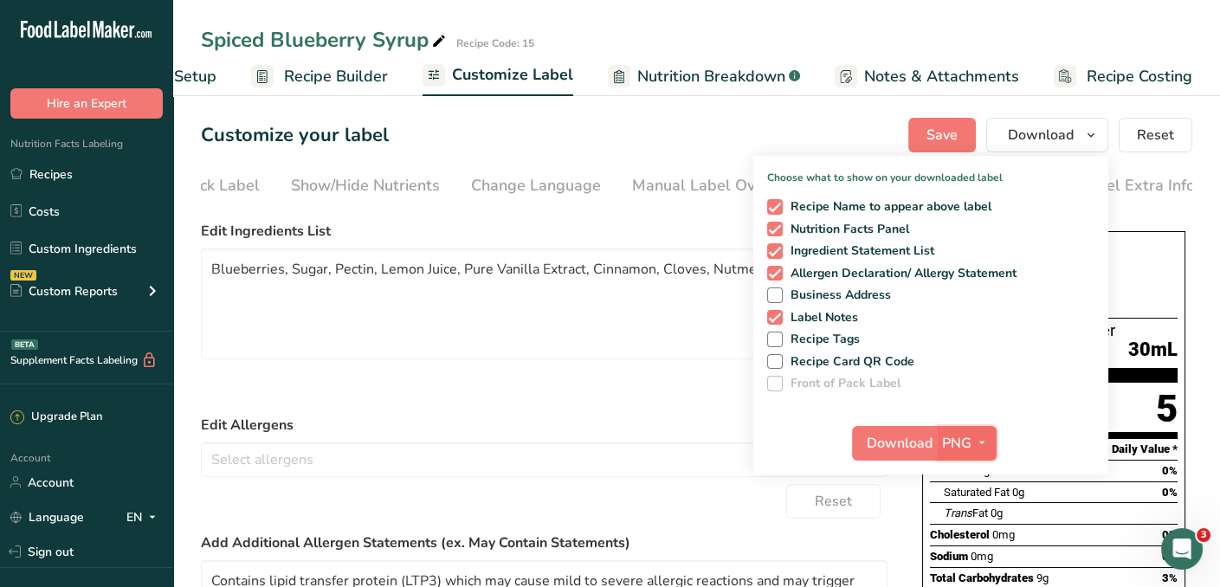
click at [982, 442] on icon "button" at bounding box center [982, 443] width 14 height 22
click at [962, 564] on link "PDF" at bounding box center [968, 564] width 55 height 29
click at [914, 442] on span "Download" at bounding box center [900, 443] width 66 height 21
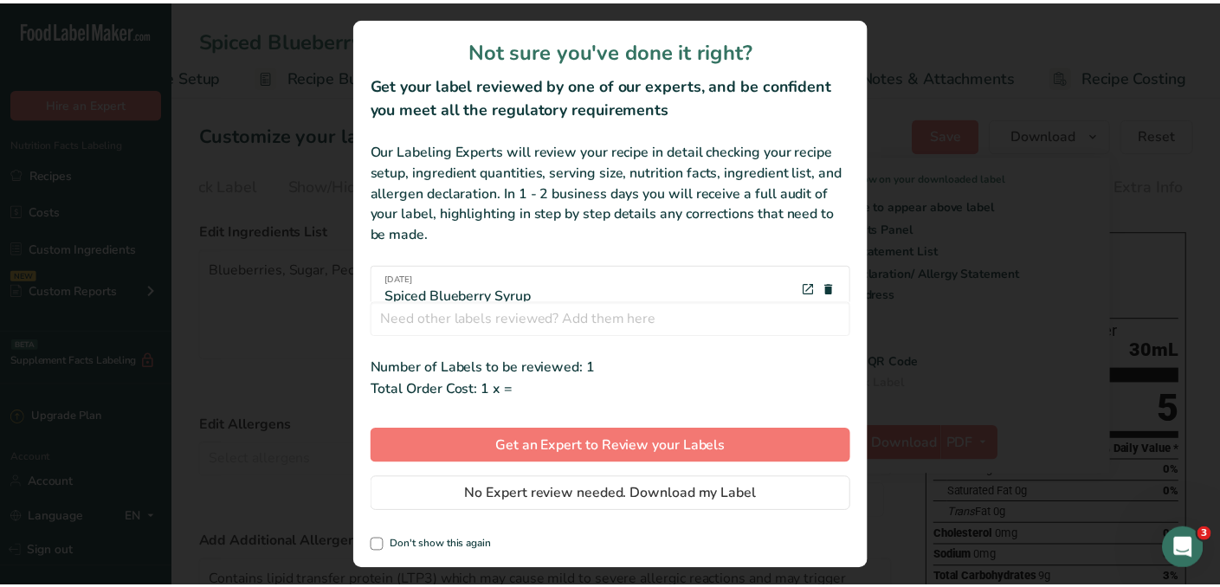
scroll to position [0, 99]
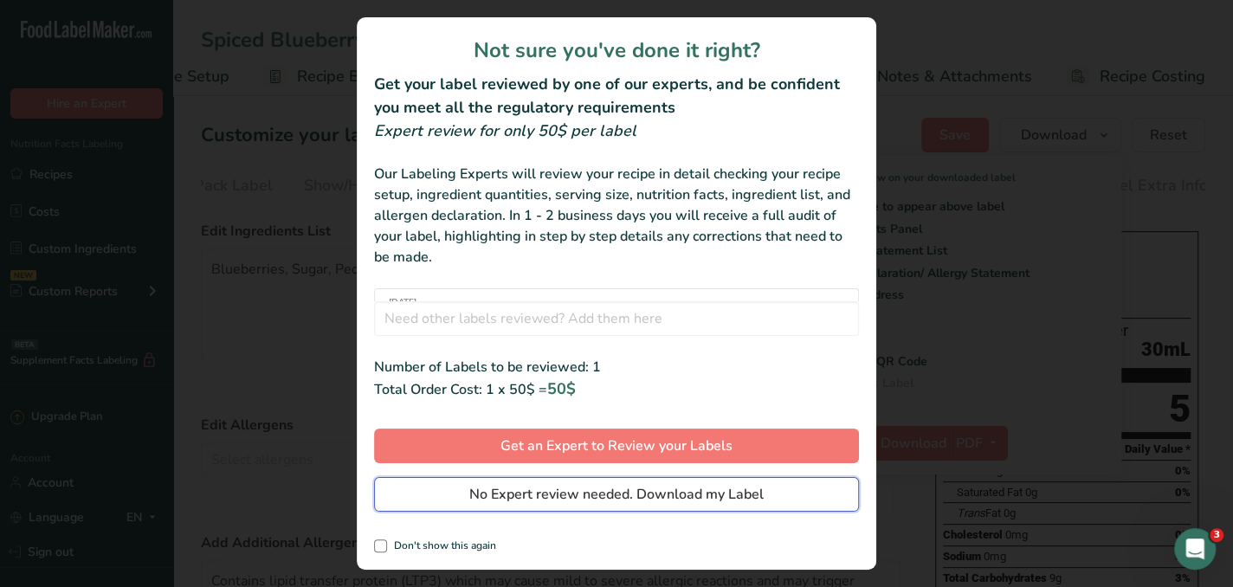
click at [696, 493] on span "No Expert review needed. Download my Label" at bounding box center [616, 494] width 294 height 21
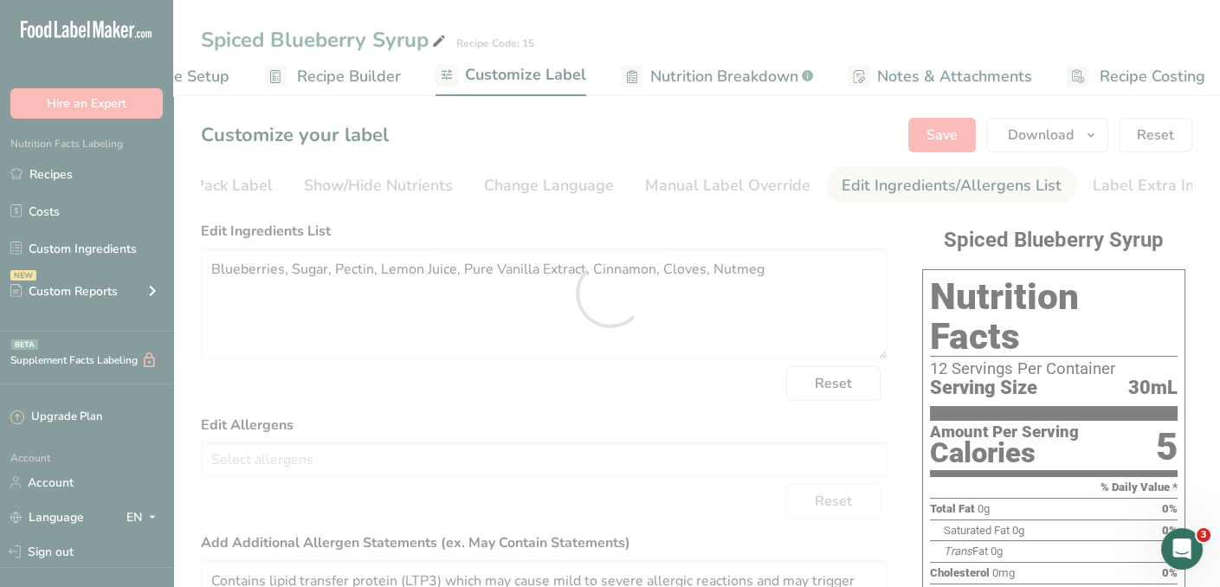
scroll to position [0, 0]
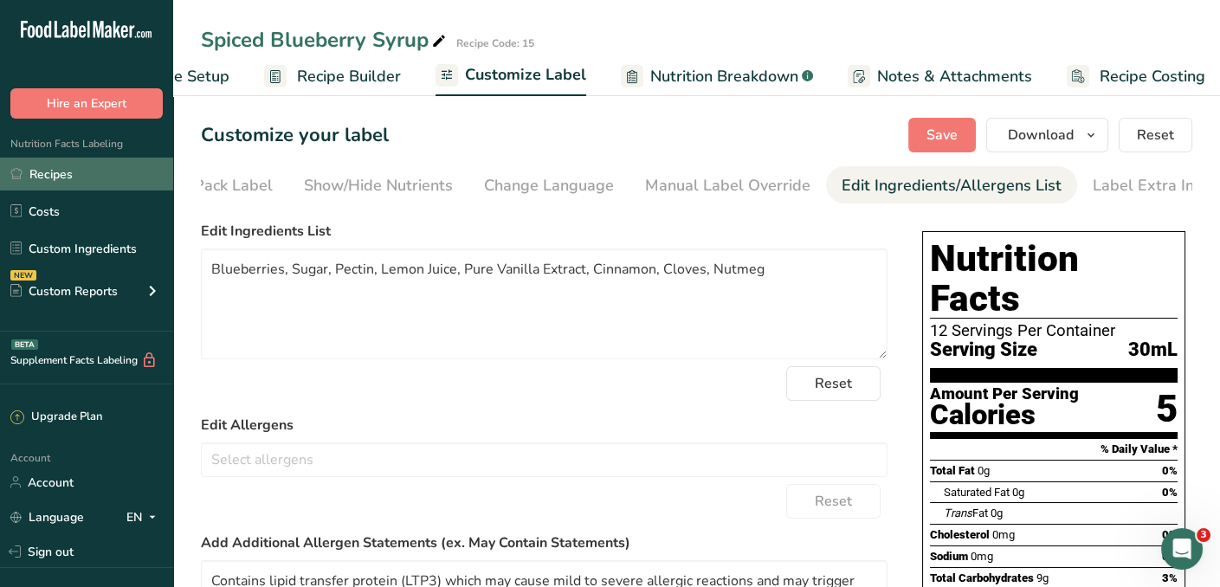
click at [47, 174] on link "Recipes" at bounding box center [86, 174] width 173 height 33
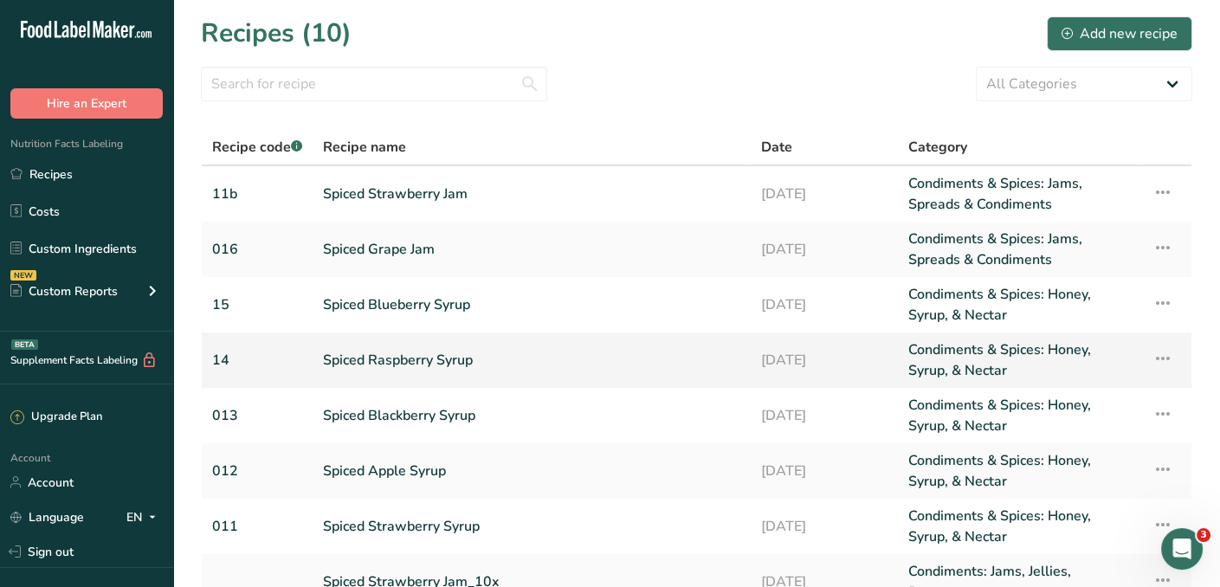
click at [370, 358] on link "Spiced Raspberry Syrup" at bounding box center [531, 360] width 417 height 42
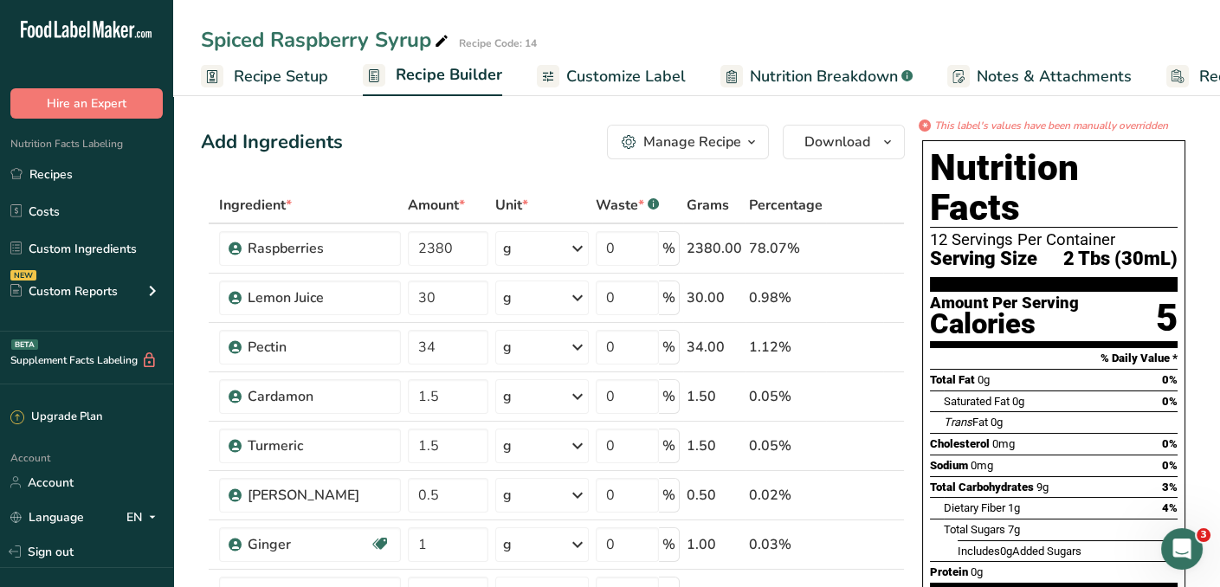
click at [684, 142] on div "Manage Recipe" at bounding box center [692, 142] width 98 height 21
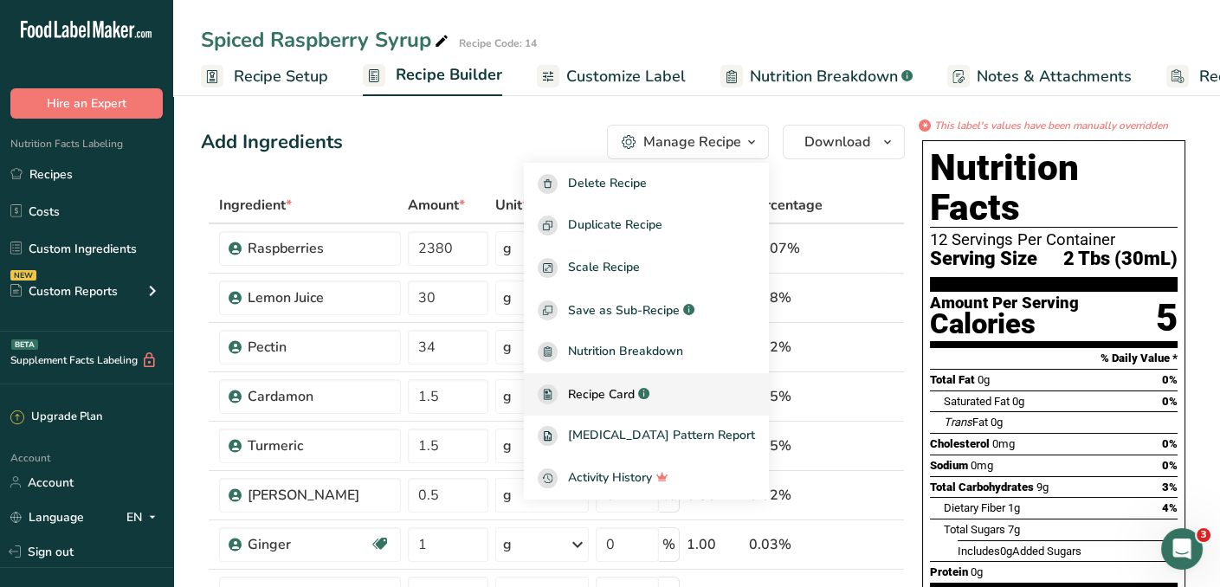
click at [635, 391] on span "Recipe Card" at bounding box center [601, 394] width 67 height 18
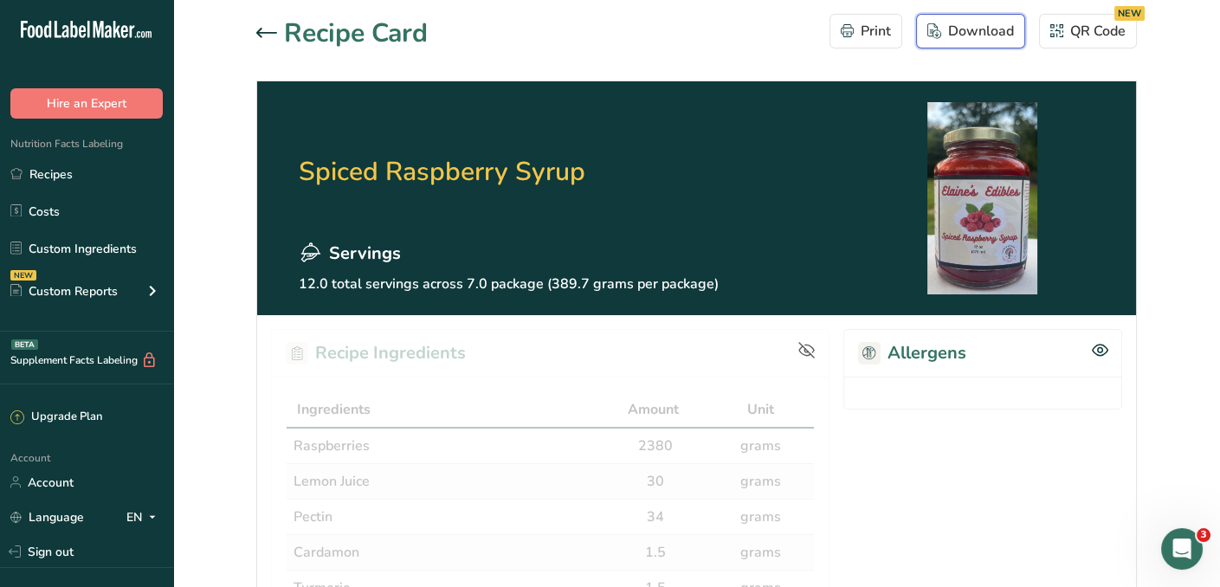
click at [997, 28] on div "Download" at bounding box center [970, 31] width 87 height 21
click at [1080, 34] on div "QR Code NEW" at bounding box center [1087, 31] width 75 height 21
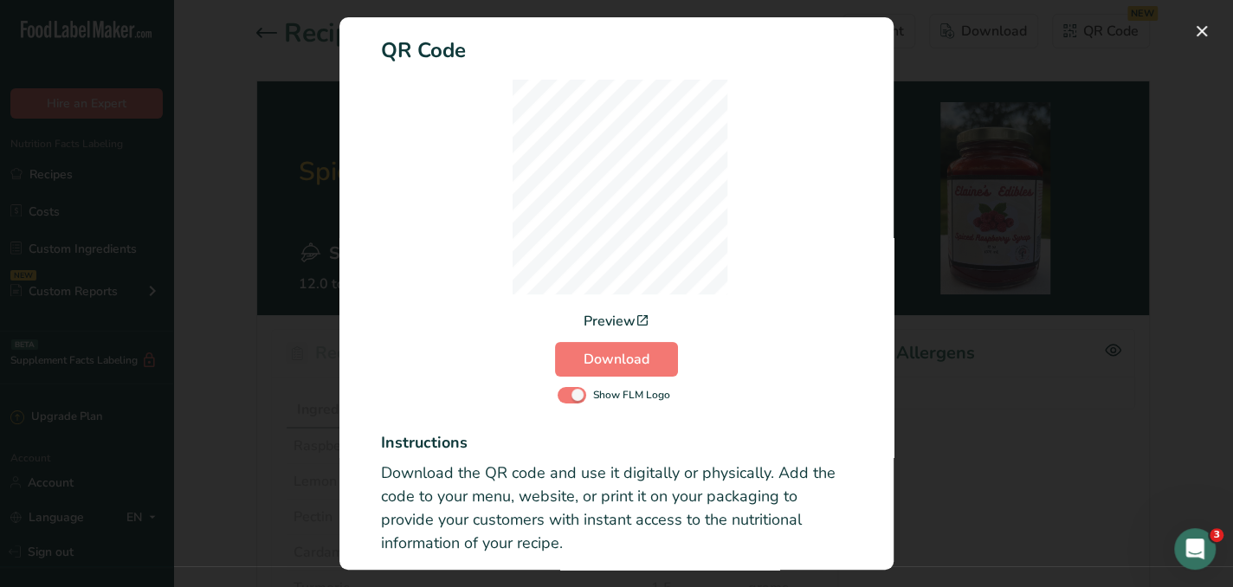
click at [613, 311] on div "Preview" at bounding box center [616, 321] width 66 height 21
click at [609, 342] on button "Download" at bounding box center [616, 359] width 123 height 35
click at [1201, 23] on button "Activity Log Modal" at bounding box center [1202, 31] width 28 height 28
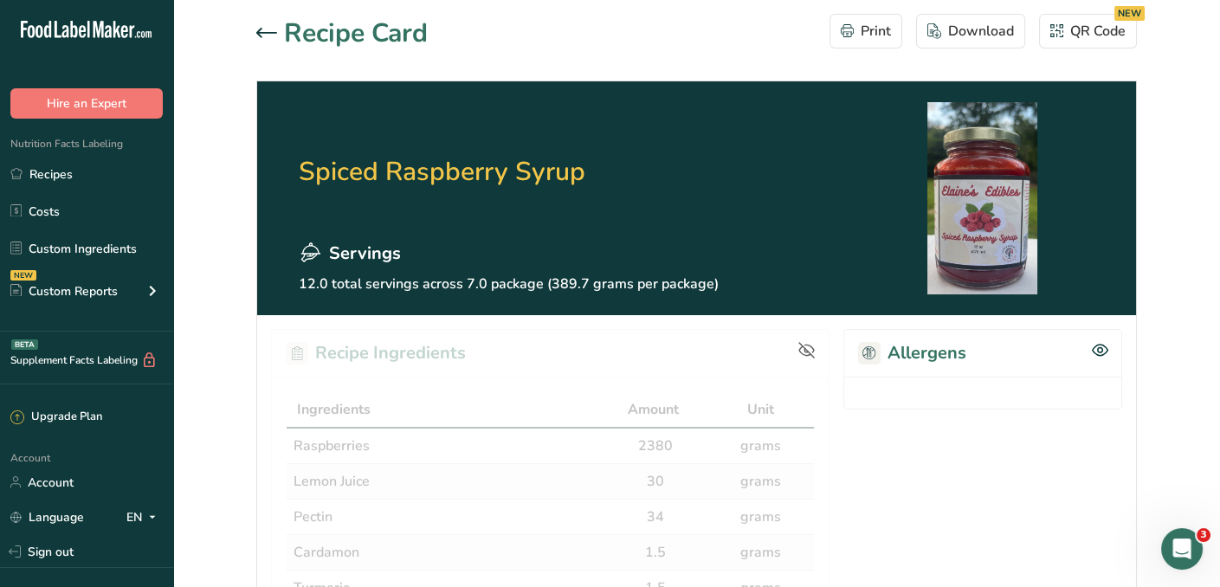
click at [274, 33] on icon at bounding box center [266, 33] width 21 height 10
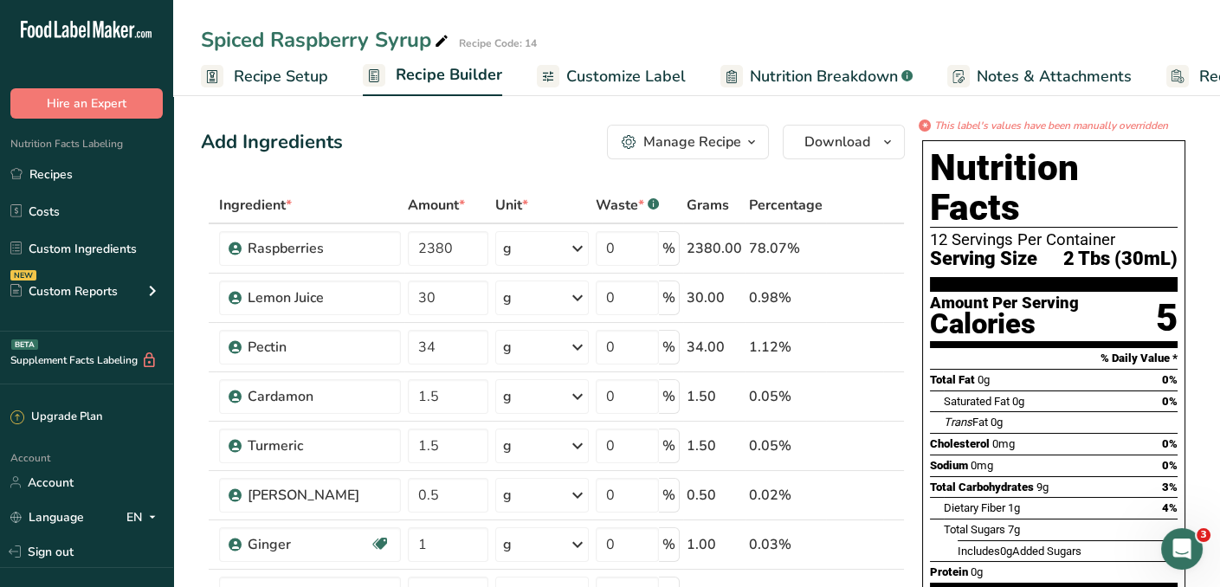
click at [596, 73] on span "Customize Label" at bounding box center [625, 76] width 119 height 23
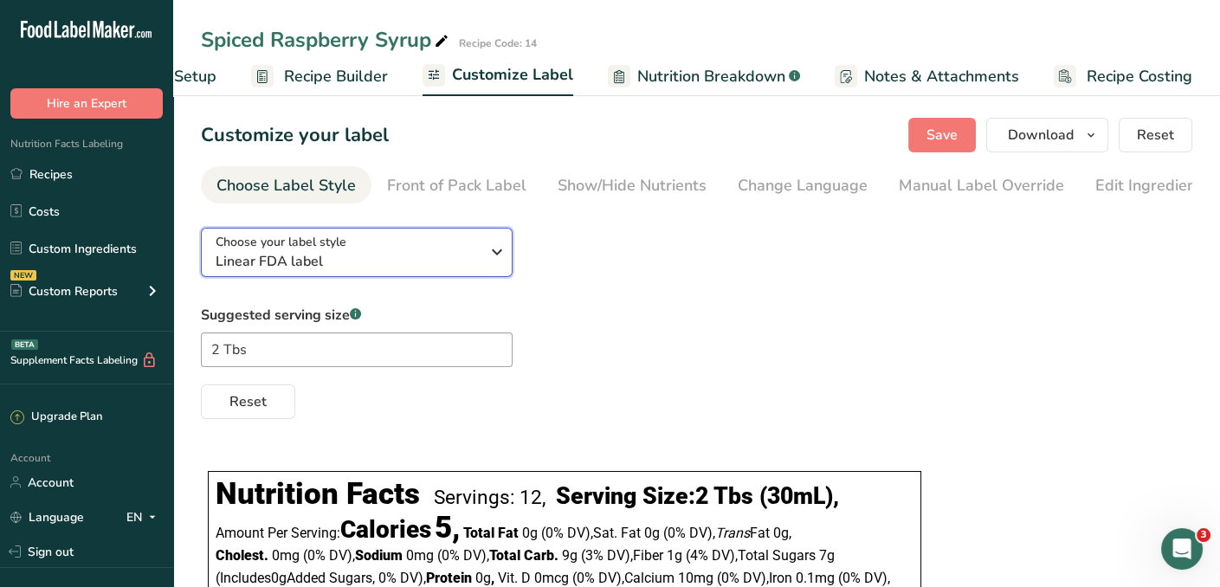
click at [495, 255] on icon "button" at bounding box center [497, 251] width 21 height 31
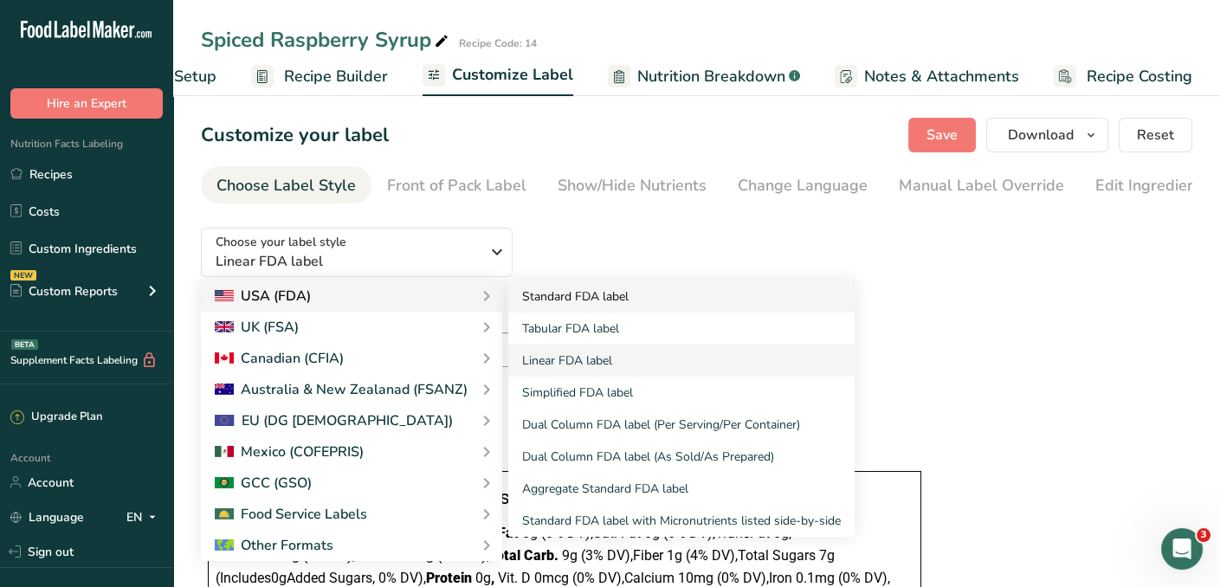
click at [540, 303] on link "Standard FDA label" at bounding box center [681, 296] width 346 height 32
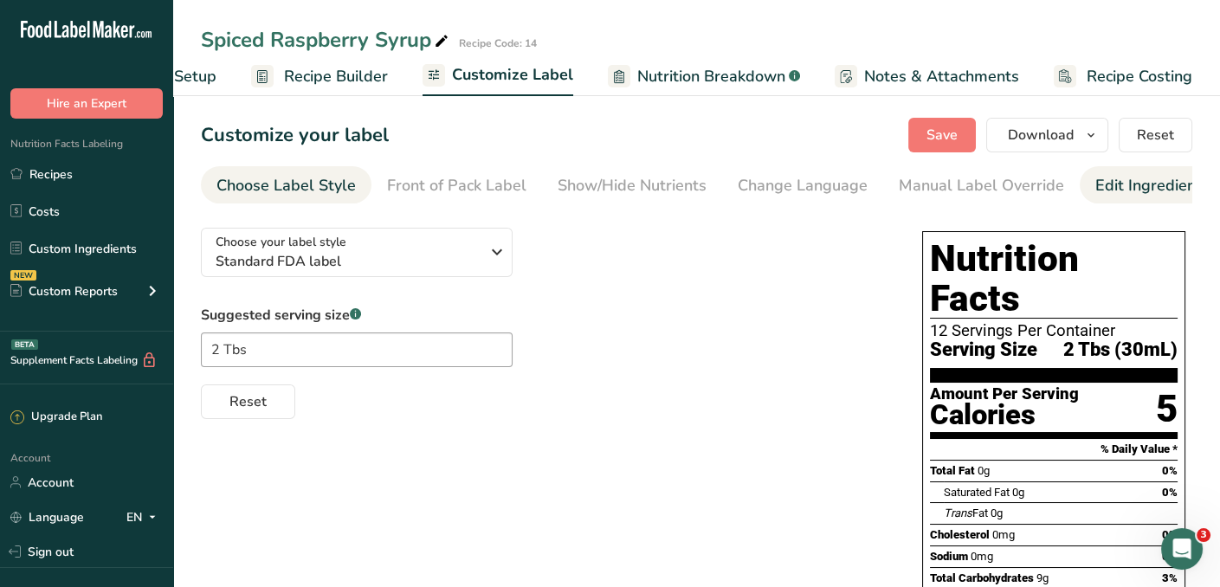
click at [1111, 184] on div "Edit Ingredients/Allergens List" at bounding box center [1205, 185] width 220 height 23
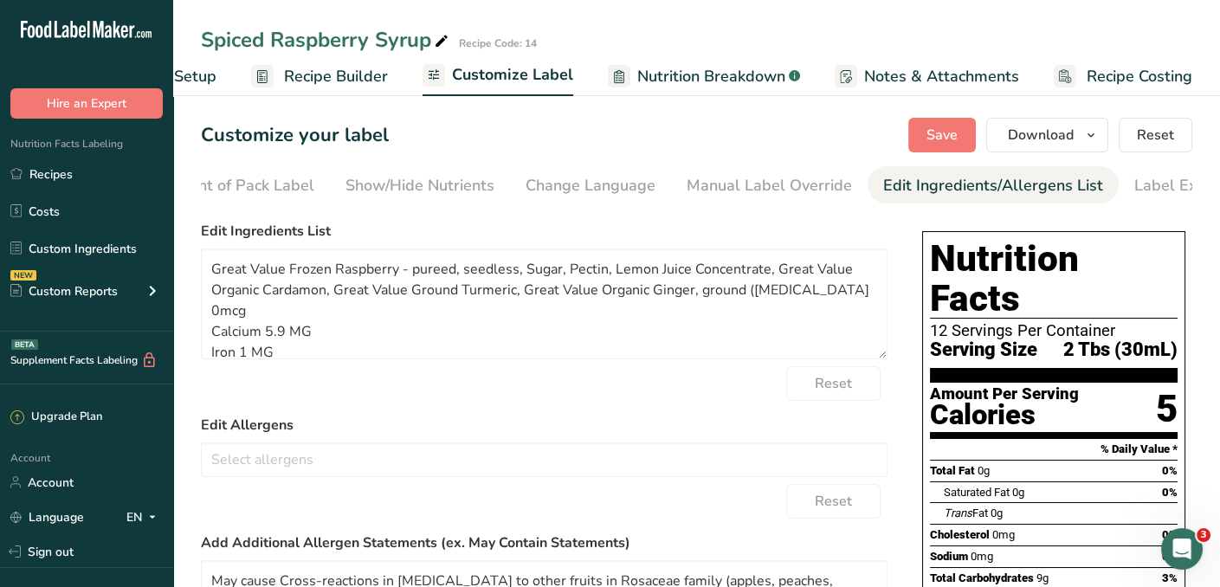
scroll to position [0, 267]
click at [336, 269] on textarea "Great Value Frozen Raspberry - pureed, seedless, Sugar, Pectin, Lemon Juice Con…" at bounding box center [544, 303] width 687 height 111
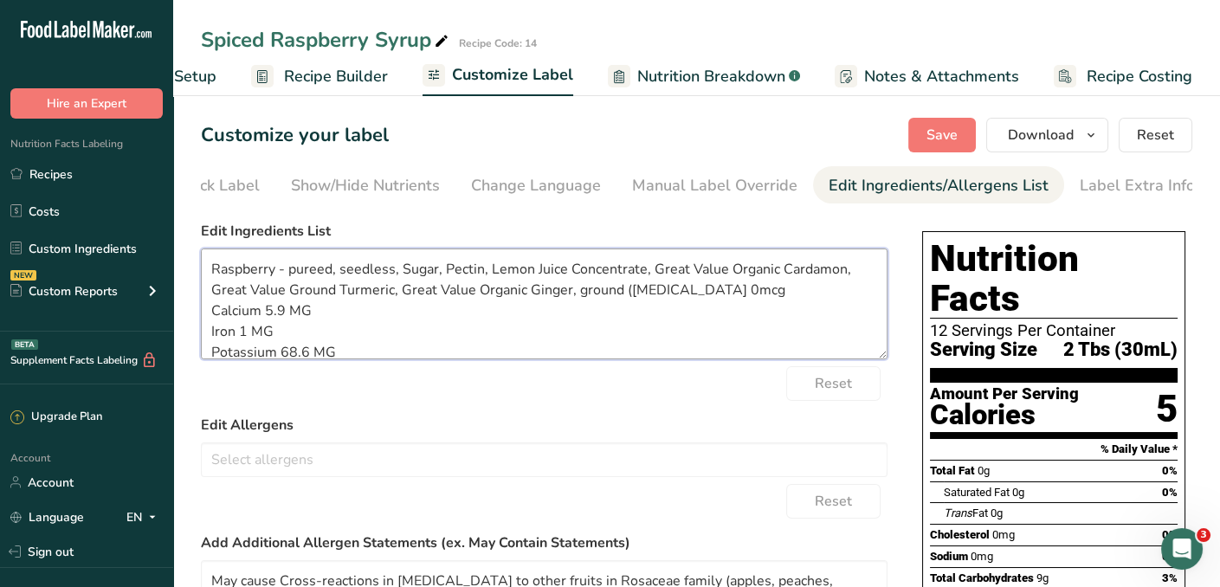
click at [397, 273] on textarea "Raspberry - pureed, seedless, Sugar, Pectin, Lemon Juice Concentrate, Great Val…" at bounding box center [544, 303] width 687 height 111
click at [525, 272] on textarea "Raspberry, Sugar, Pectin, Lemon Juice Concentrate, Great Value Organic Cardamon…" at bounding box center [544, 303] width 687 height 111
click at [525, 272] on textarea "Raspberry, Sugar, Pectin, Lemon Juice, Great Value Organic Cardamon, Great Valu…" at bounding box center [544, 303] width 687 height 111
click at [581, 273] on textarea "Raspberry, Sugar, Pectin, Lemon Juice, Great Value Organic Cardamon, Great Valu…" at bounding box center [544, 303] width 687 height 111
click at [653, 266] on textarea "Raspberry, Sugar, Pectin, Lemon Juice, Cardamon, Great Value Ground Turmeric, G…" at bounding box center [544, 303] width 687 height 111
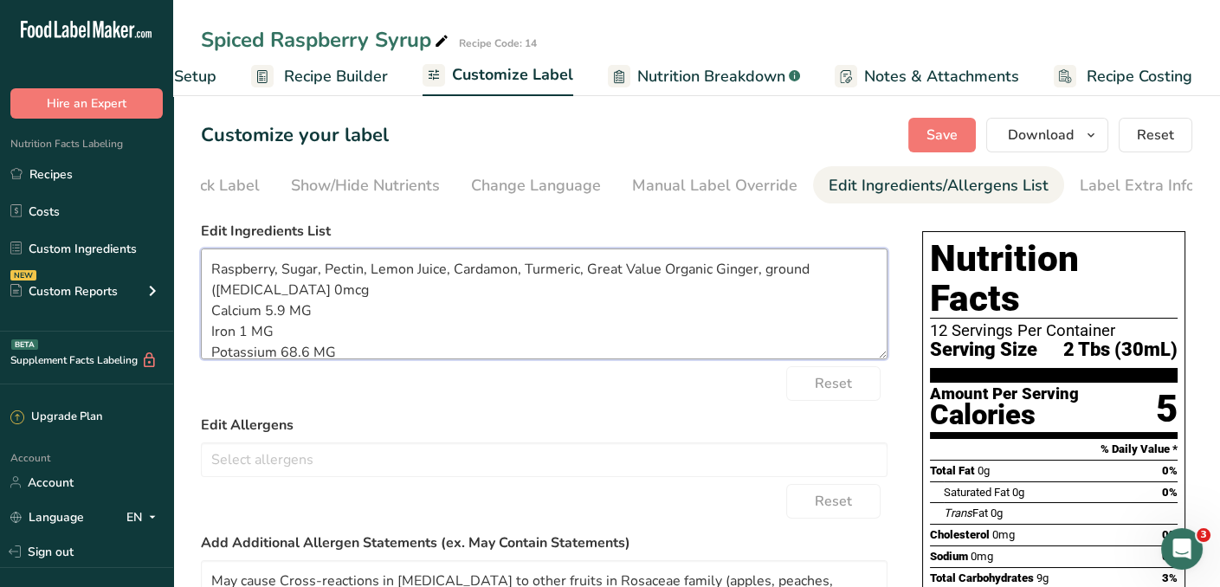
click at [713, 271] on textarea "Raspberry, Sugar, Pectin, Lemon Juice, Cardamon, Turmeric, Great Value Organic …" at bounding box center [544, 303] width 687 height 111
click at [677, 271] on textarea "Raspberry, Sugar, Pectin, Lemon Juice, Cardamon, Turmeric, Ginger, ground (Vita…" at bounding box center [544, 303] width 687 height 111
click at [557, 359] on textarea "Raspberry, Sugar, Pectin, Lemon Juice, Cardamon, Turmeric, Ginger, (Vitamin D 0…" at bounding box center [544, 303] width 687 height 111
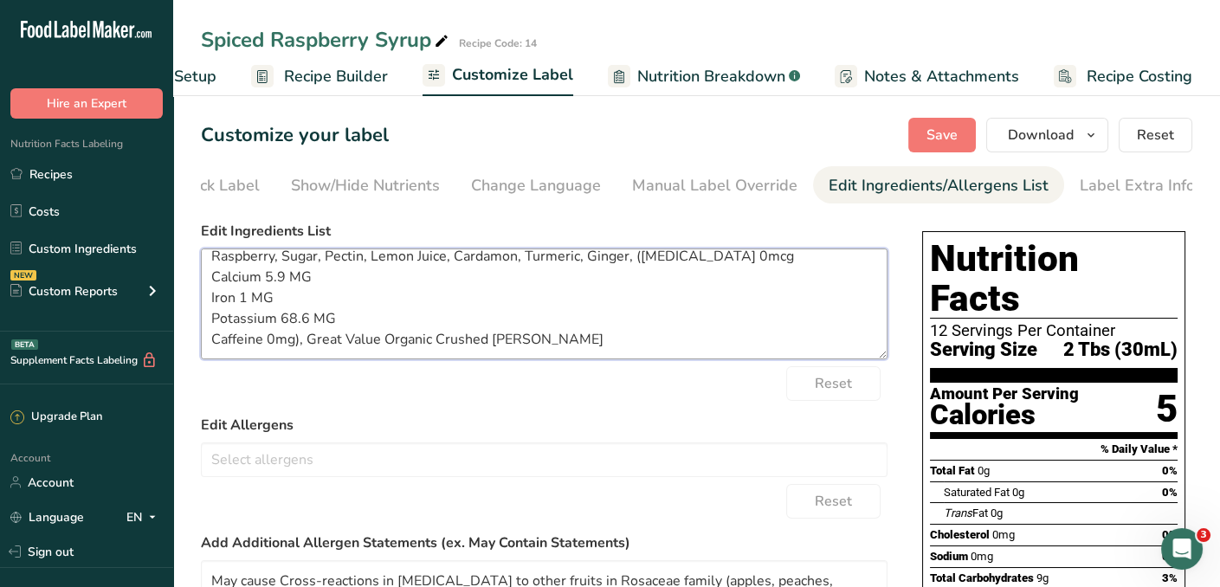
drag, startPoint x: 557, startPoint y: 362, endPoint x: 492, endPoint y: 347, distance: 66.6
click at [492, 347] on textarea "Raspberry, Sugar, Pectin, Lemon Juice, Cardamon, Turmeric, Ginger, (Vitamin D 0…" at bounding box center [544, 303] width 687 height 111
click at [630, 262] on textarea "Raspberry, Sugar, Pectin, Lemon Juice, Cardamon, Turmeric, Ginger, (Vitamin D 0…" at bounding box center [544, 303] width 687 height 111
paste textarea "Rosemary"
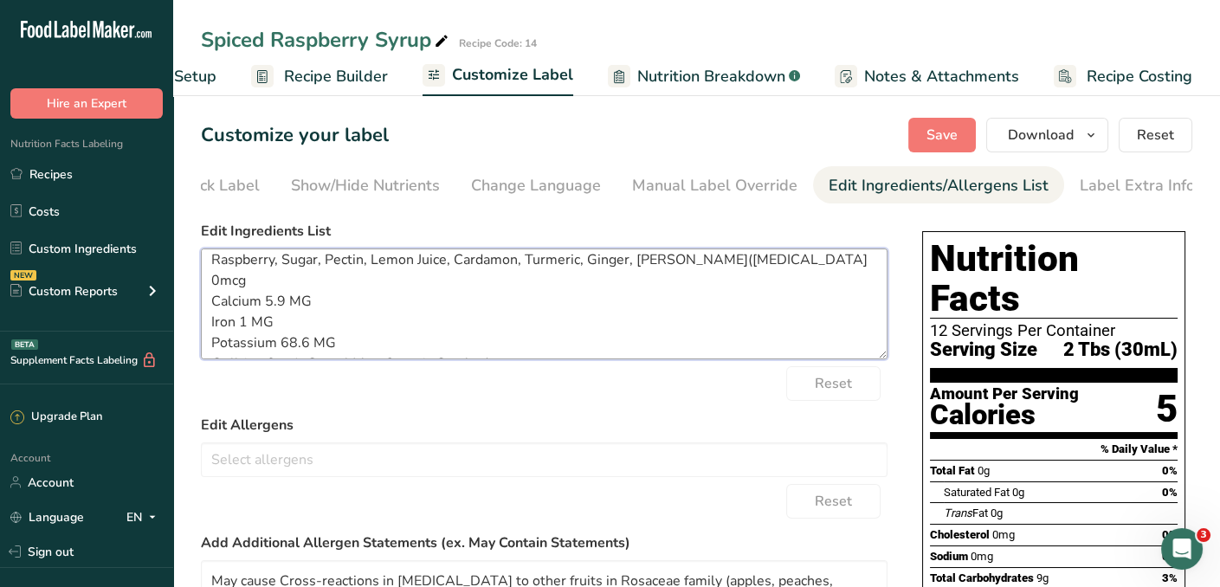
click at [630, 262] on textarea "Raspberry, Sugar, Pectin, Lemon Juice, Cardamon, Turmeric, Ginger, Rosemary(Vit…" at bounding box center [544, 303] width 687 height 111
click at [692, 261] on textarea "Raspberry, Sugar, Pectin, Lemon Juice, Cardamon, Turmeric, Ginger, Rosemary(Vit…" at bounding box center [544, 303] width 687 height 111
click at [210, 283] on textarea "Raspberry, Sugar, Pectin, Lemon Juice, Cardamon, Turmeric, Ginger, Rosemary, (V…" at bounding box center [544, 303] width 687 height 111
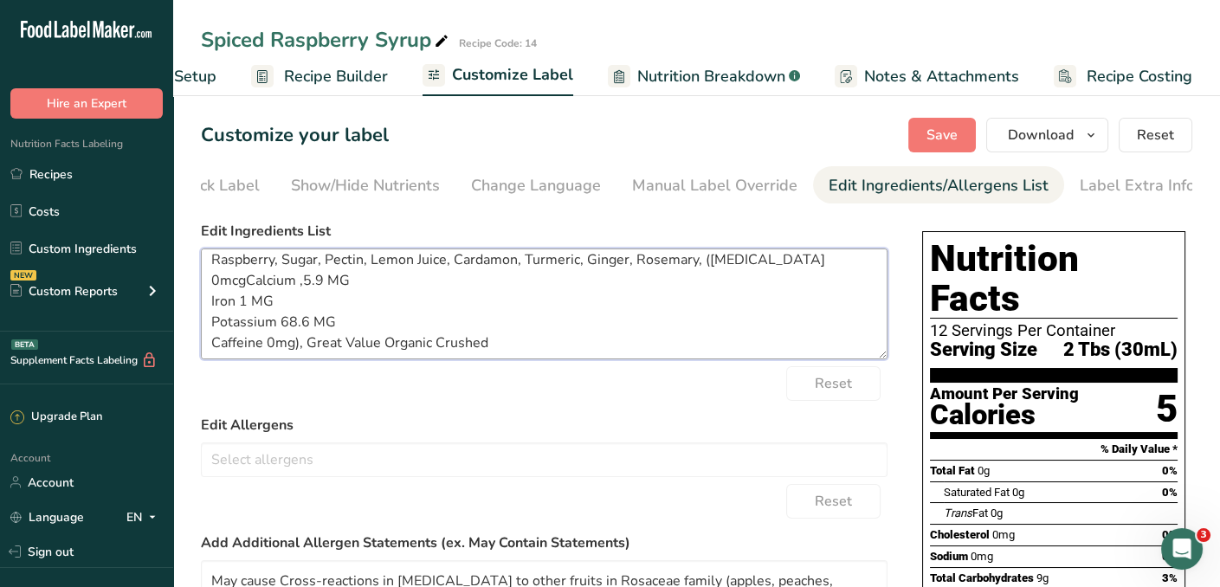
click at [210, 283] on textarea "Raspberry, Sugar, Pectin, Lemon Juice, Cardamon, Turmeric, Ginger, Rosemary, (V…" at bounding box center [544, 303] width 687 height 111
click at [806, 262] on textarea "Raspberry, Sugar, Pectin, Lemon Juice, Cardamon, Turmeric, Ginger, Rosemary, (V…" at bounding box center [544, 303] width 687 height 111
click at [268, 288] on textarea "Raspberry, Sugar, Pectin, Lemon Juice, Cardamon, Turmeric, Ginger, Rosemary, (V…" at bounding box center [544, 303] width 687 height 111
click at [221, 287] on textarea "Raspberry, Sugar, Pectin, Lemon Juice, Cardamon, Turmeric, Ginger, Rosemary, (V…" at bounding box center [544, 303] width 687 height 111
click at [255, 289] on textarea "Raspberry, Sugar, Pectin, Lemon Juice, Cardamon, Turmeric, Ginger, Rosemary, (V…" at bounding box center [544, 303] width 687 height 111
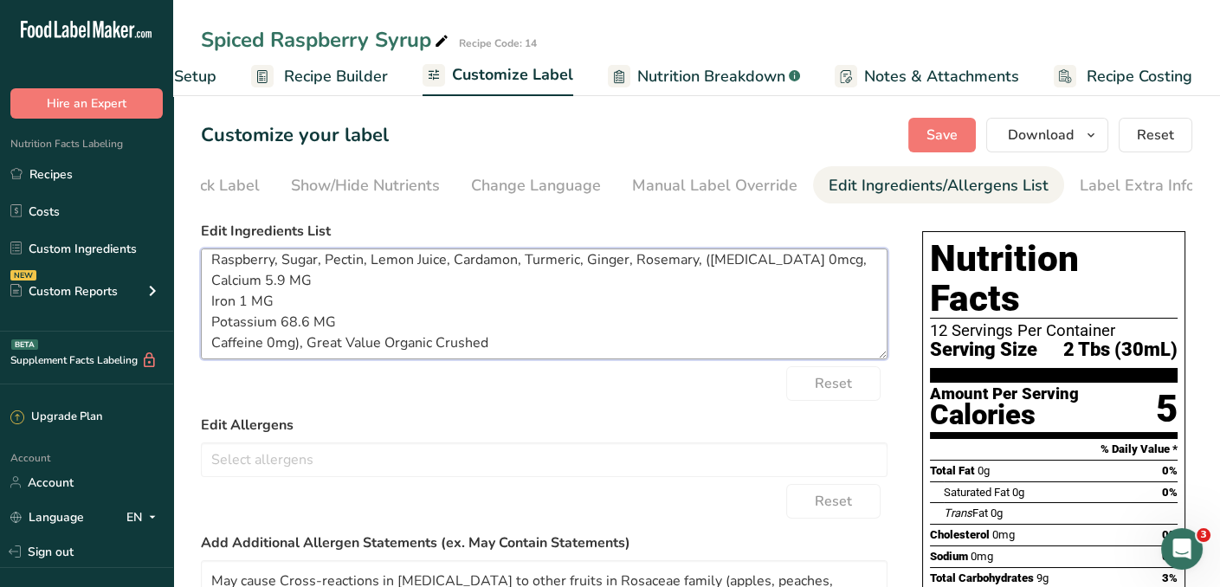
click at [257, 288] on textarea "Raspberry, Sugar, Pectin, Lemon Juice, Cardamon, Turmeric, Ginger, Rosemary, (V…" at bounding box center [544, 303] width 687 height 111
click at [215, 300] on textarea "Raspberry, Sugar, Pectin, Lemon Juice, Cardamon, Turmeric, Ginger, Rosemary, (V…" at bounding box center [544, 303] width 687 height 111
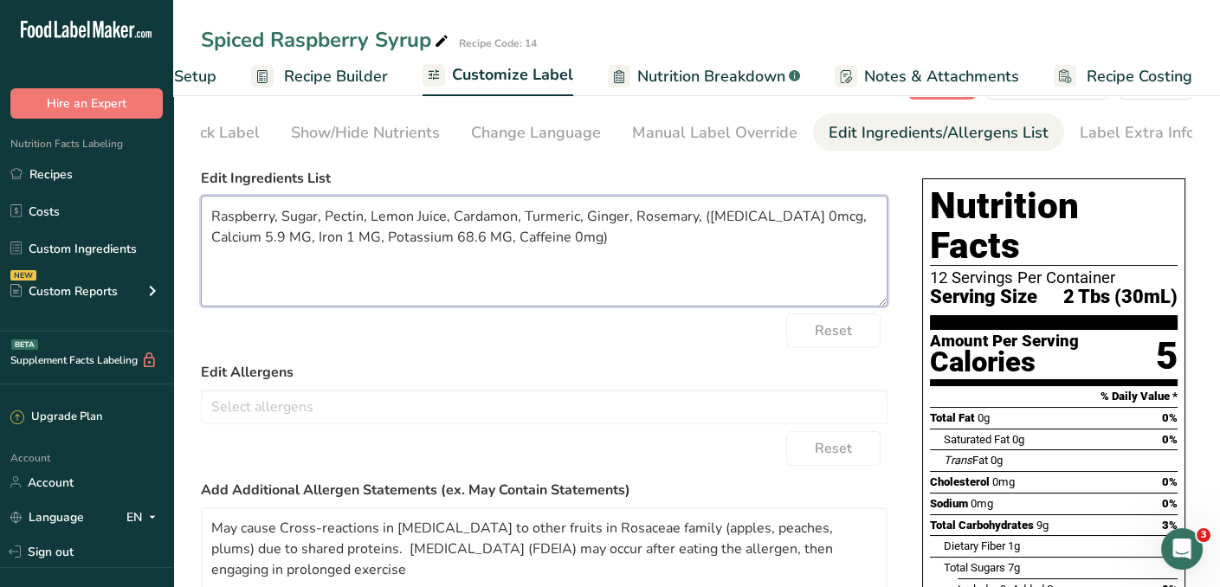
scroll to position [0, 0]
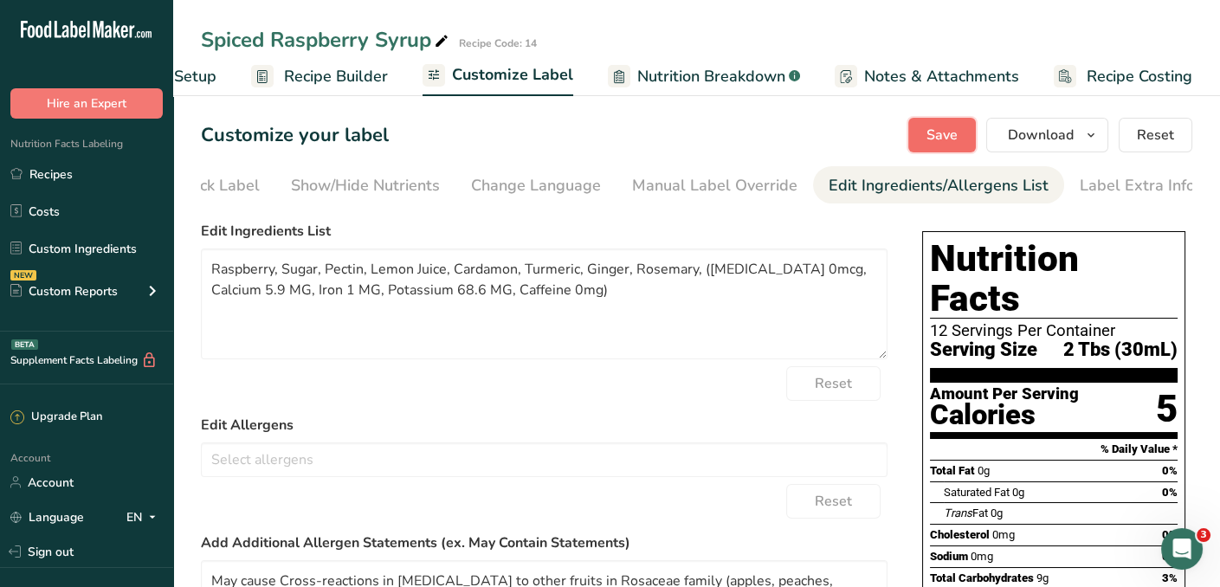
click at [944, 135] on span "Save" at bounding box center [941, 135] width 31 height 21
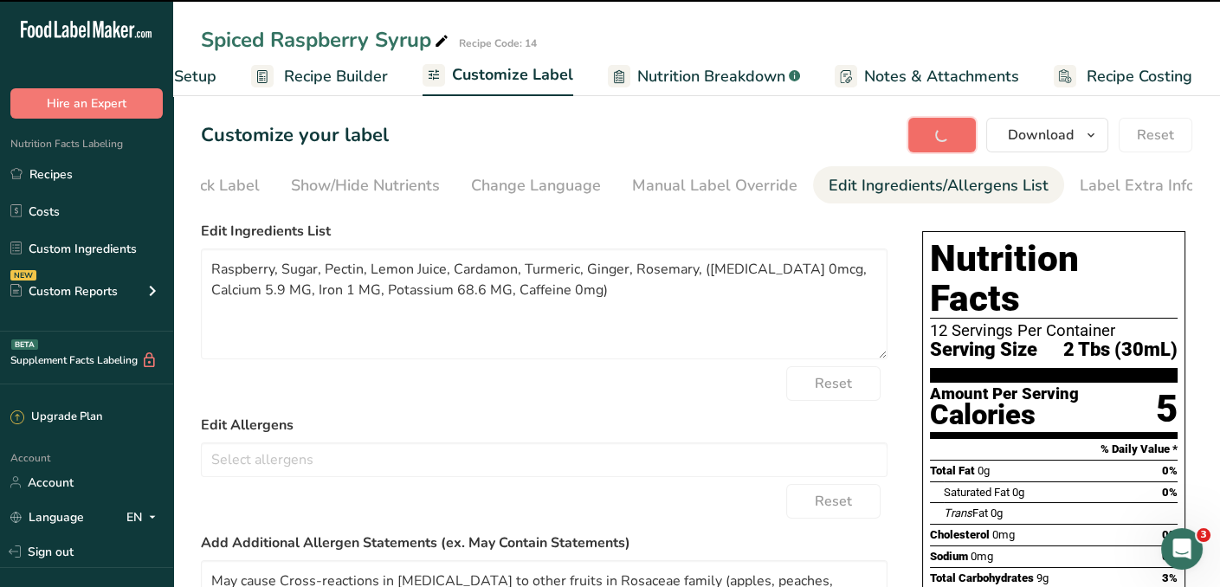
type textarea "Raspberry, Sugar, Pectin, Lemon Juice, Cardamon, Turmeric, Ginger, Rosemary, ([…"
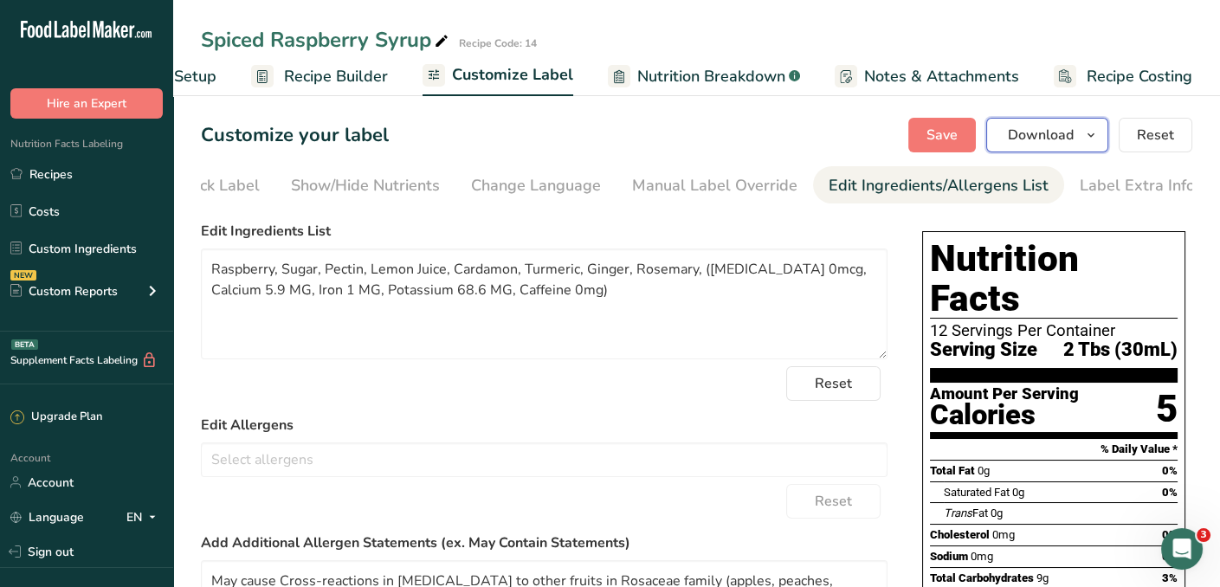
click at [1090, 130] on icon "button" at bounding box center [1091, 136] width 14 height 22
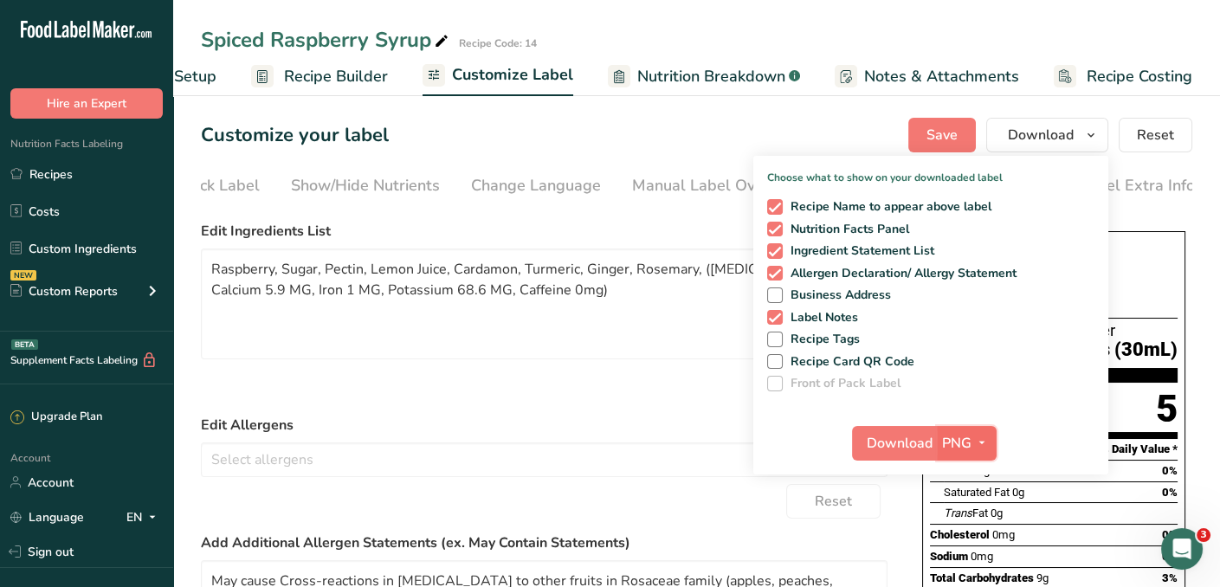
click at [984, 442] on icon "button" at bounding box center [982, 443] width 14 height 22
click at [963, 565] on link "PDF" at bounding box center [968, 564] width 55 height 29
click at [896, 444] on span "Download" at bounding box center [900, 443] width 66 height 21
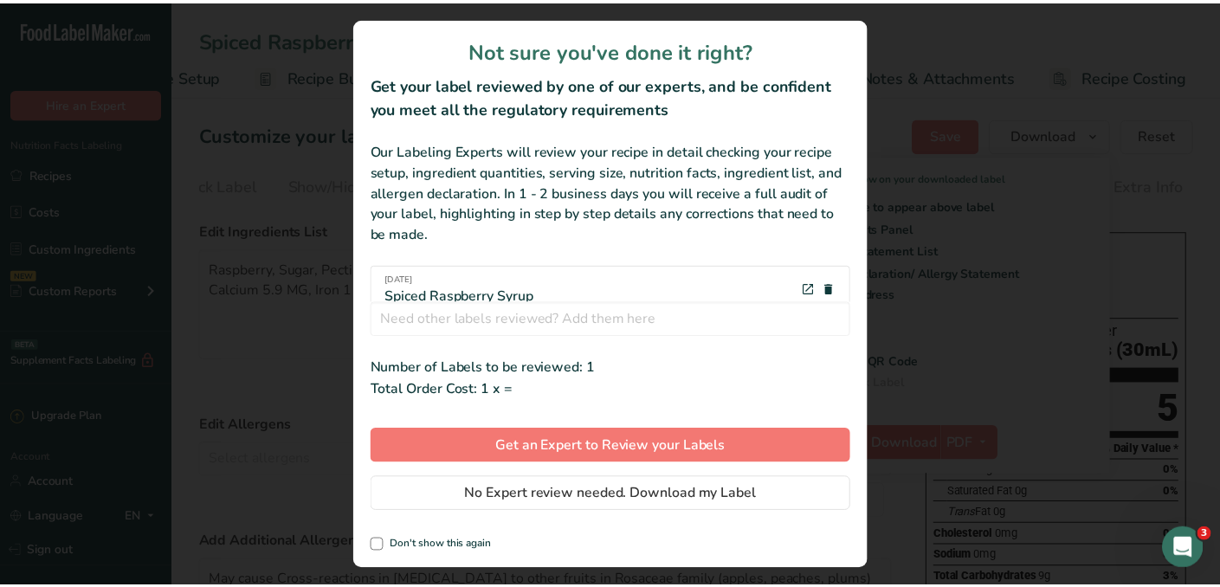
scroll to position [0, 99]
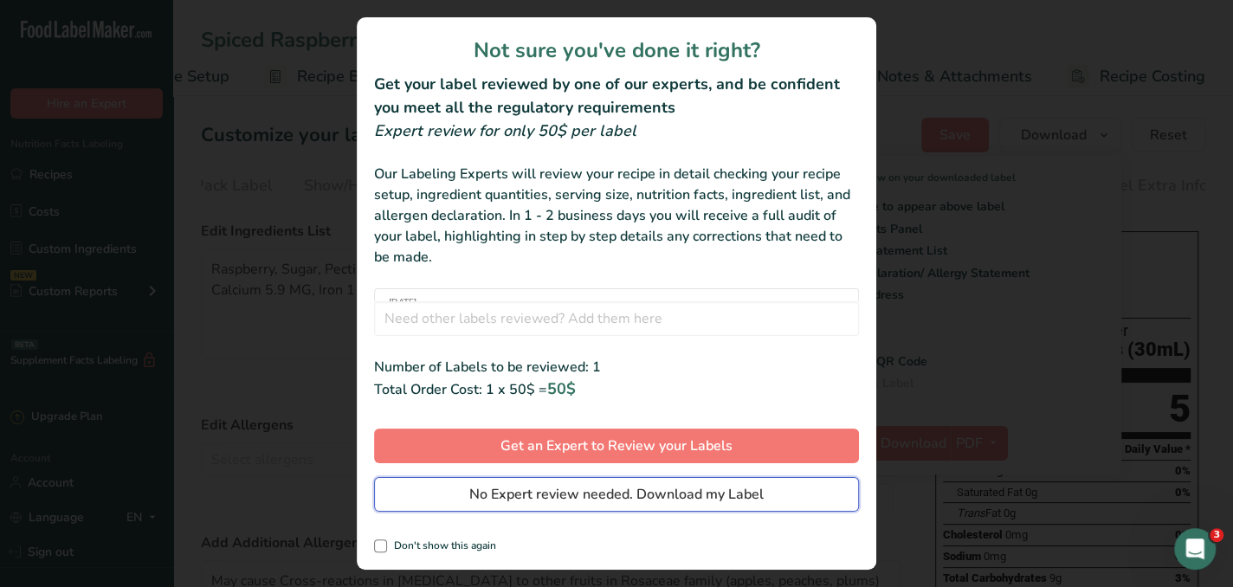
click at [613, 489] on span "No Expert review needed. Download my Label" at bounding box center [616, 494] width 294 height 21
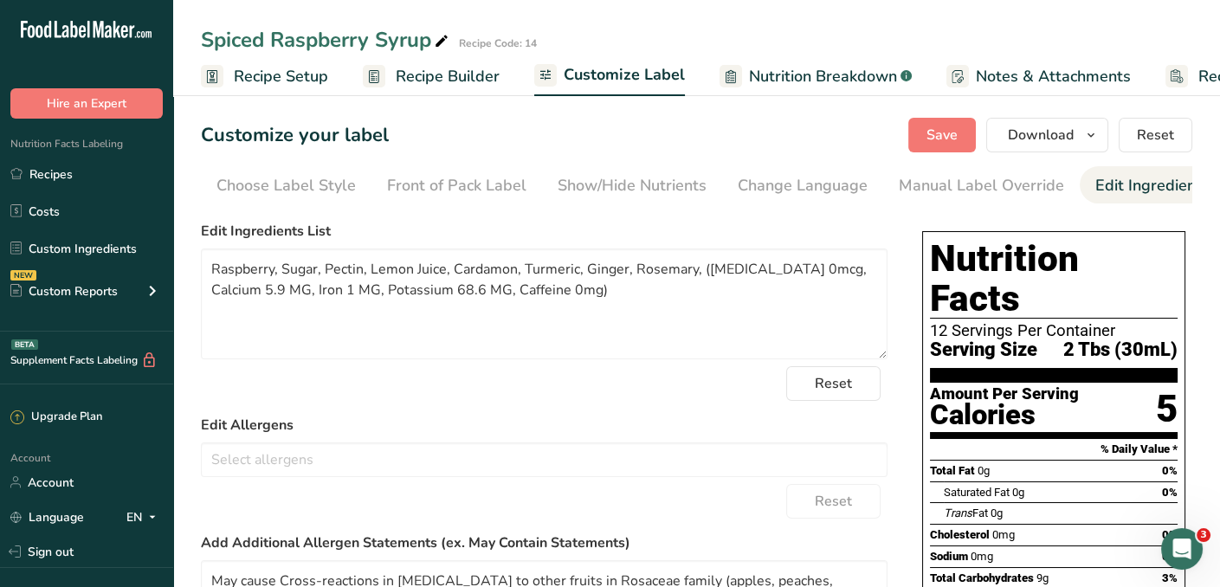
scroll to position [0, 254]
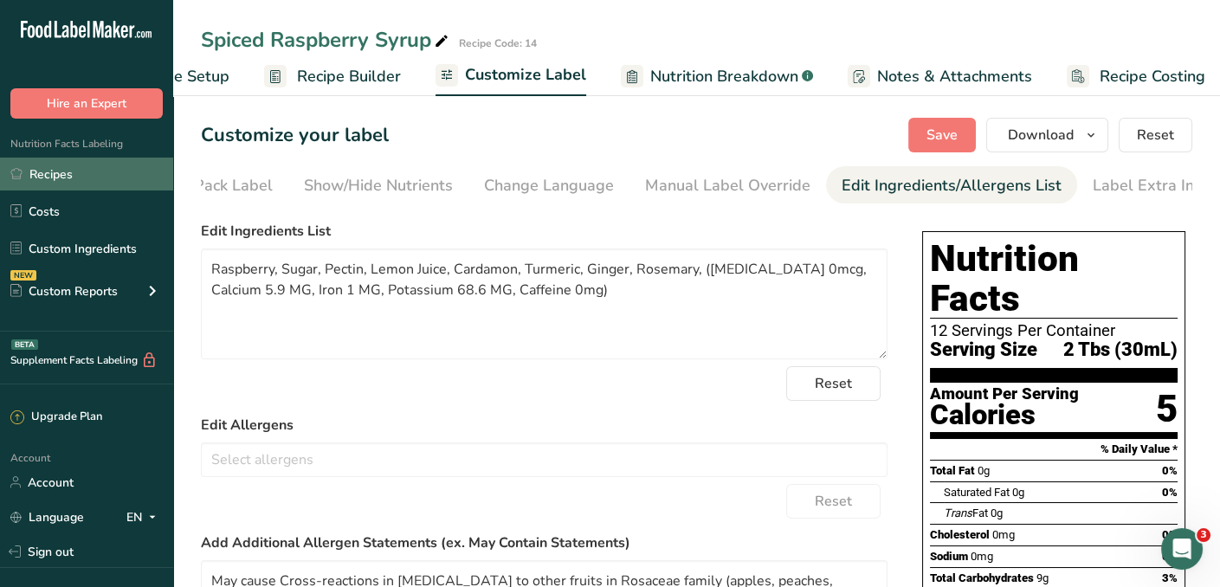
click at [55, 173] on link "Recipes" at bounding box center [86, 174] width 173 height 33
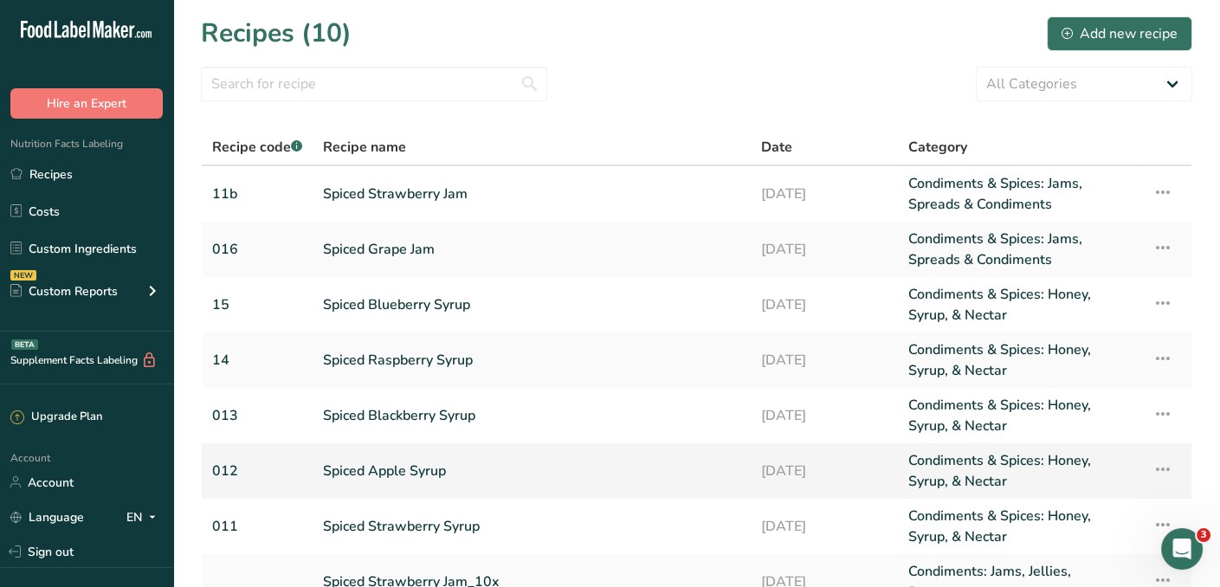
click at [358, 472] on link "Spiced Apple Syrup" at bounding box center [531, 471] width 417 height 42
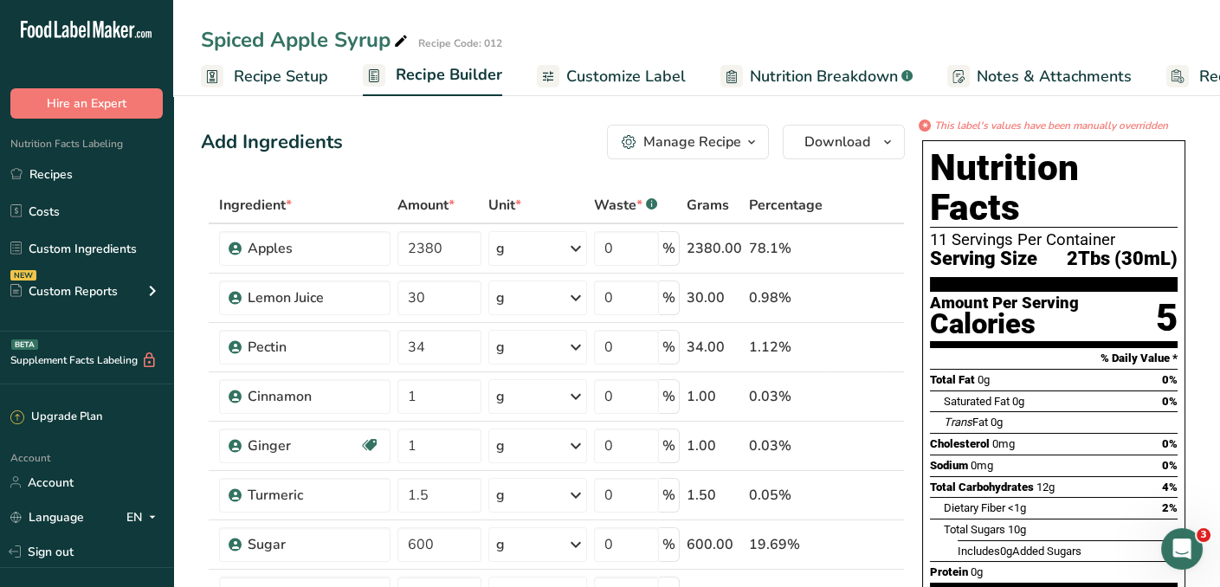
click at [687, 142] on div "Manage Recipe" at bounding box center [692, 142] width 98 height 21
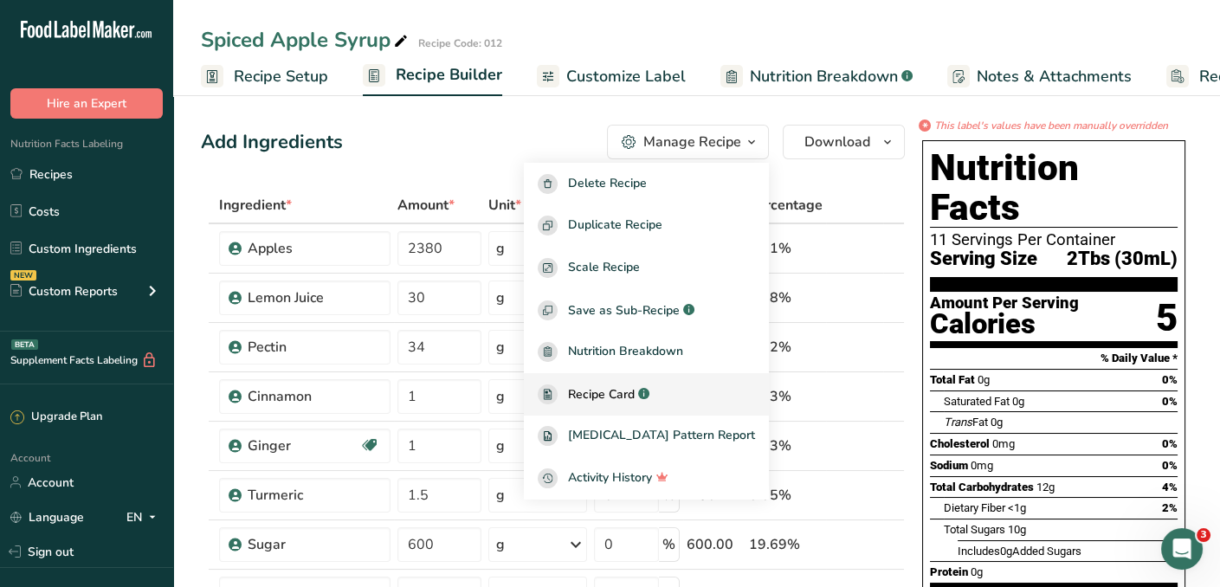
click at [628, 392] on span "Recipe Card" at bounding box center [601, 394] width 67 height 18
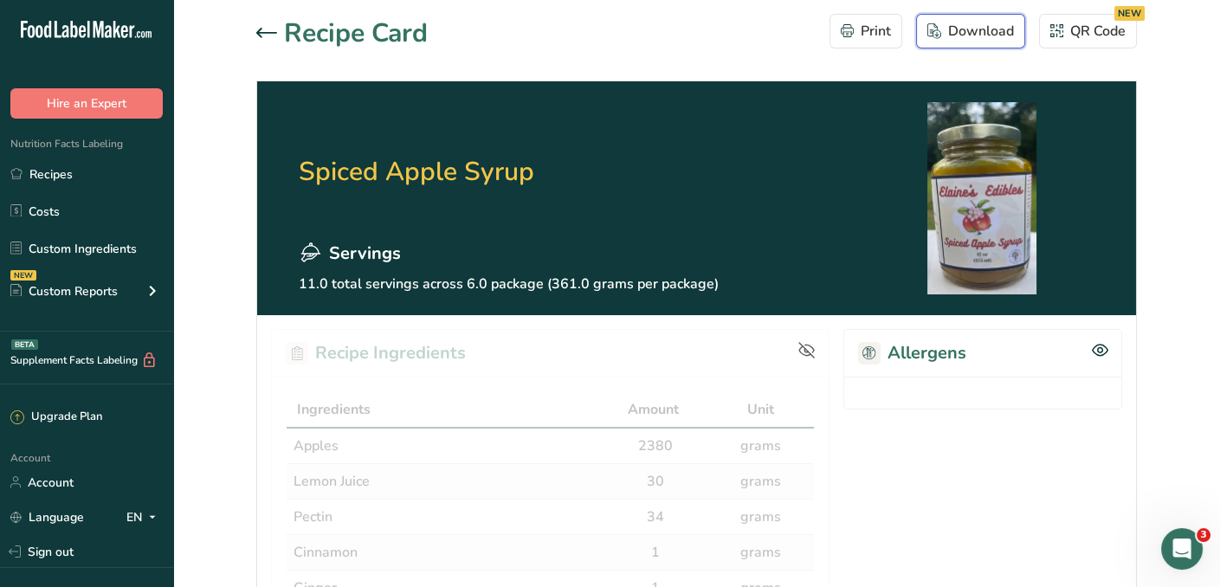
click at [958, 33] on div "Download" at bounding box center [970, 31] width 87 height 21
click at [1077, 39] on div "QR Code NEW" at bounding box center [1087, 31] width 75 height 21
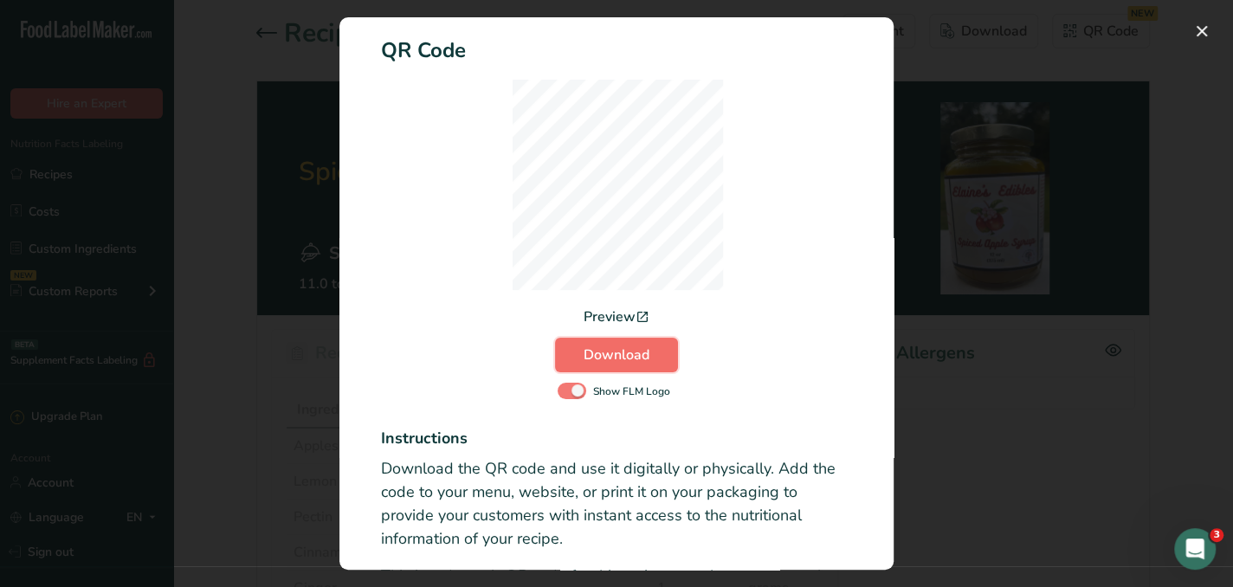
click at [620, 345] on span "Download" at bounding box center [616, 355] width 66 height 21
